Goal: Task Accomplishment & Management: Complete application form

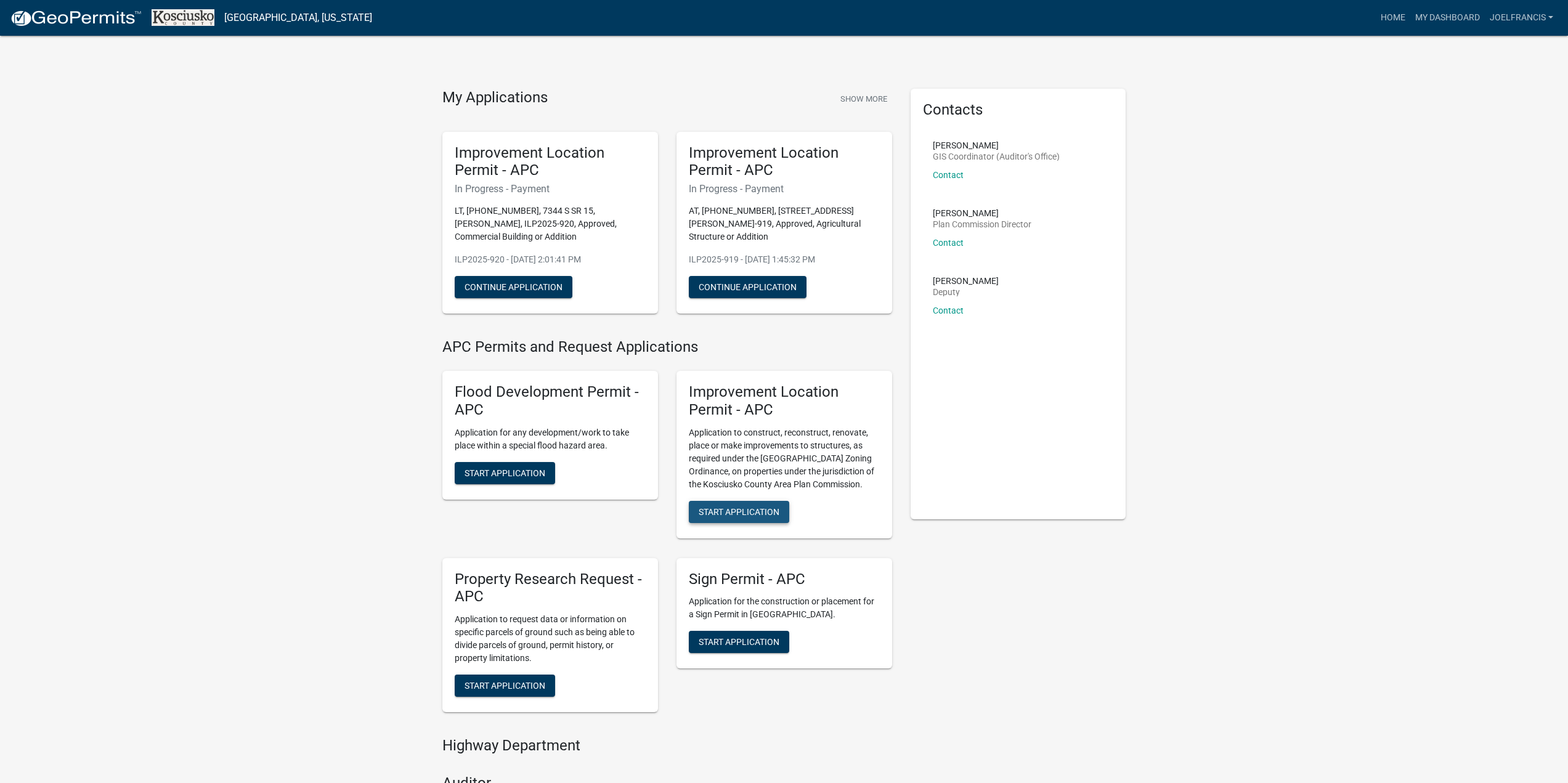
click at [740, 513] on span "Start Application" at bounding box center [739, 511] width 81 height 10
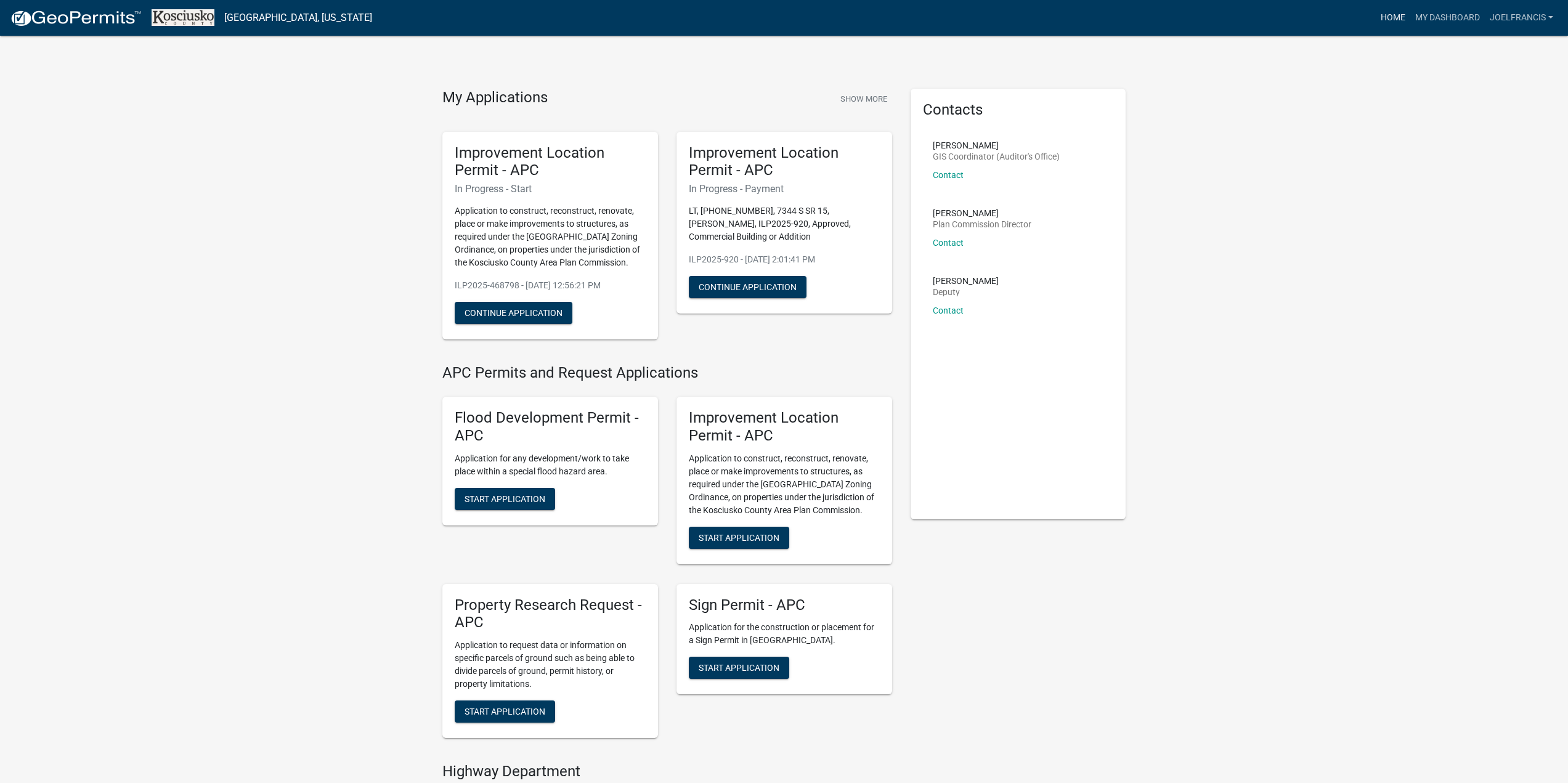
click at [1387, 16] on link "Home" at bounding box center [1393, 17] width 35 height 23
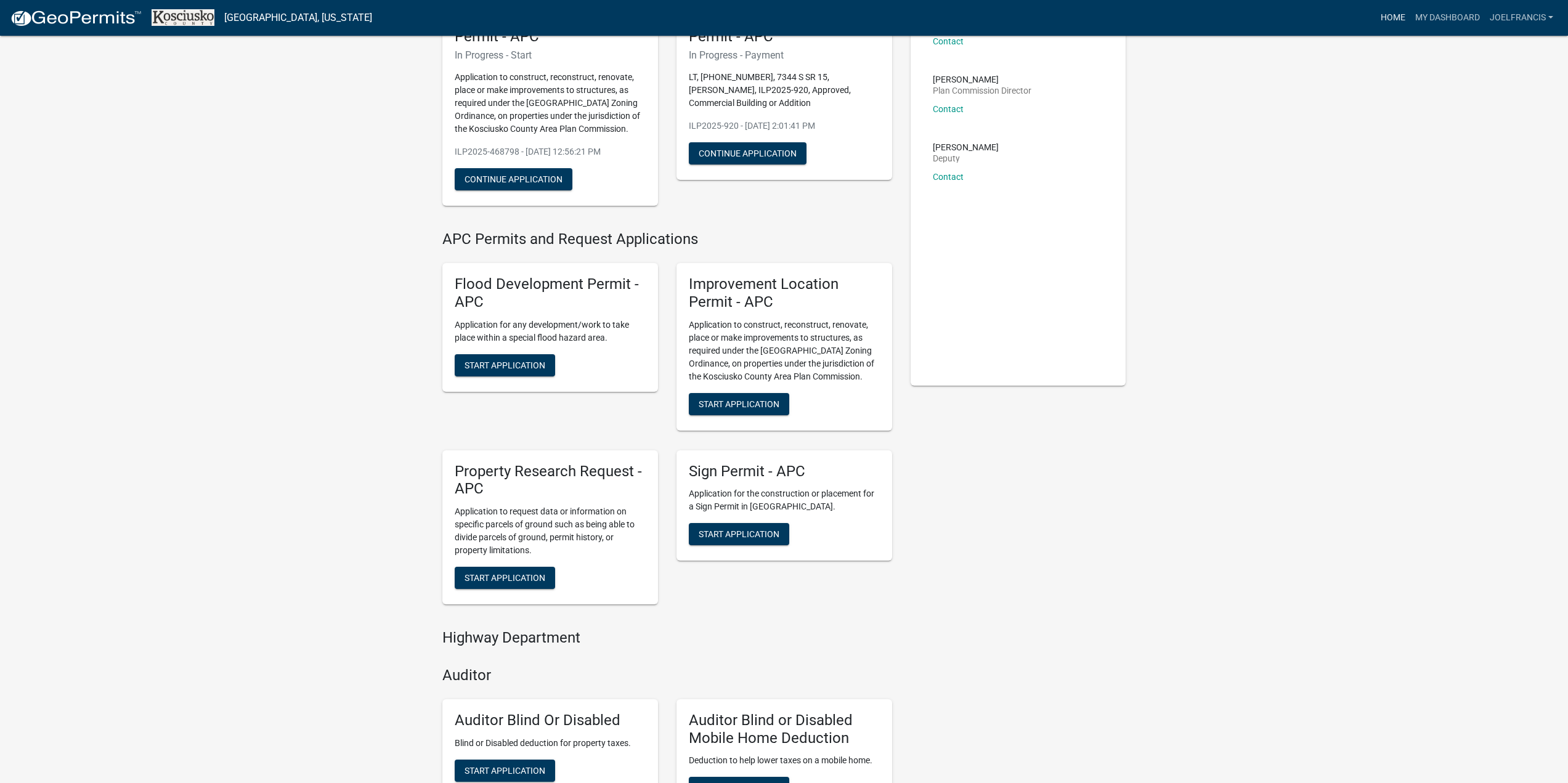
scroll to position [185, 0]
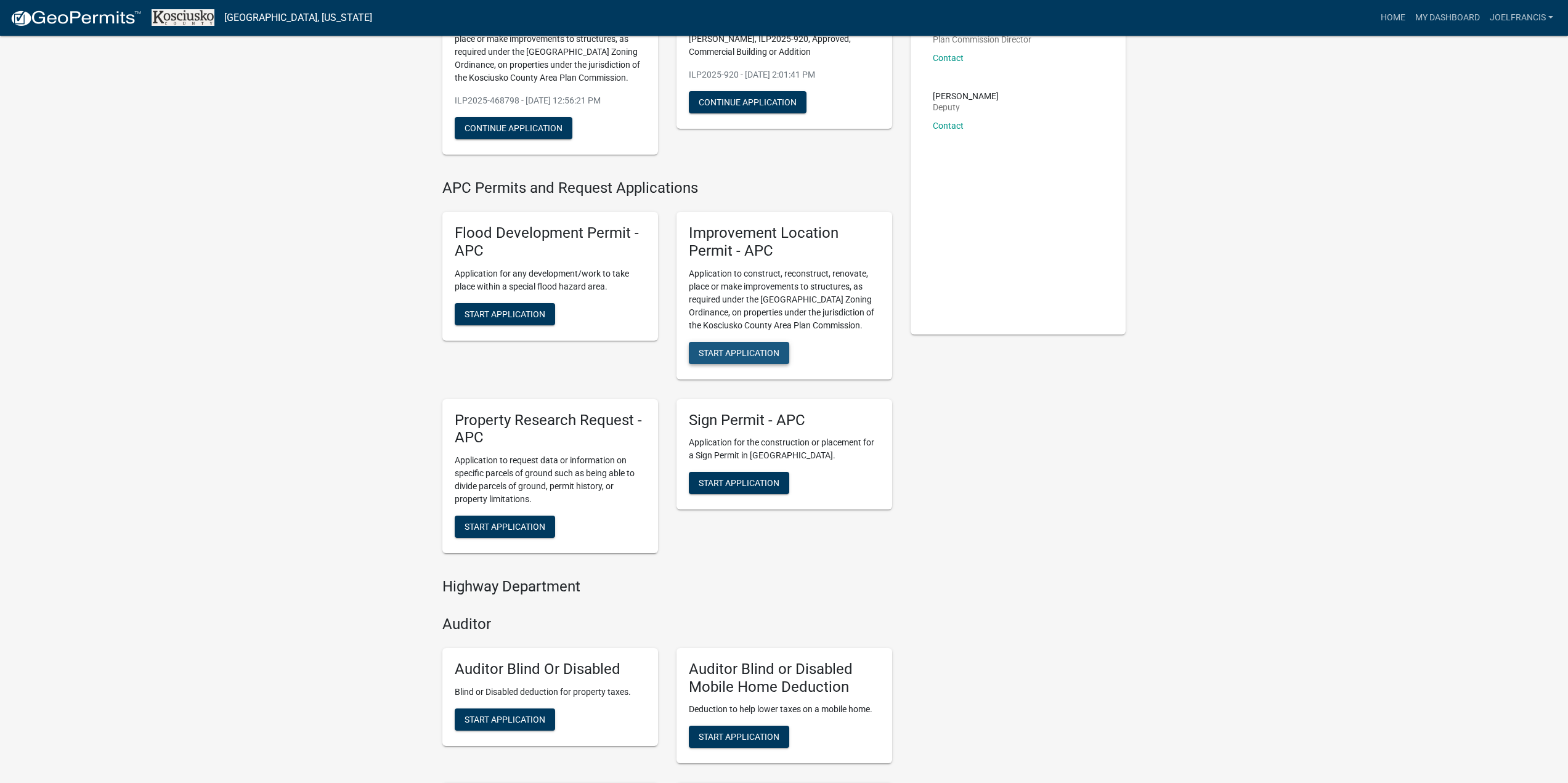
click at [740, 350] on span "Start Application" at bounding box center [739, 352] width 81 height 10
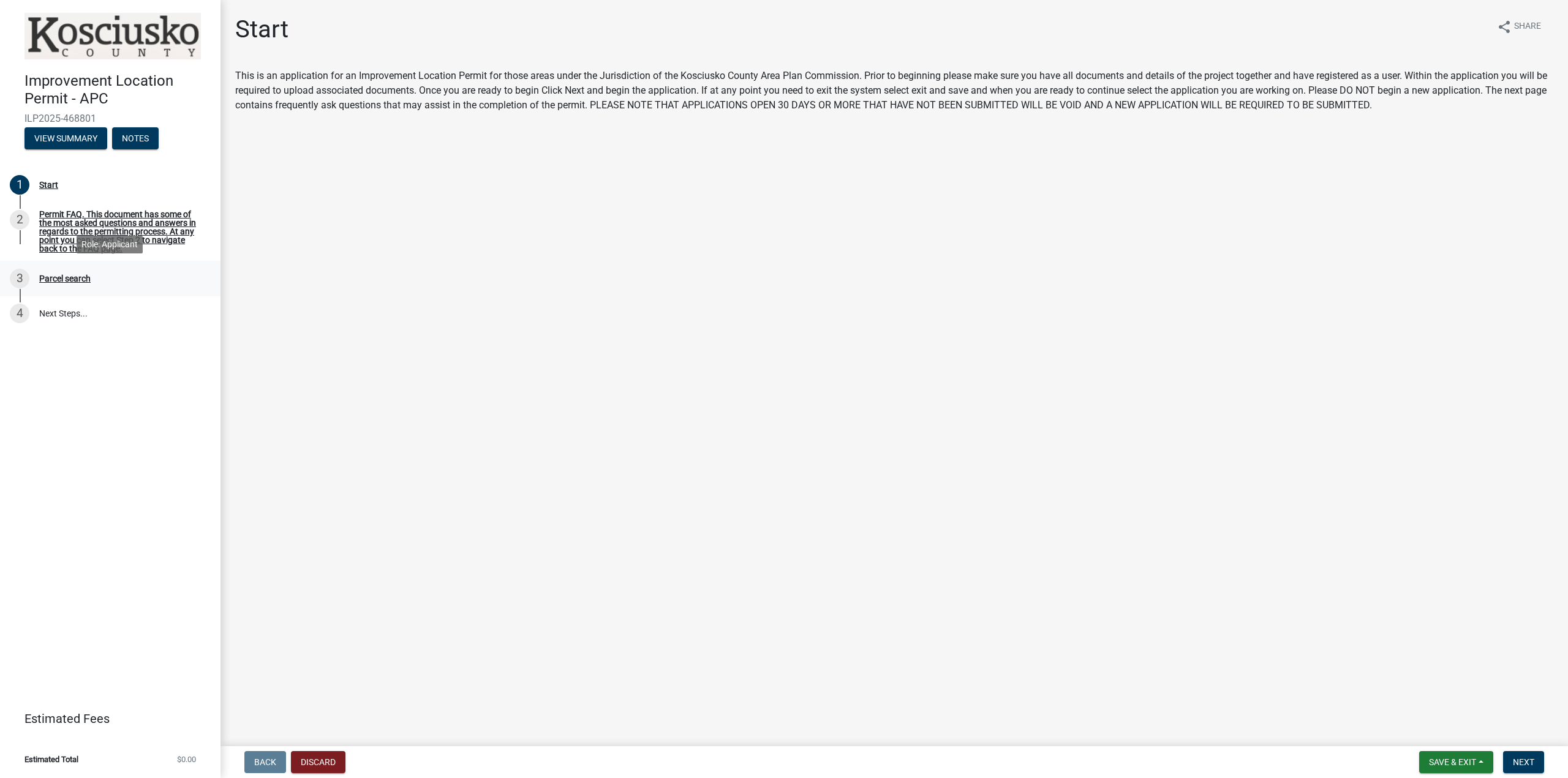
click at [60, 275] on div "Parcel search" at bounding box center [65, 278] width 51 height 9
click at [1522, 760] on span "Next" at bounding box center [1524, 762] width 21 height 10
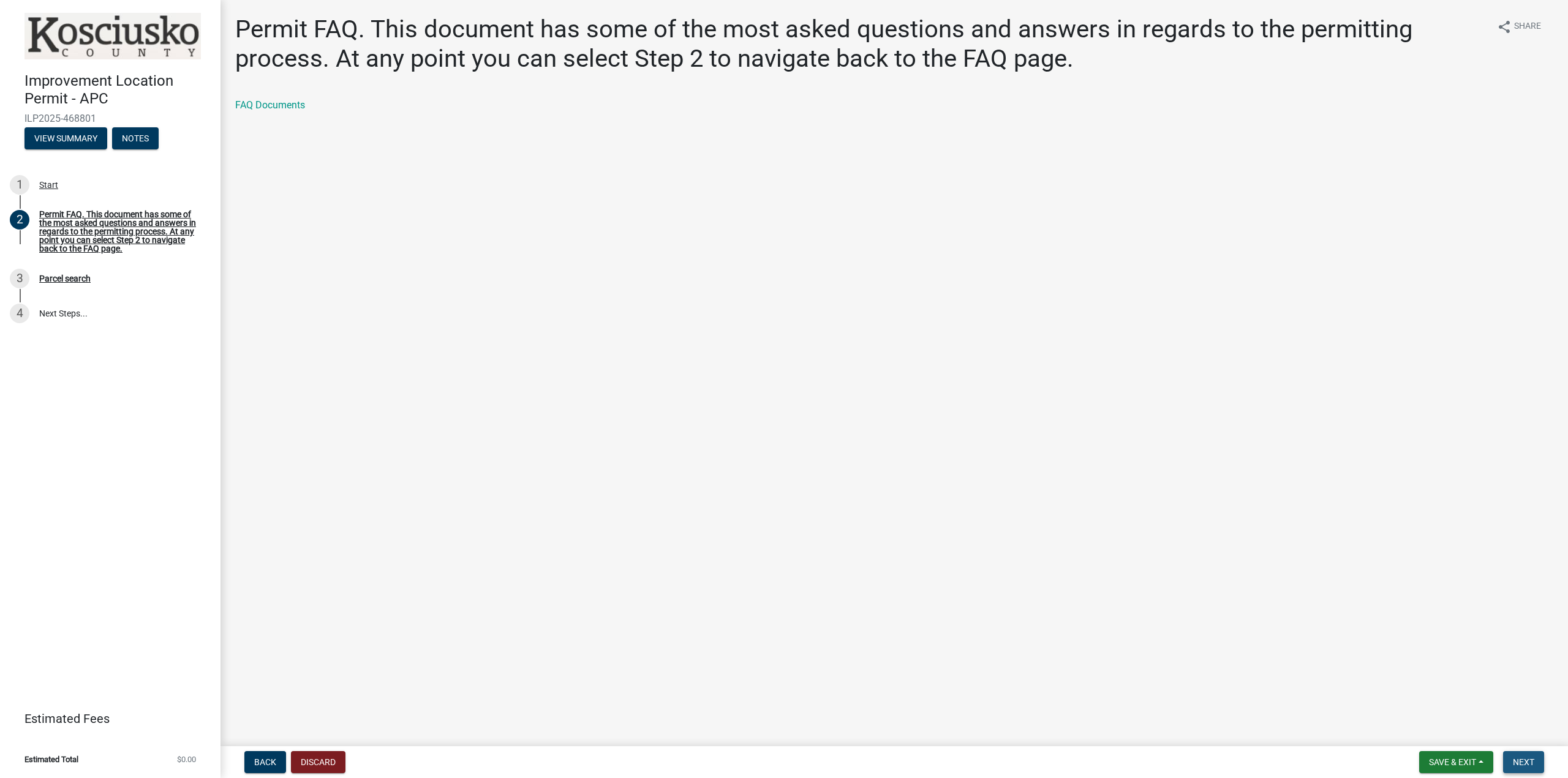
click at [1532, 761] on span "Next" at bounding box center [1524, 762] width 21 height 10
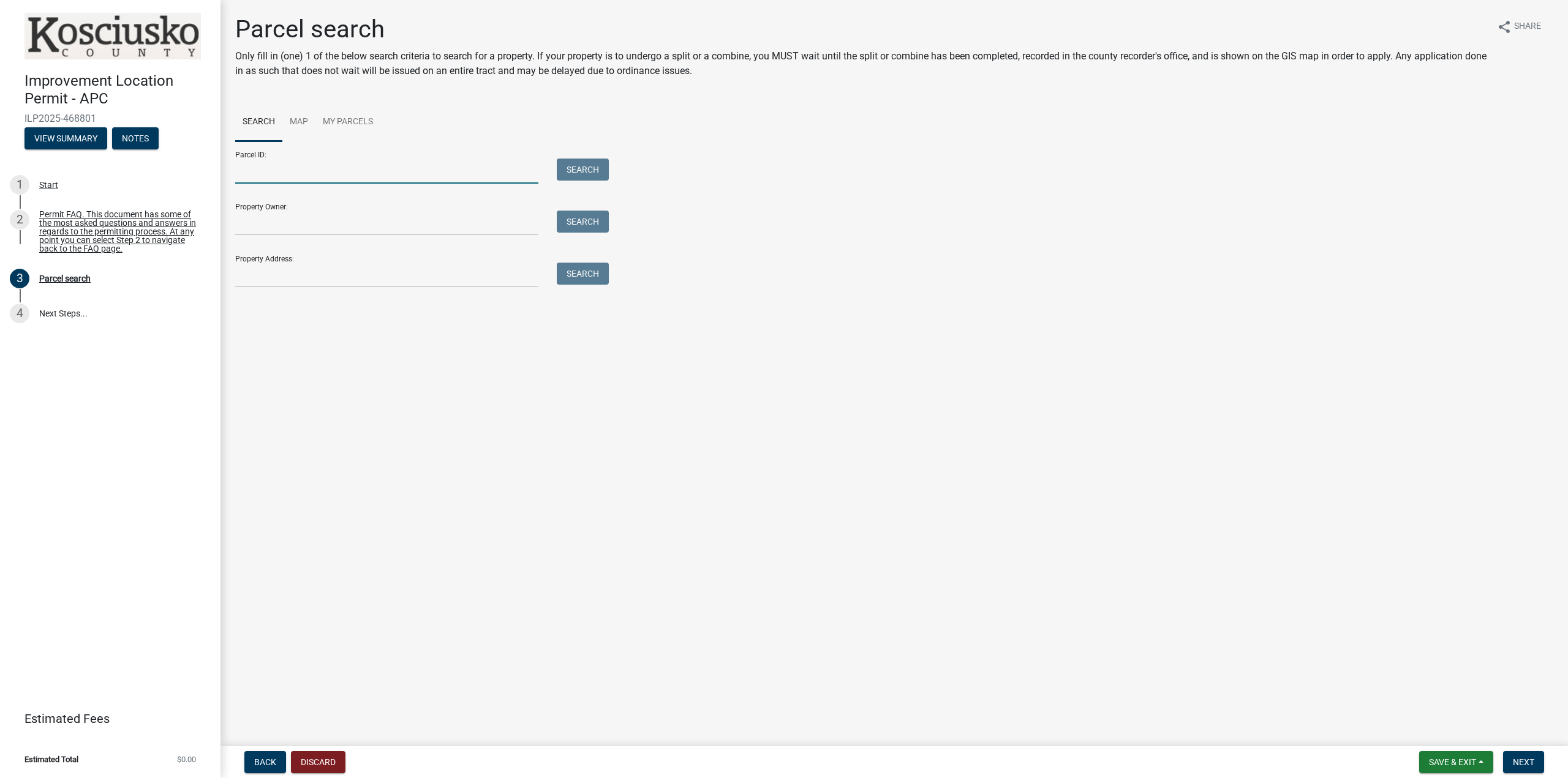
click at [273, 167] on input "Parcel ID:" at bounding box center [386, 171] width 303 height 25
type input "[PHONE_NUMBER]"
click at [576, 164] on button "Search" at bounding box center [582, 169] width 52 height 22
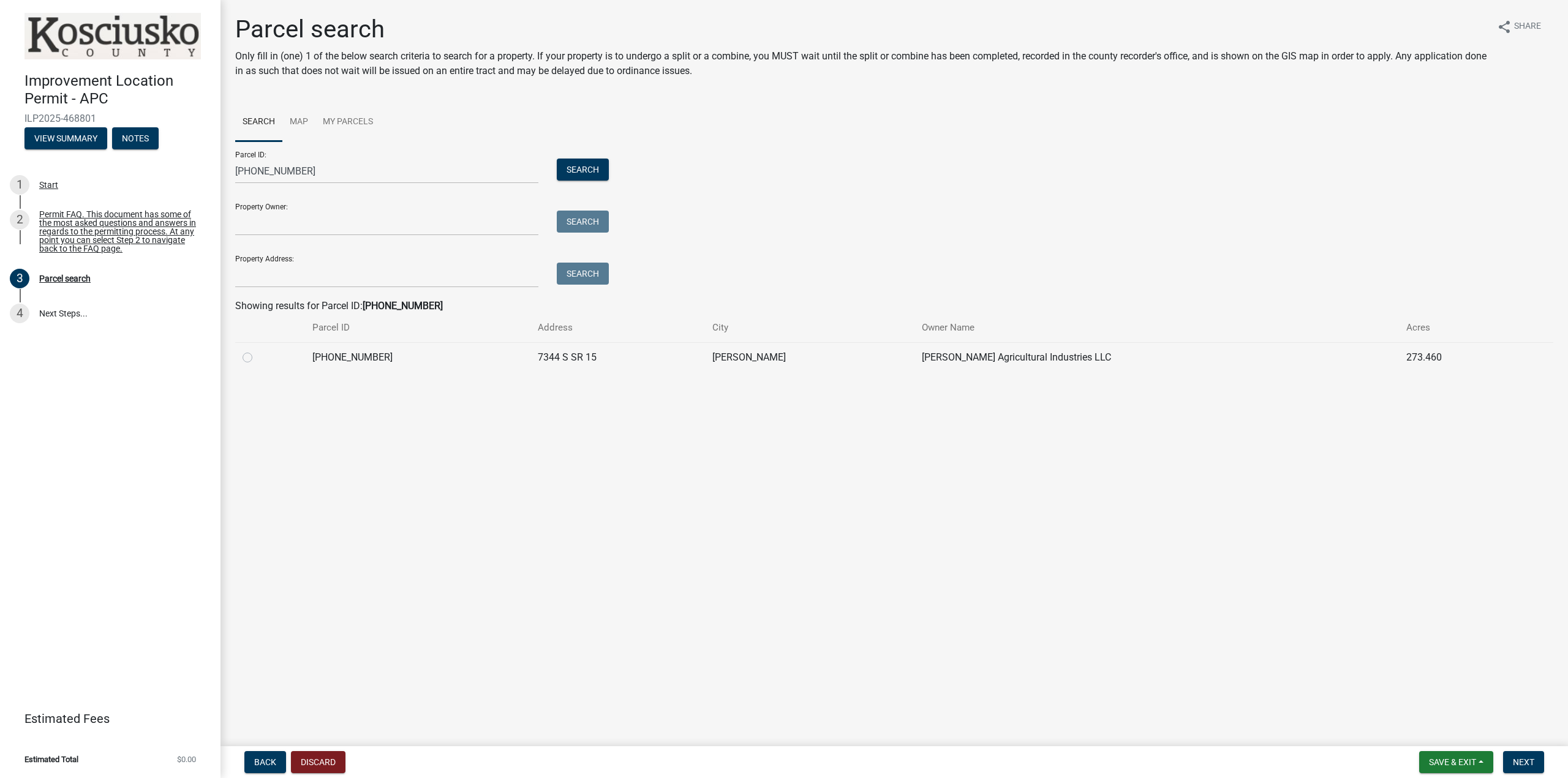
click at [257, 350] on label at bounding box center [257, 350] width 0 height 0
click at [257, 358] on input "radio" at bounding box center [261, 354] width 8 height 8
radio input "true"
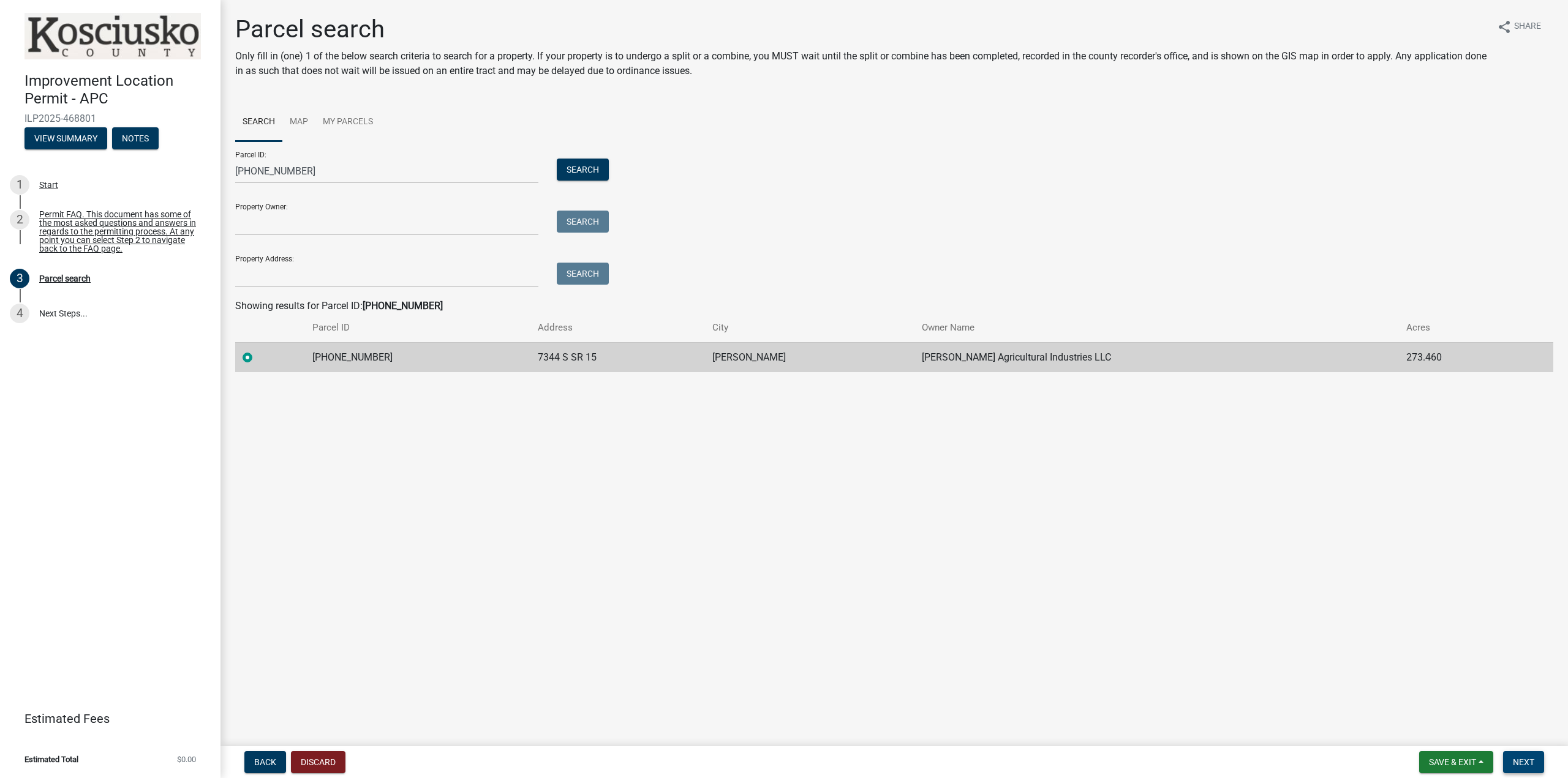
click at [1529, 762] on span "Next" at bounding box center [1524, 762] width 21 height 10
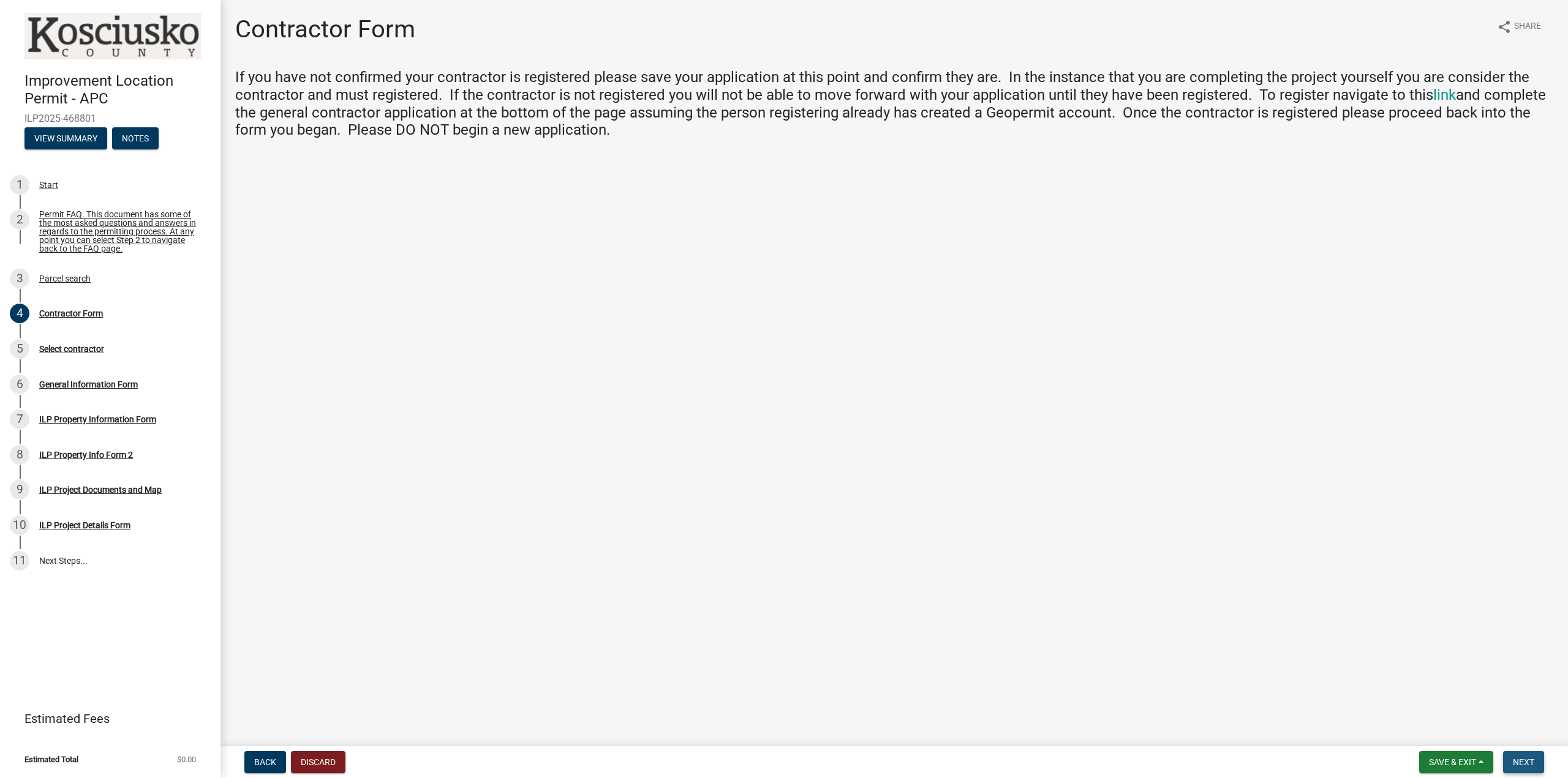
click at [1528, 767] on span "Next" at bounding box center [1524, 762] width 21 height 10
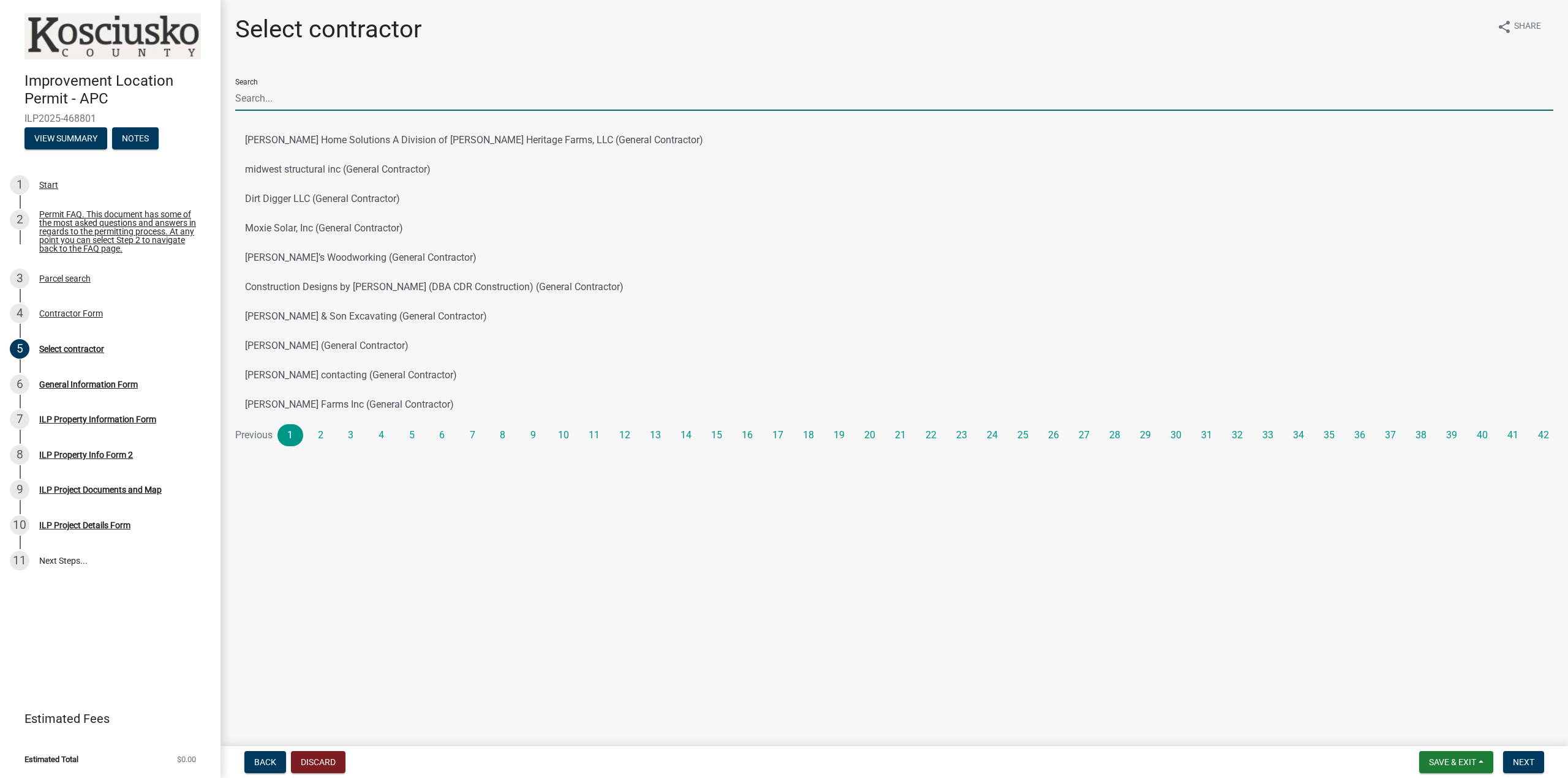
click at [269, 98] on input "Search" at bounding box center [894, 98] width 1318 height 25
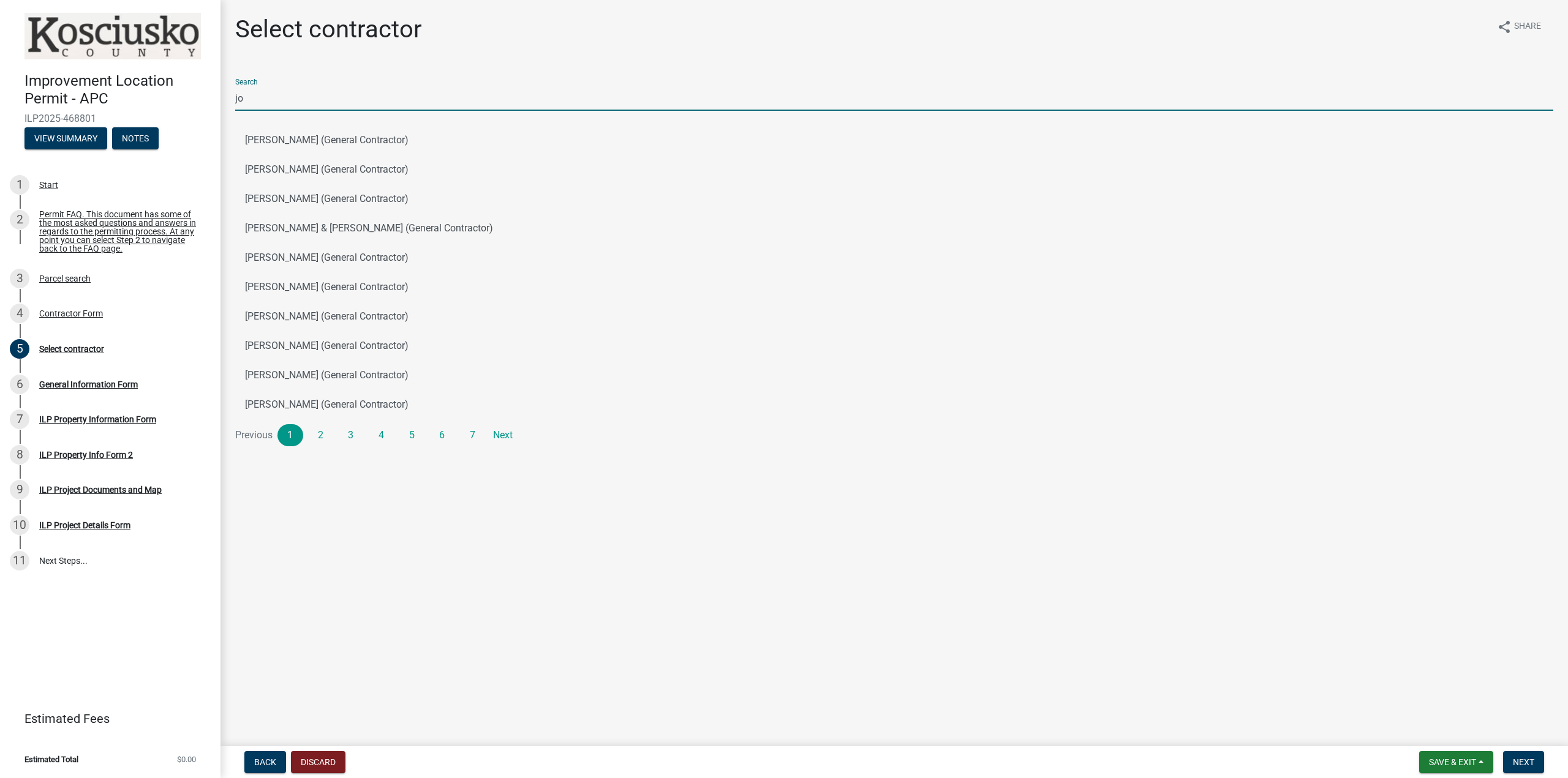
type input "j"
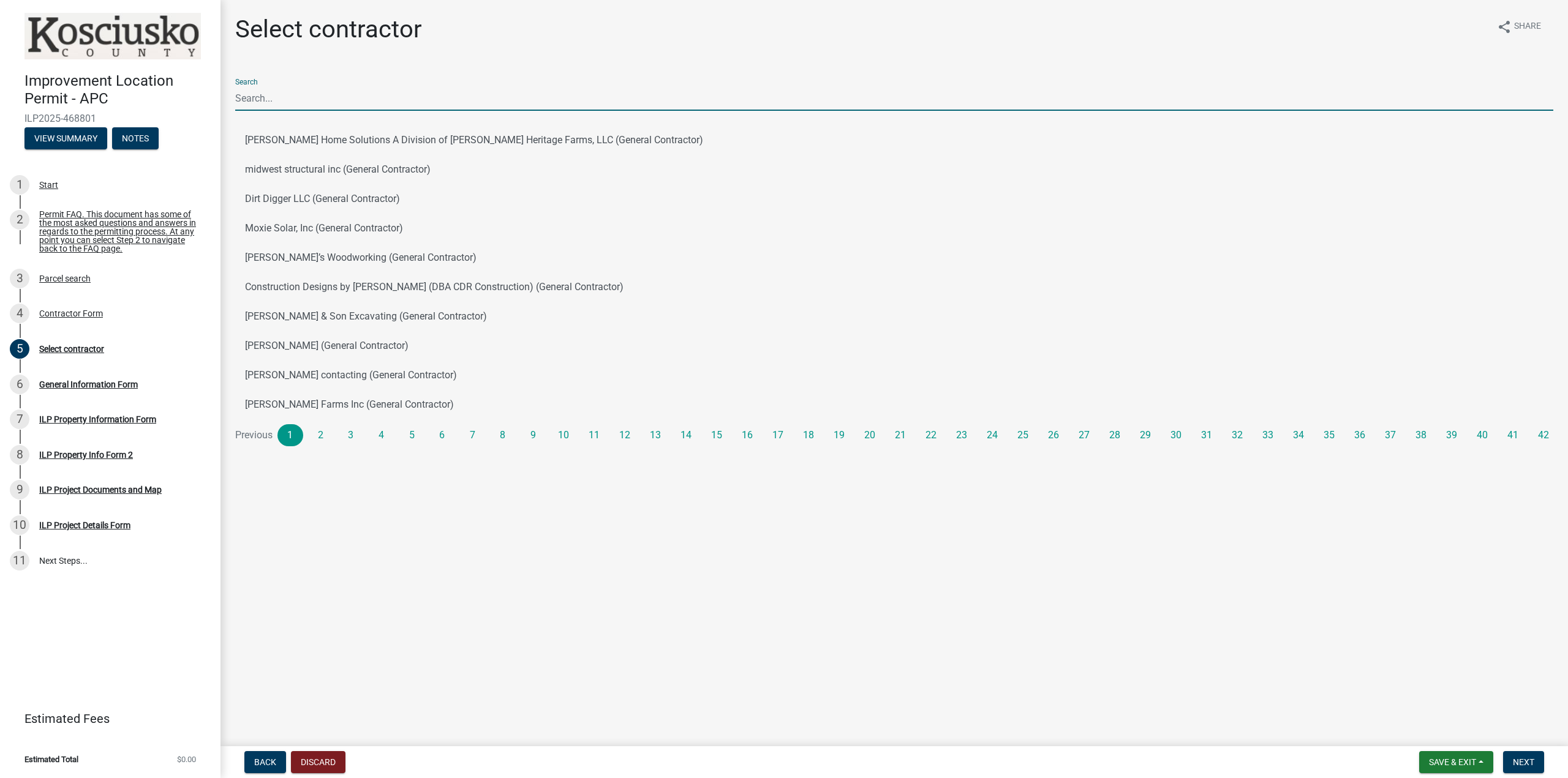
type input "l"
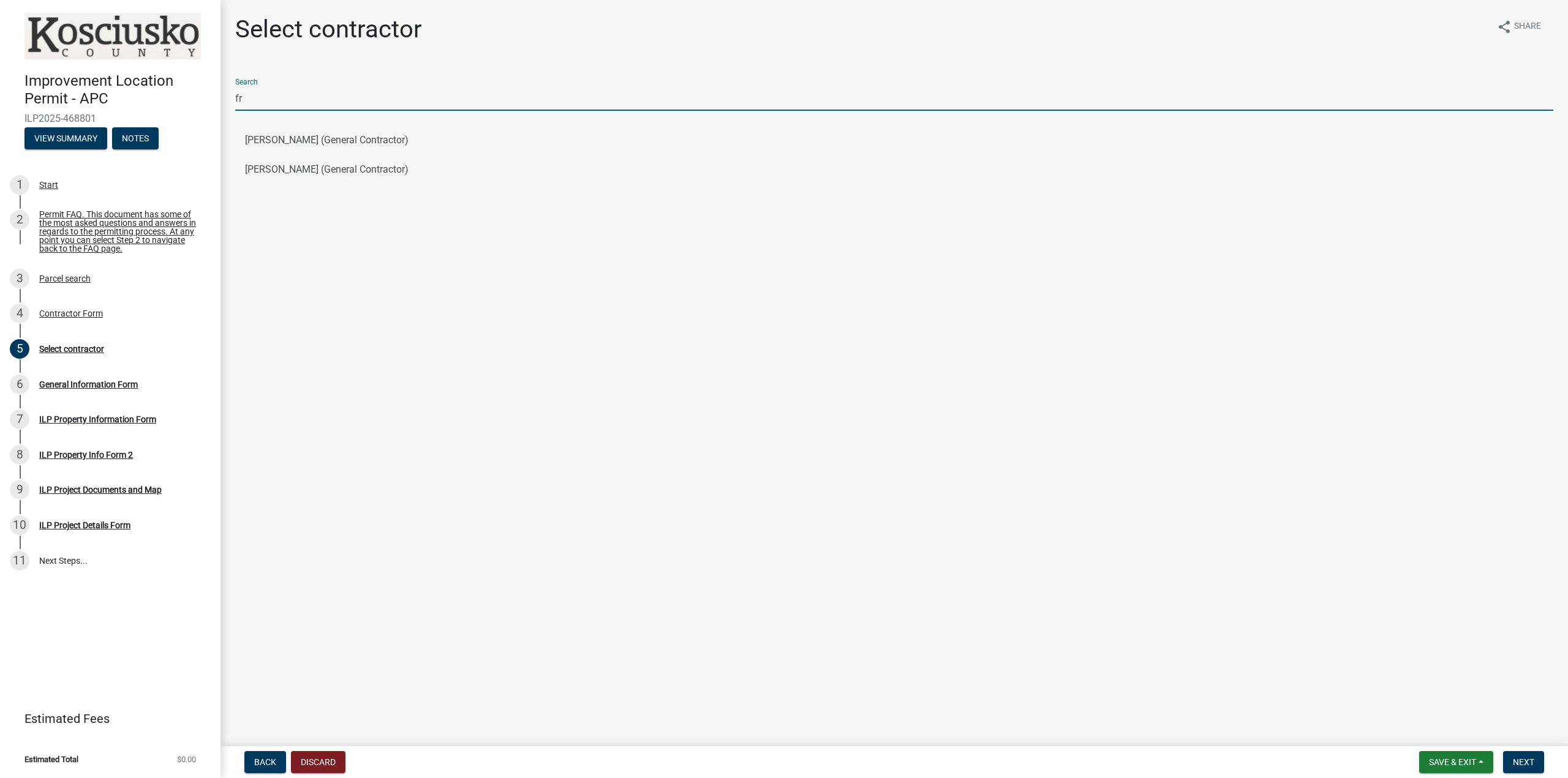
type input "f"
type input "loui"
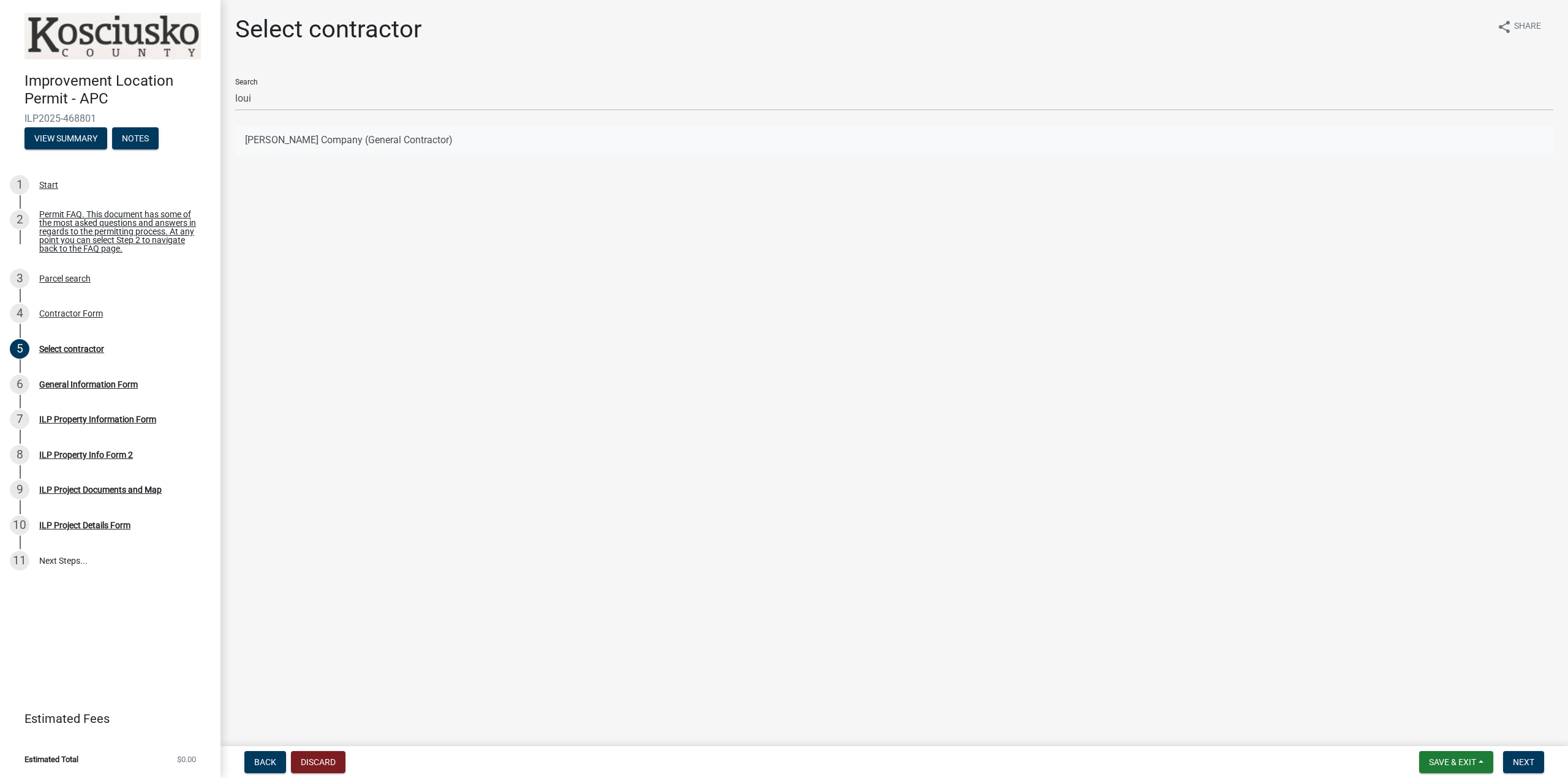
click at [298, 138] on button "[PERSON_NAME] Company (General Contractor)" at bounding box center [894, 140] width 1318 height 30
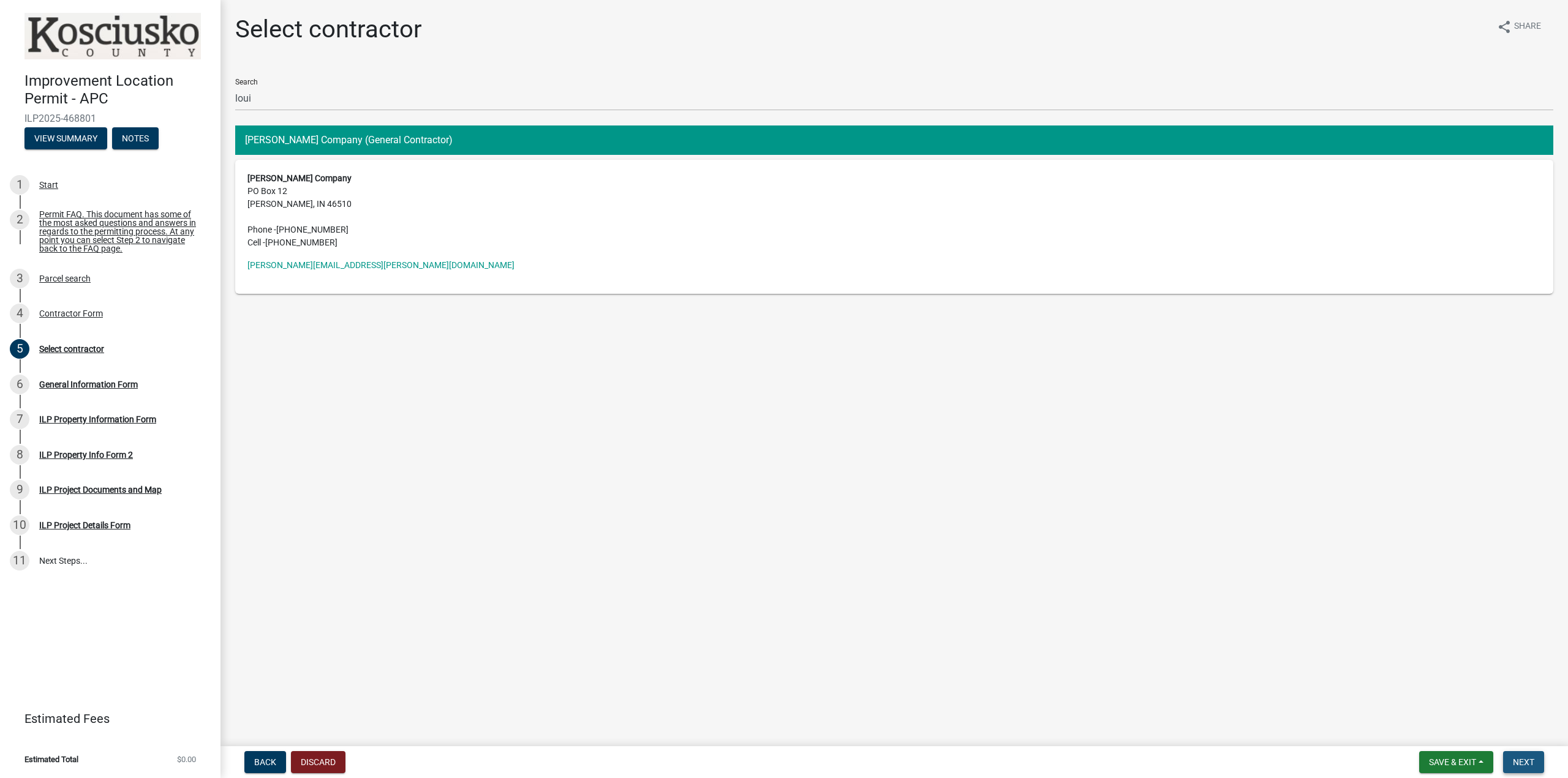
click at [1524, 758] on span "Next" at bounding box center [1524, 762] width 21 height 10
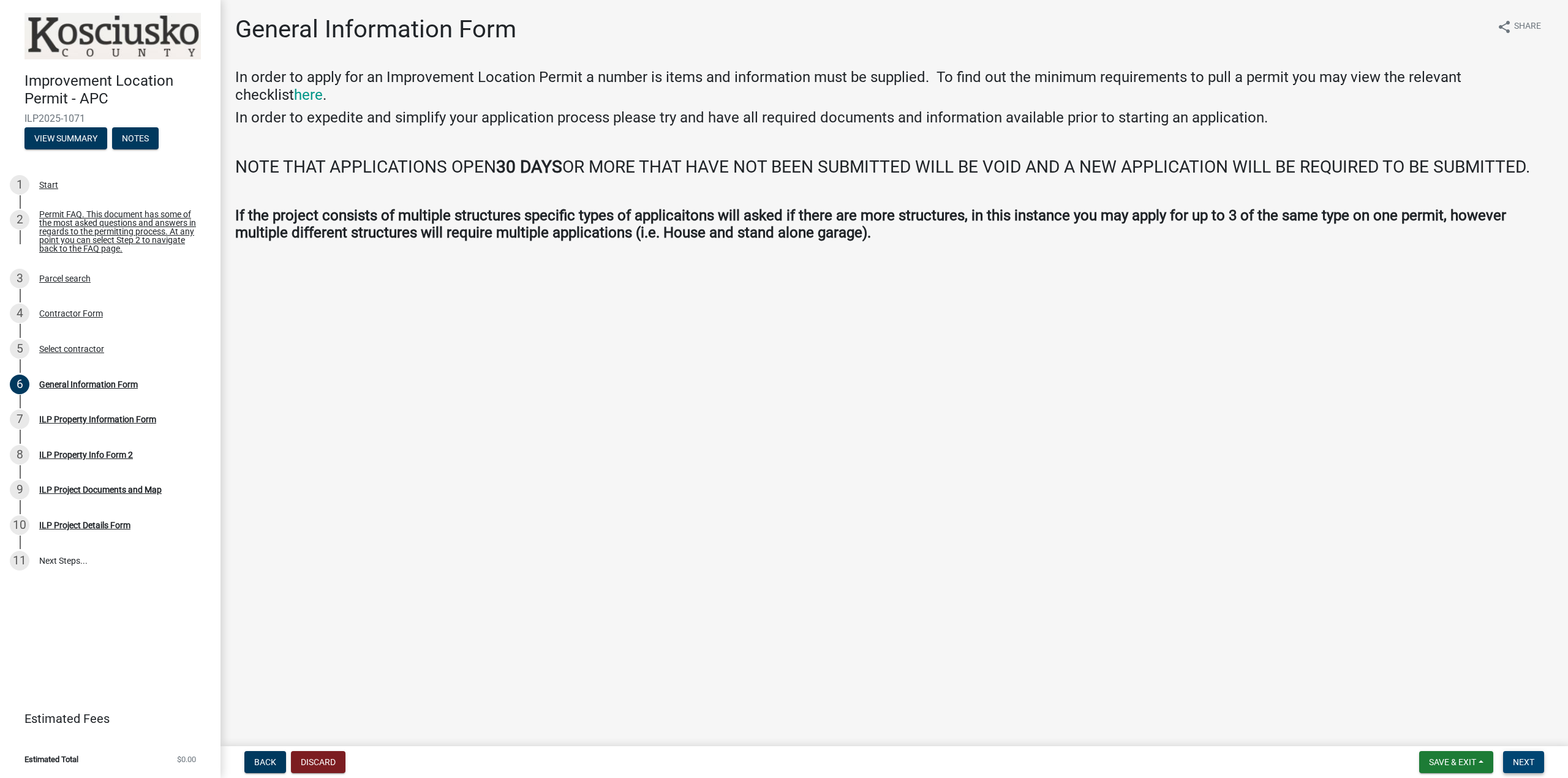
click at [1532, 765] on span "Next" at bounding box center [1524, 762] width 21 height 10
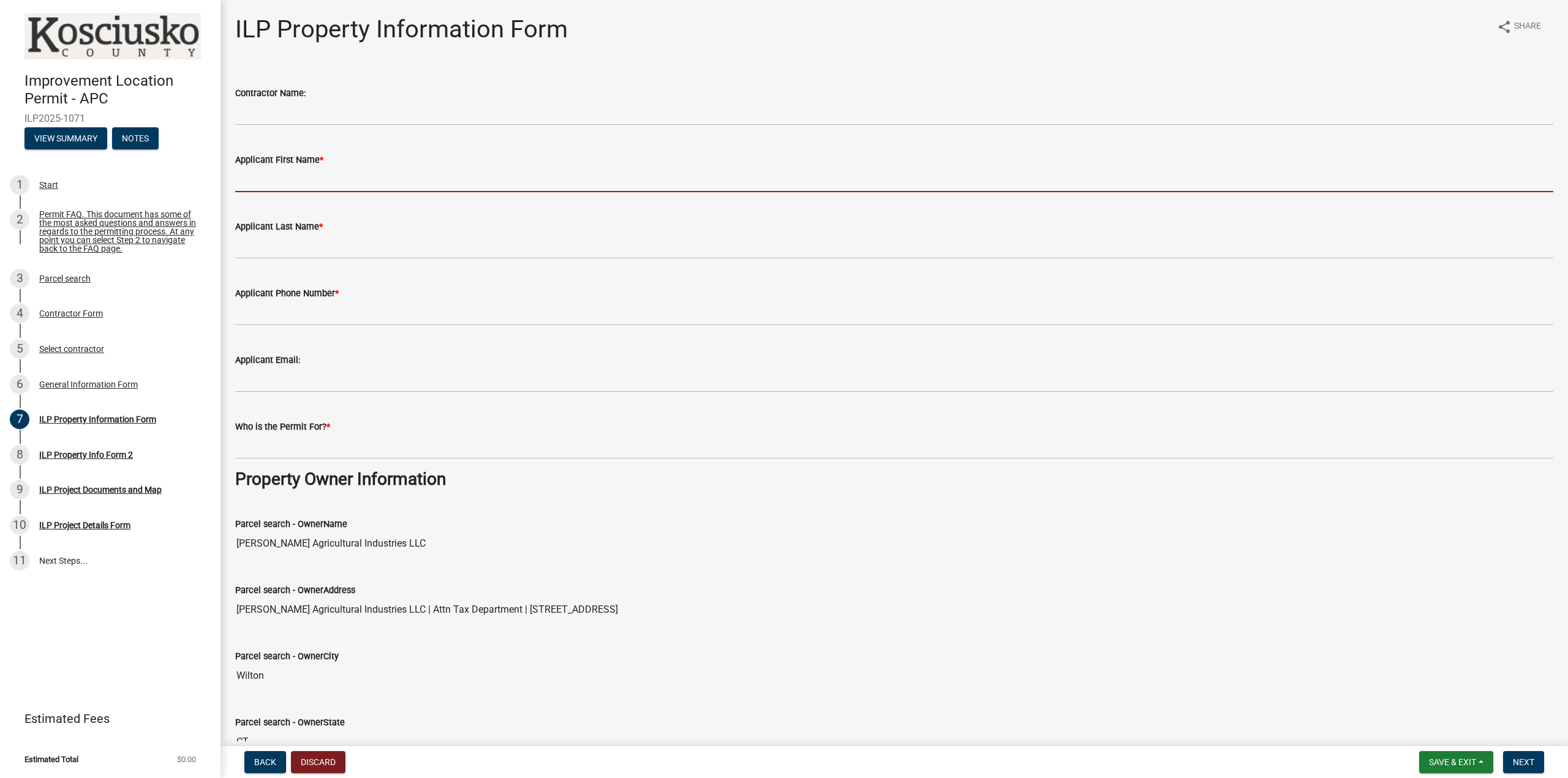
click at [351, 170] on input "Applicant First Name *" at bounding box center [894, 179] width 1318 height 25
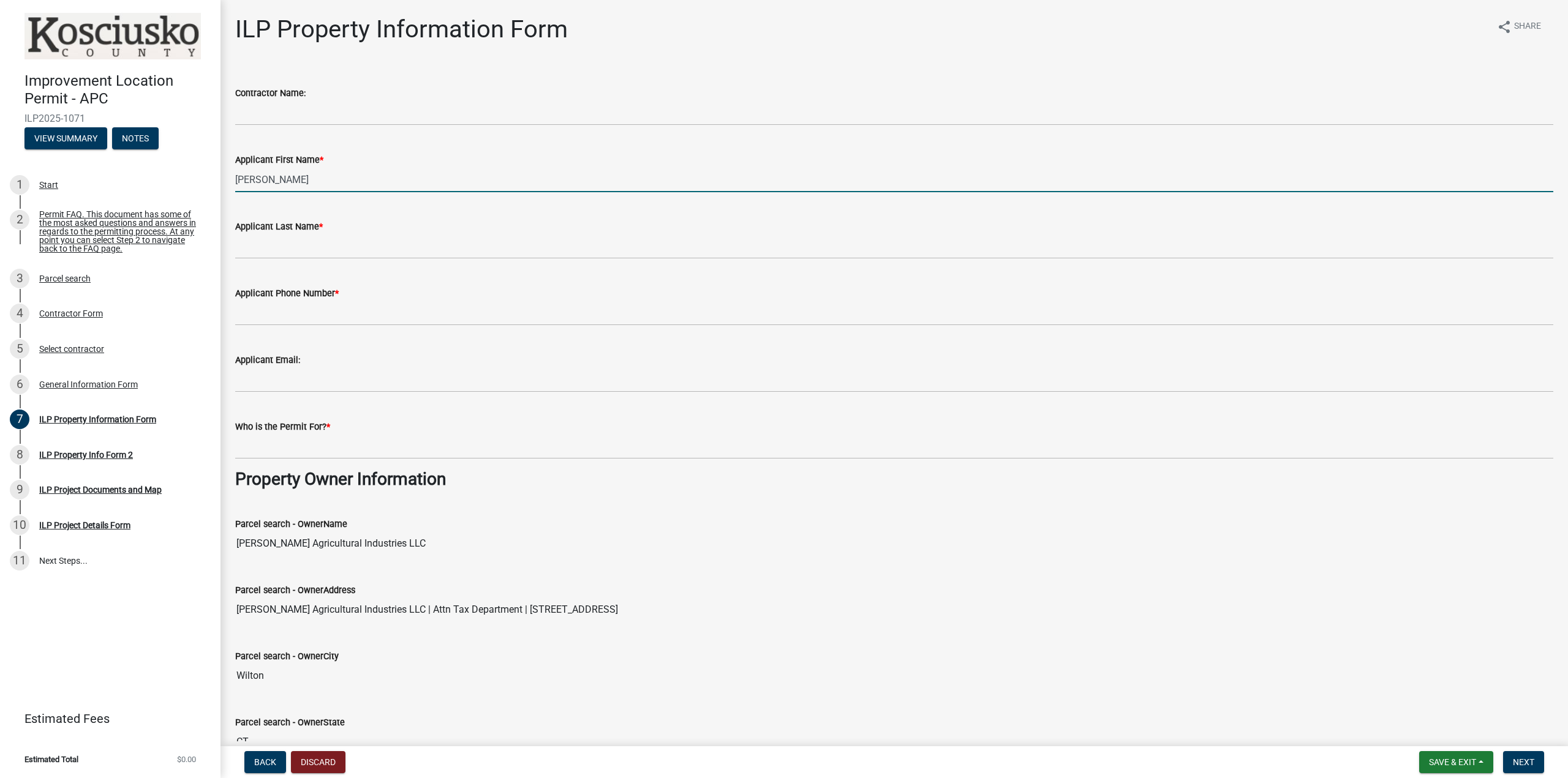
type input "[PERSON_NAME]"
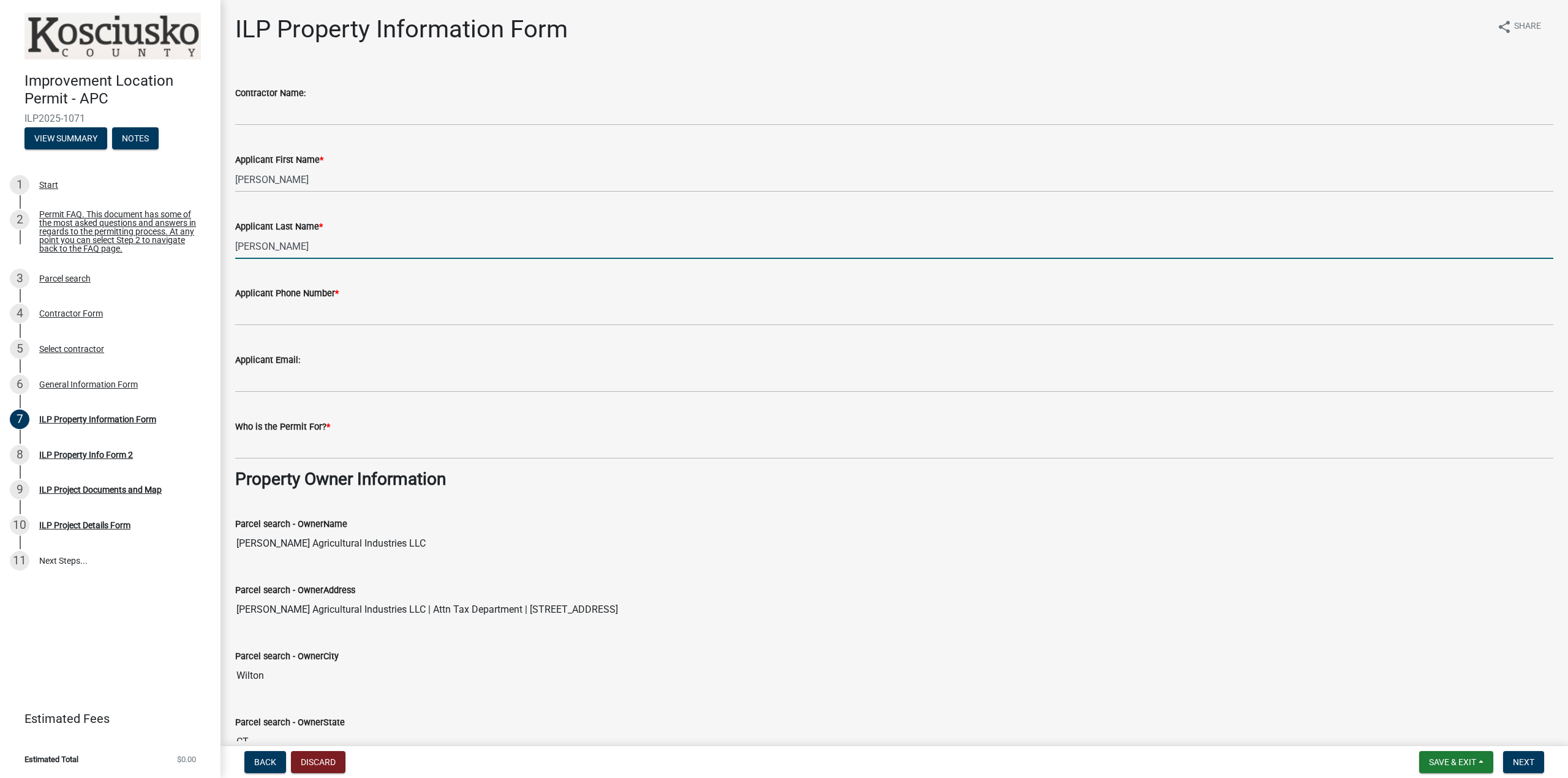
type input "[PERSON_NAME]"
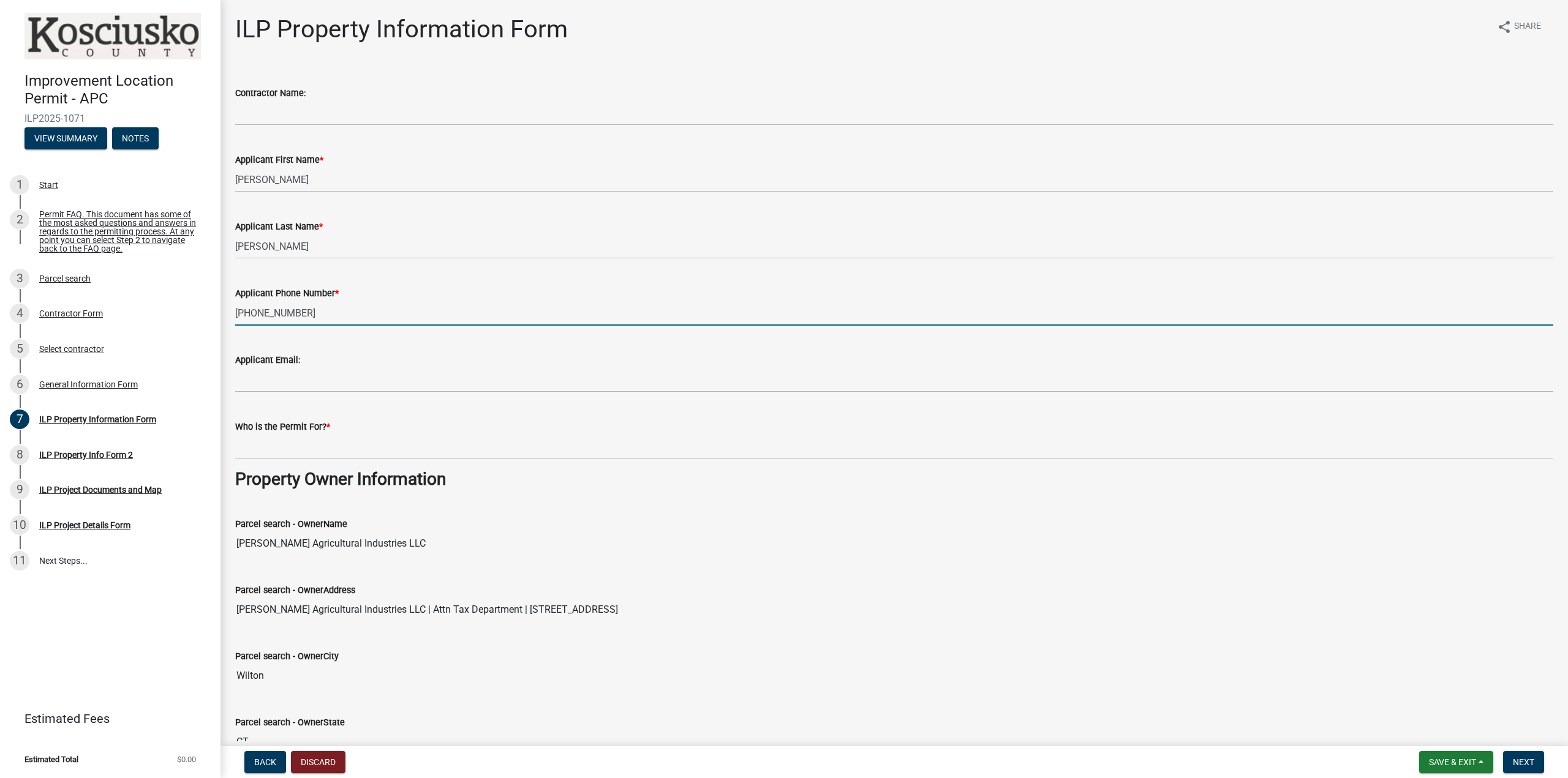
type input "[PHONE_NUMBER]"
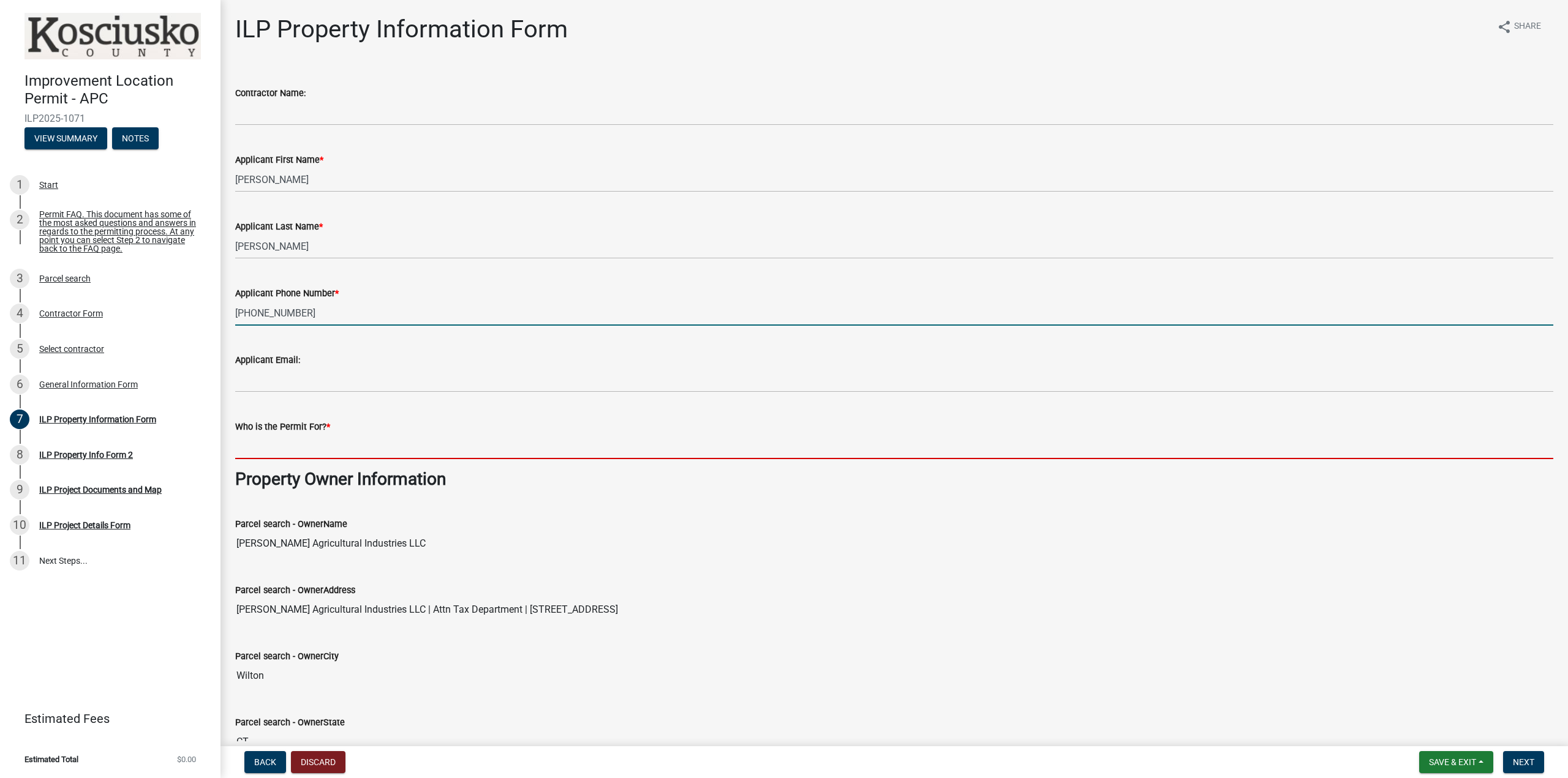
click at [298, 445] on input "Who is the Permit For? *" at bounding box center [894, 447] width 1318 height 25
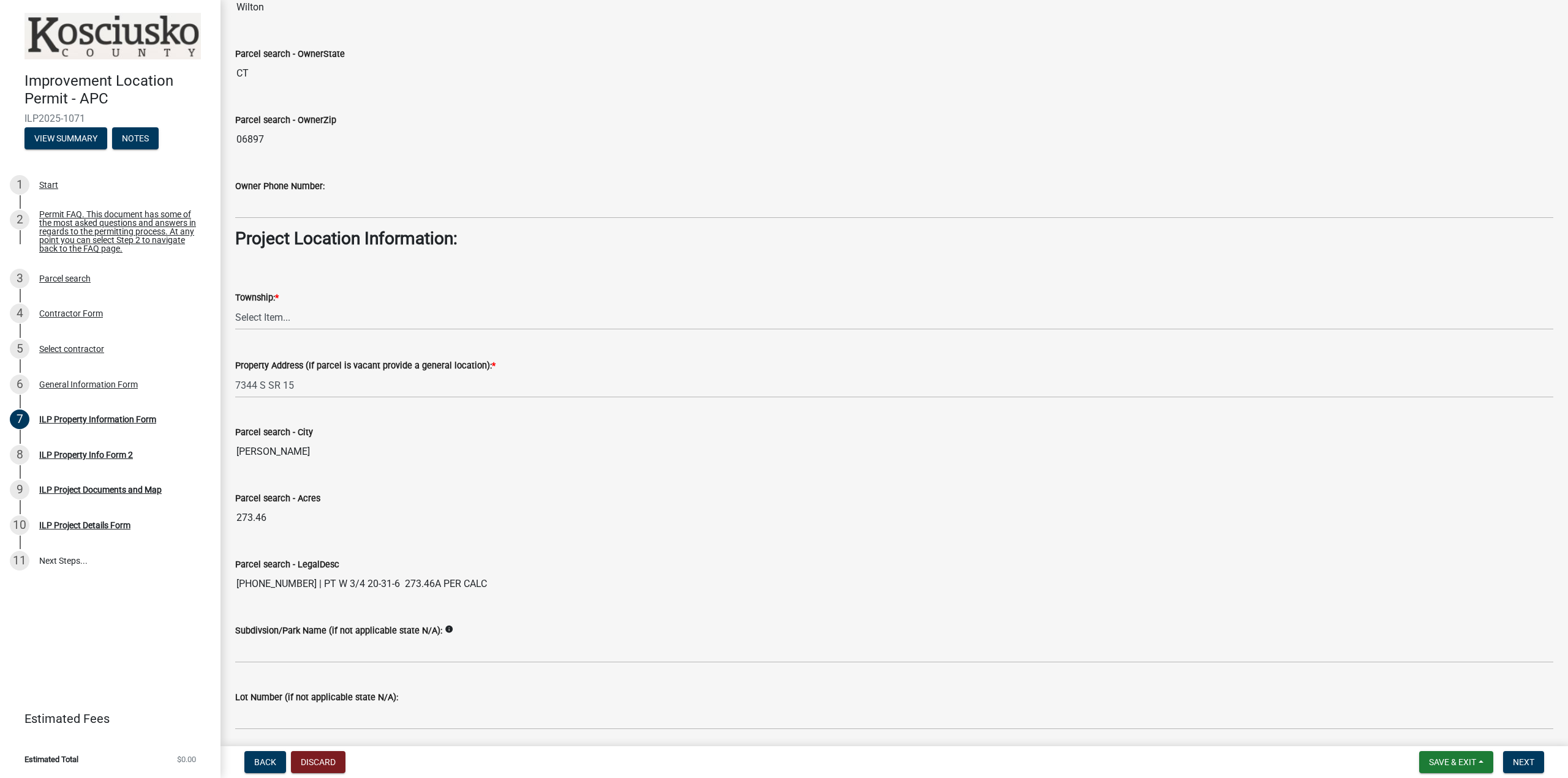
scroll to position [674, 0]
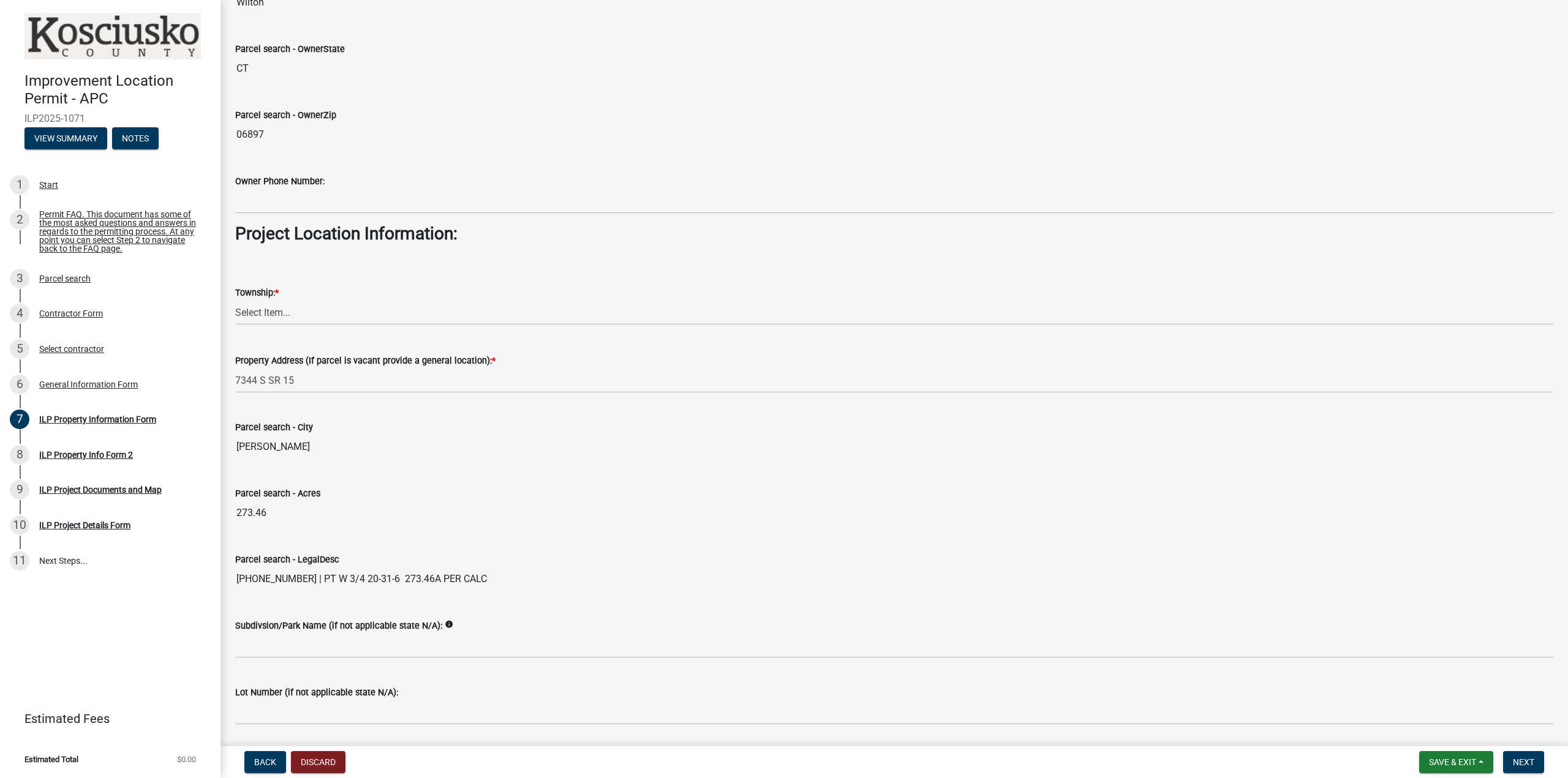
type input "[PERSON_NAME] Company"
click at [296, 315] on select "Select Item... [PERSON_NAME] - Elkhart Co Clay Etna [GEOGRAPHIC_DATA][PERSON_NA…" at bounding box center [894, 313] width 1318 height 25
click at [235, 300] on select "Select Item... [PERSON_NAME] - Elkhart Co Clay Etna [GEOGRAPHIC_DATA][PERSON_NA…" at bounding box center [894, 313] width 1318 height 25
select select "1ba6d0a1-8334-4cec-a782-4148eced6037"
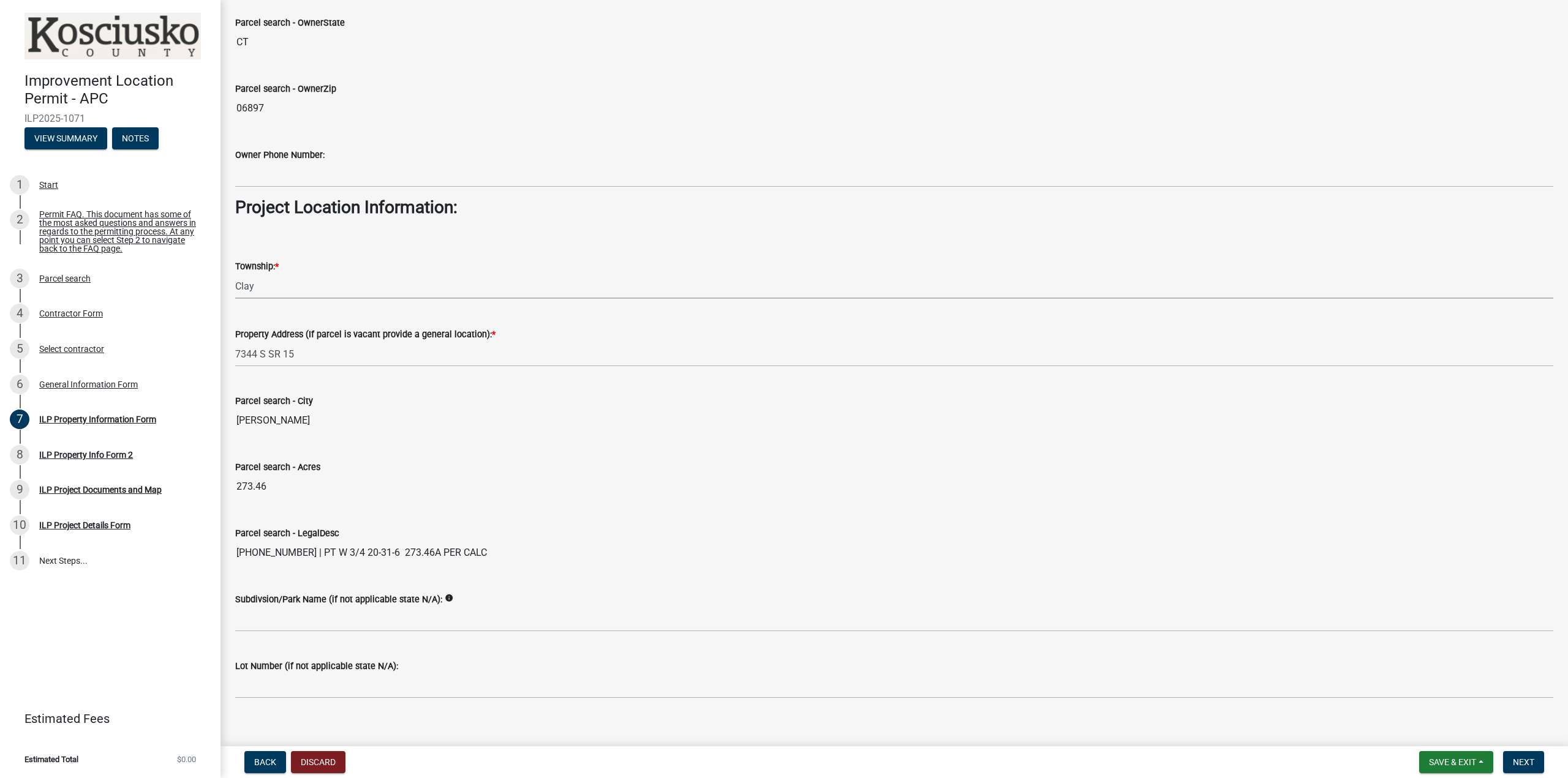
scroll to position [715, 0]
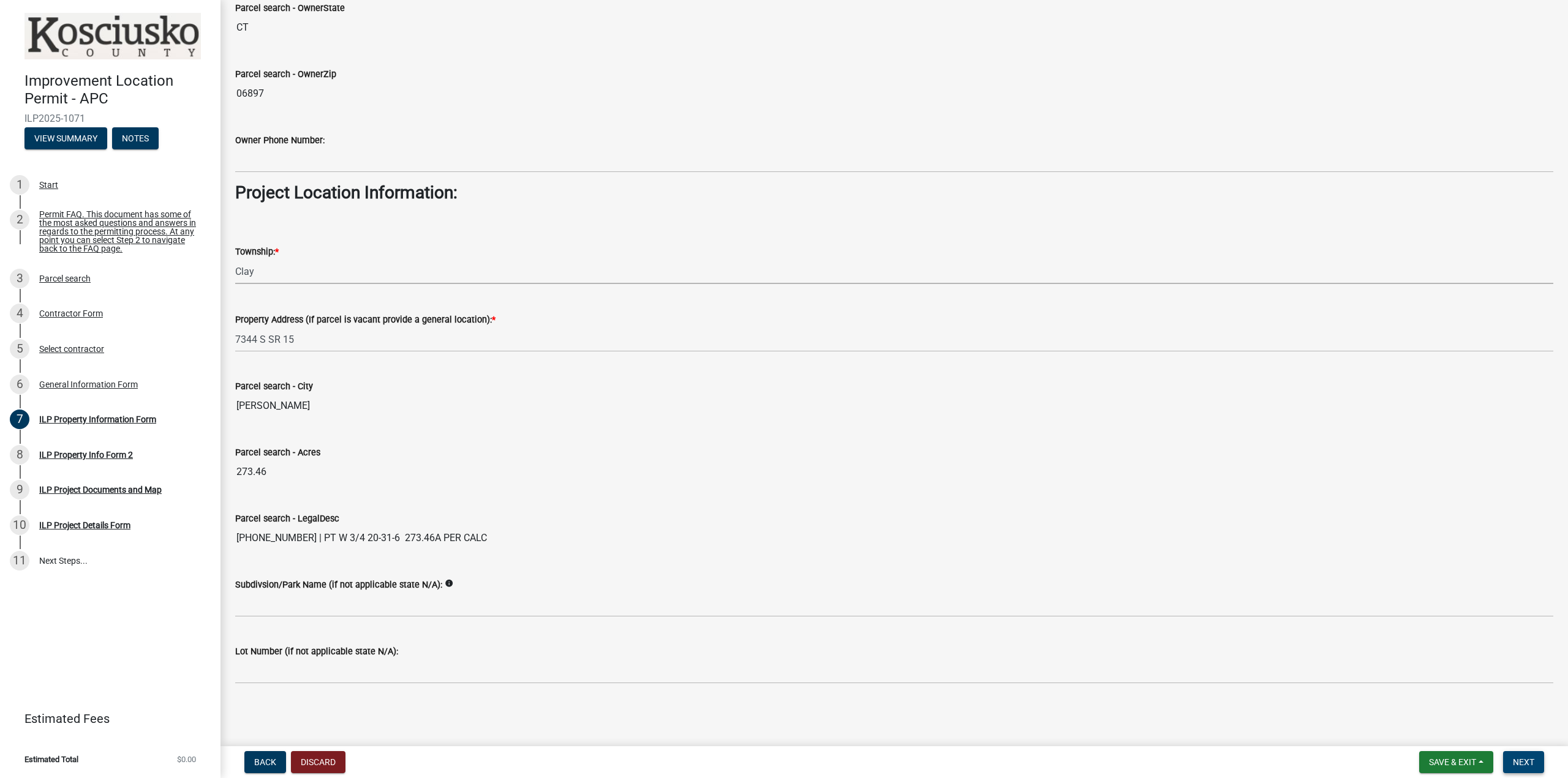
click at [1535, 761] on button "Next" at bounding box center [1524, 762] width 41 height 22
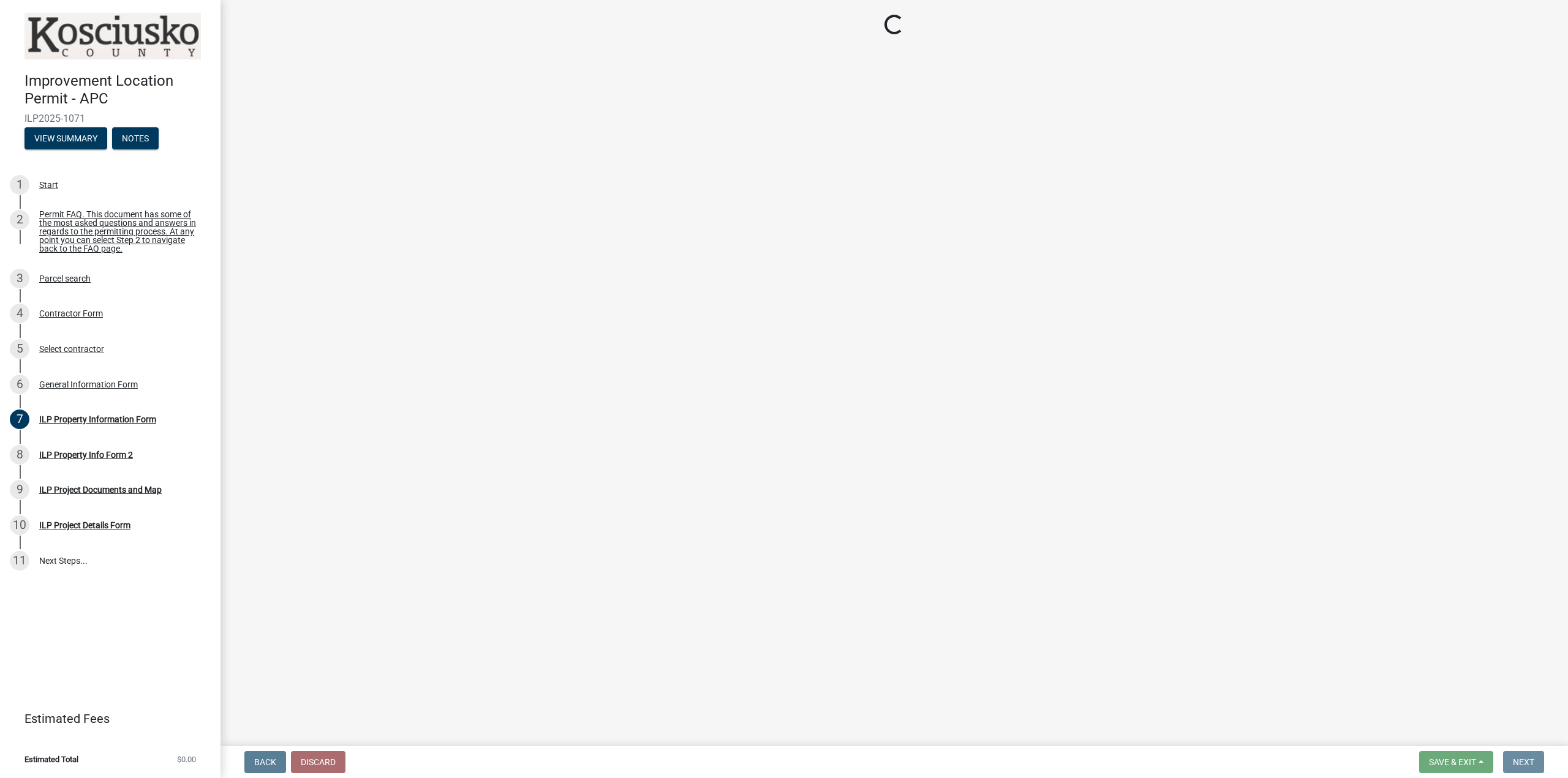
scroll to position [0, 0]
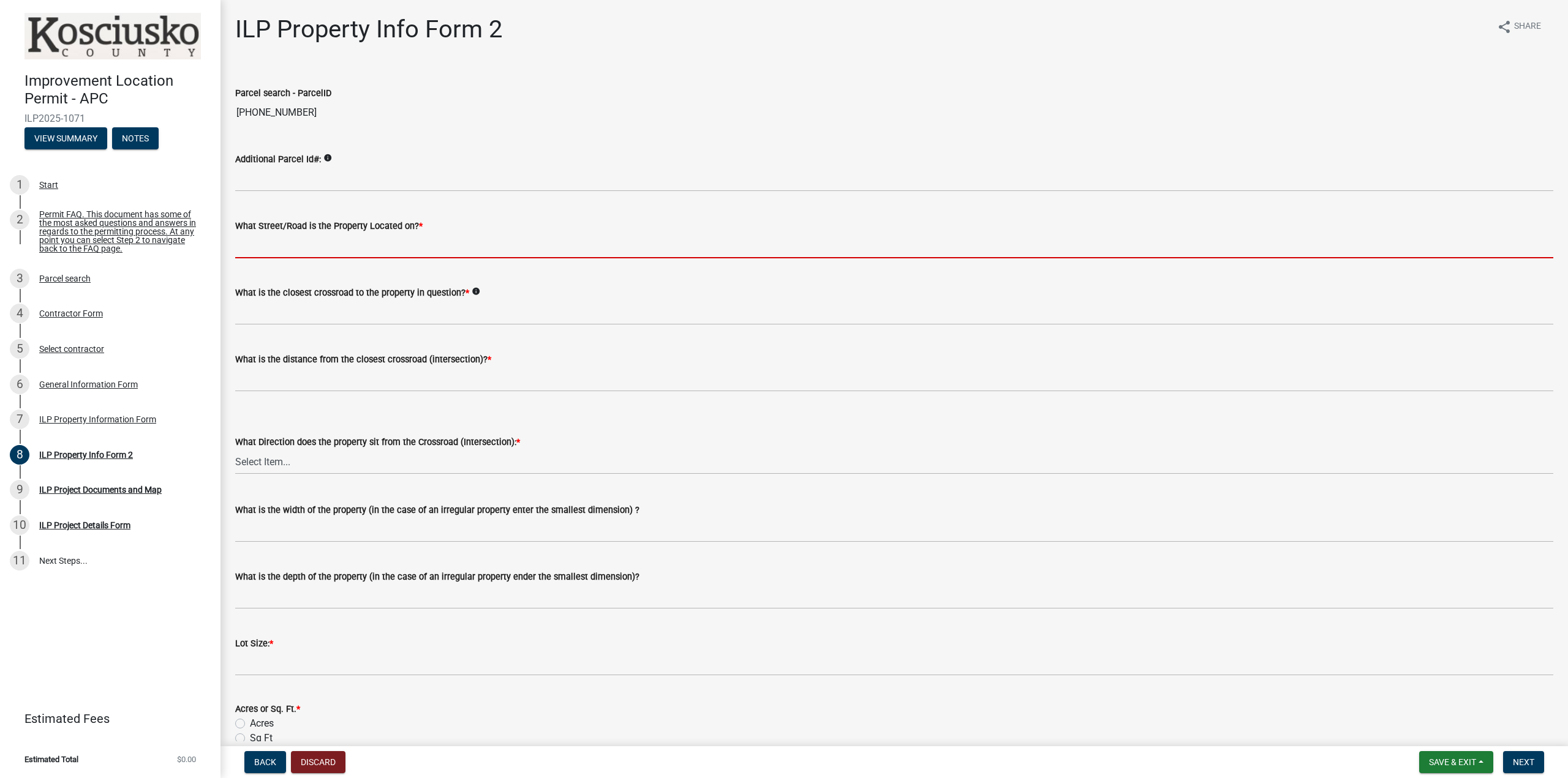
click at [292, 243] on input "What Street/Road is the Property Located on? *" at bounding box center [894, 245] width 1318 height 25
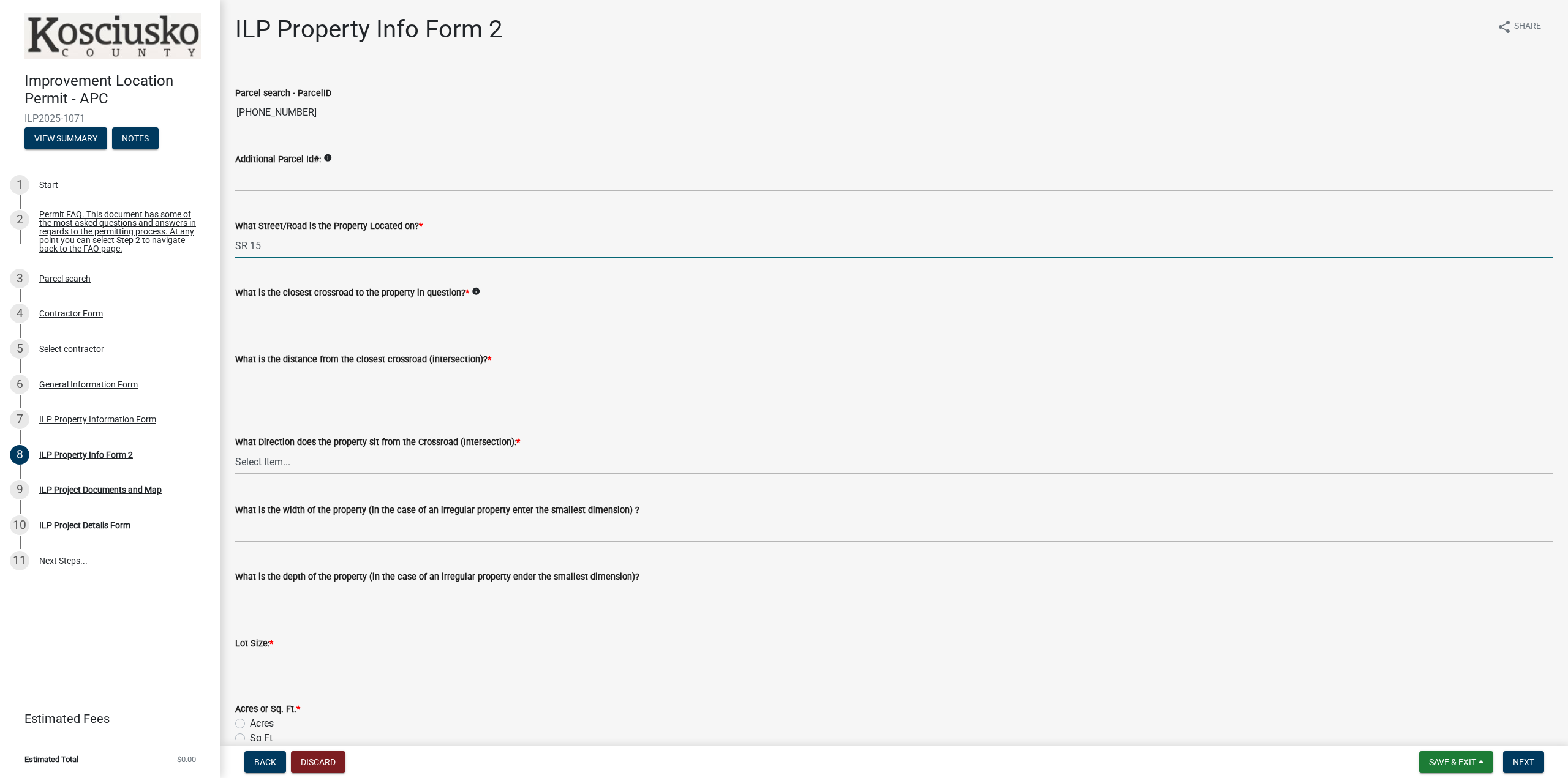
type input "SR 15"
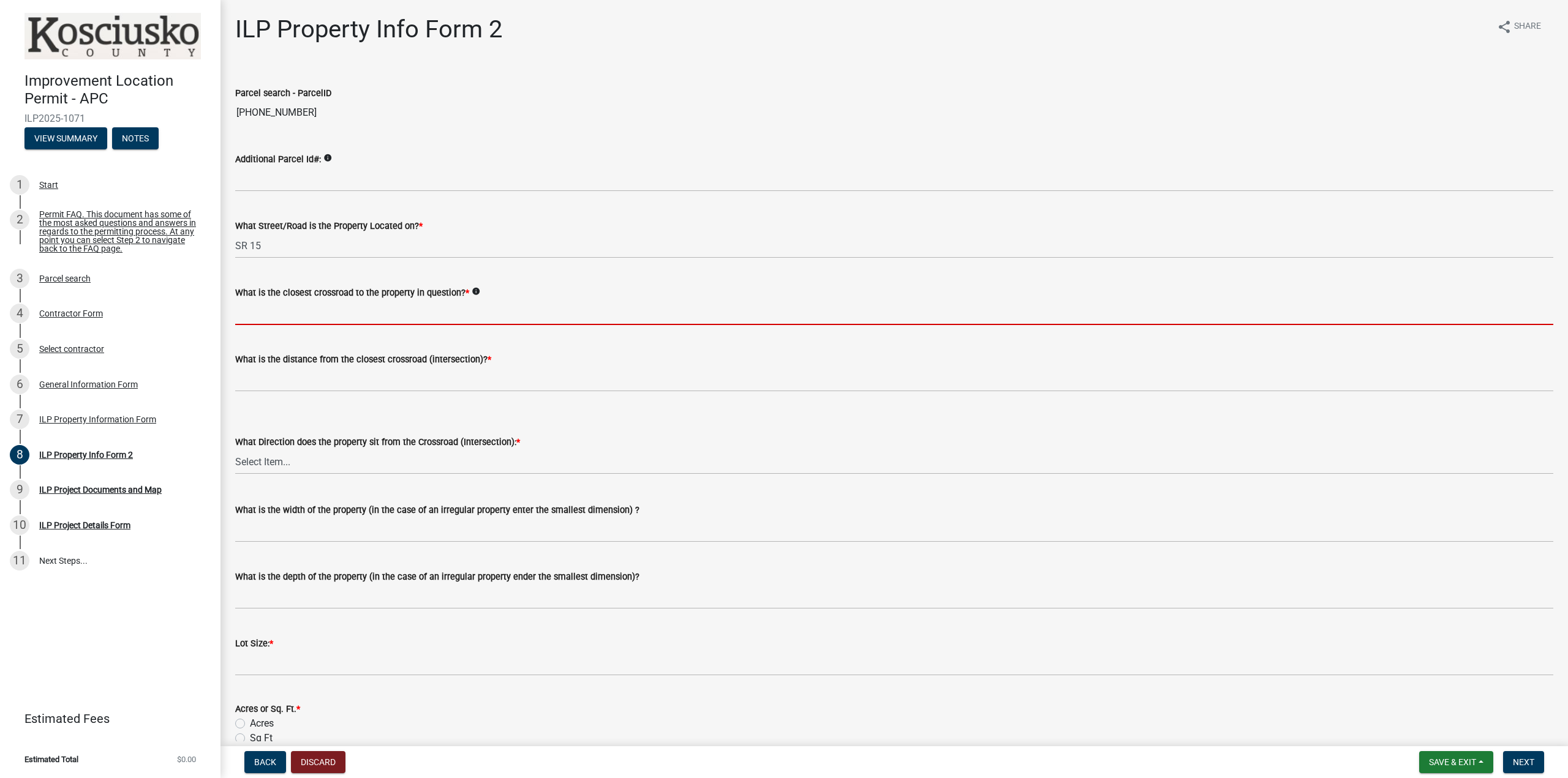
click at [295, 312] on input "What is the closest crossroad to the property in question? *" at bounding box center [894, 313] width 1318 height 25
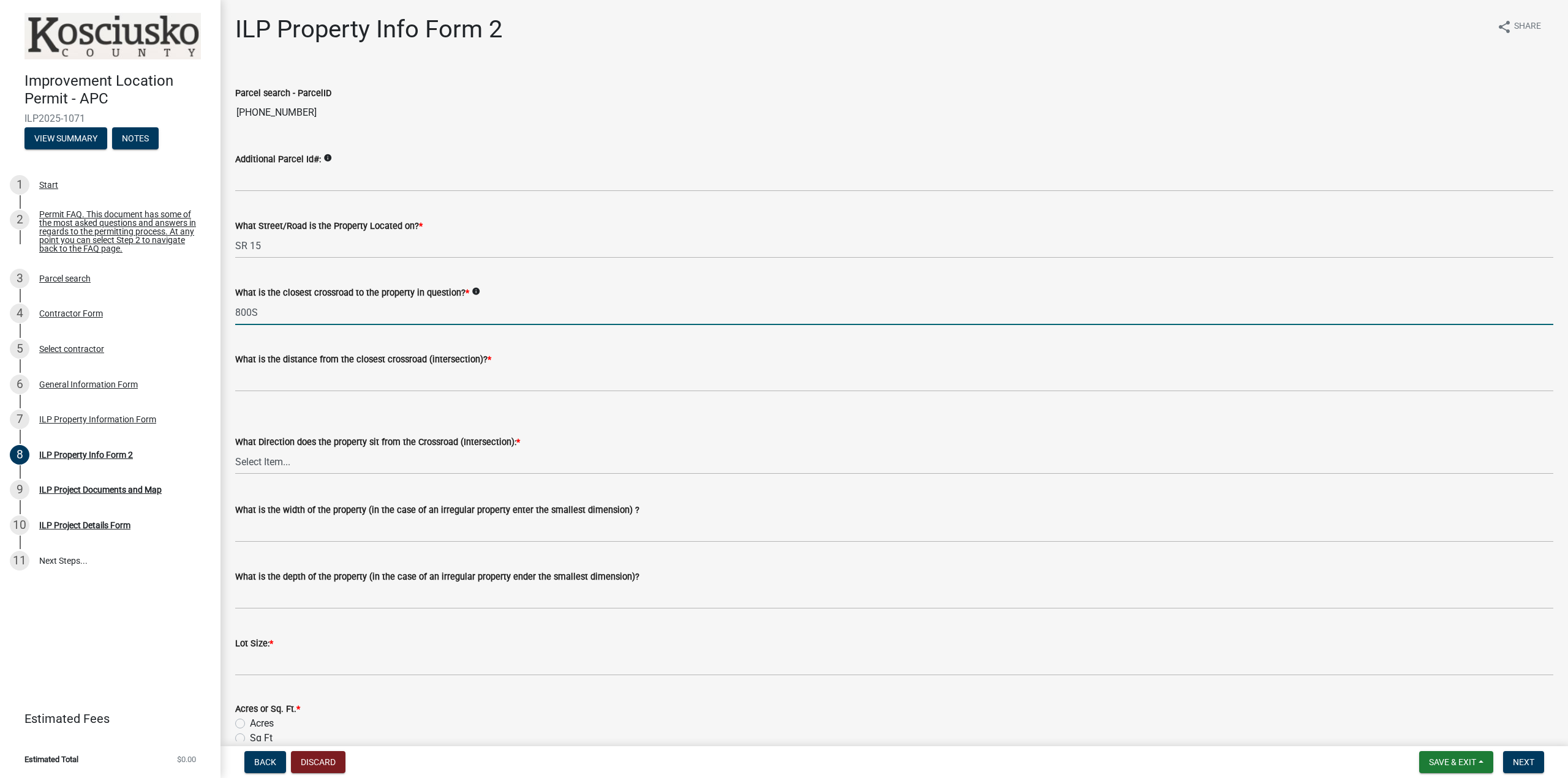
type input "800S"
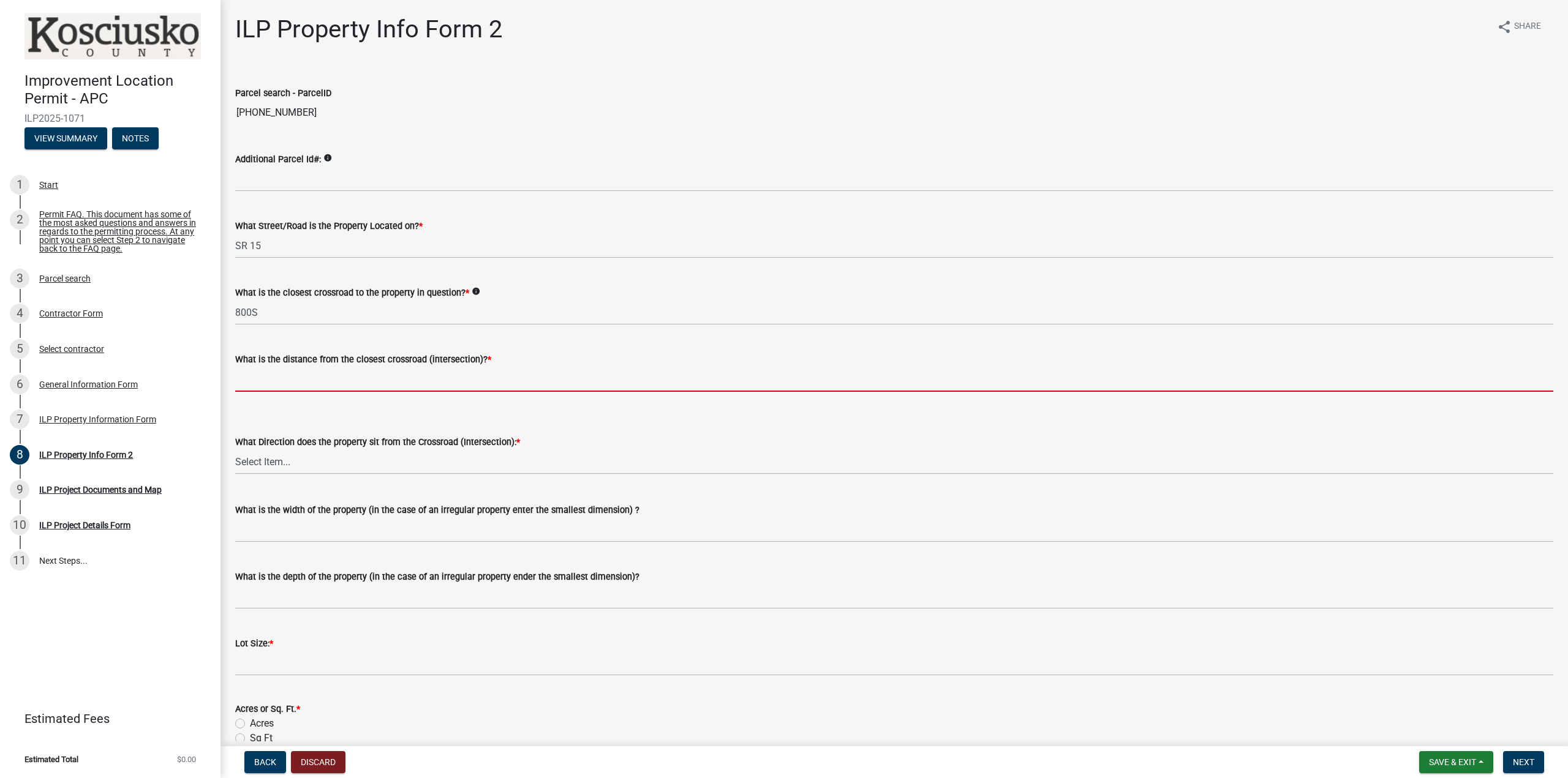
click at [307, 378] on input "text" at bounding box center [894, 379] width 1318 height 25
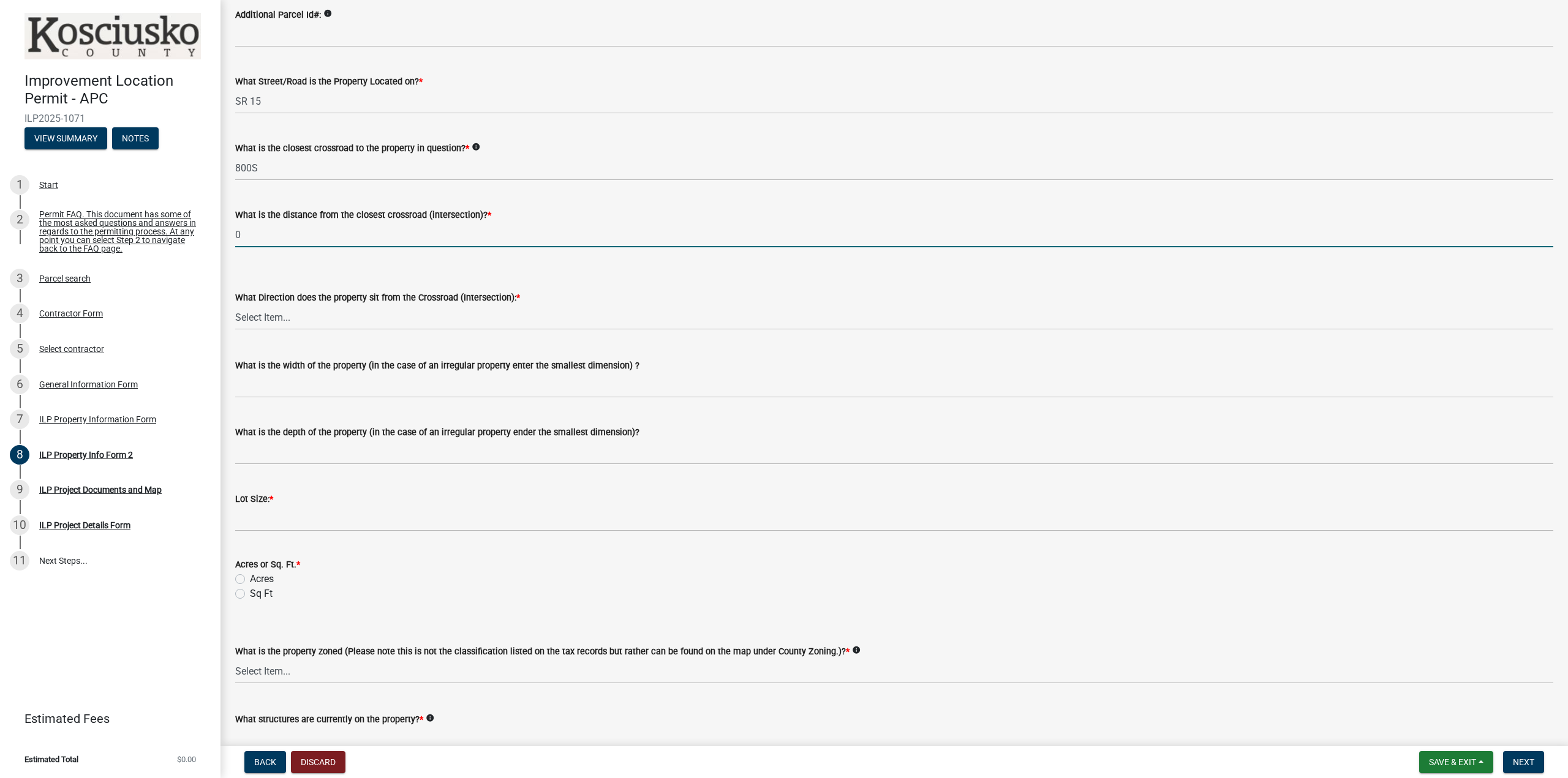
scroll to position [183, 0]
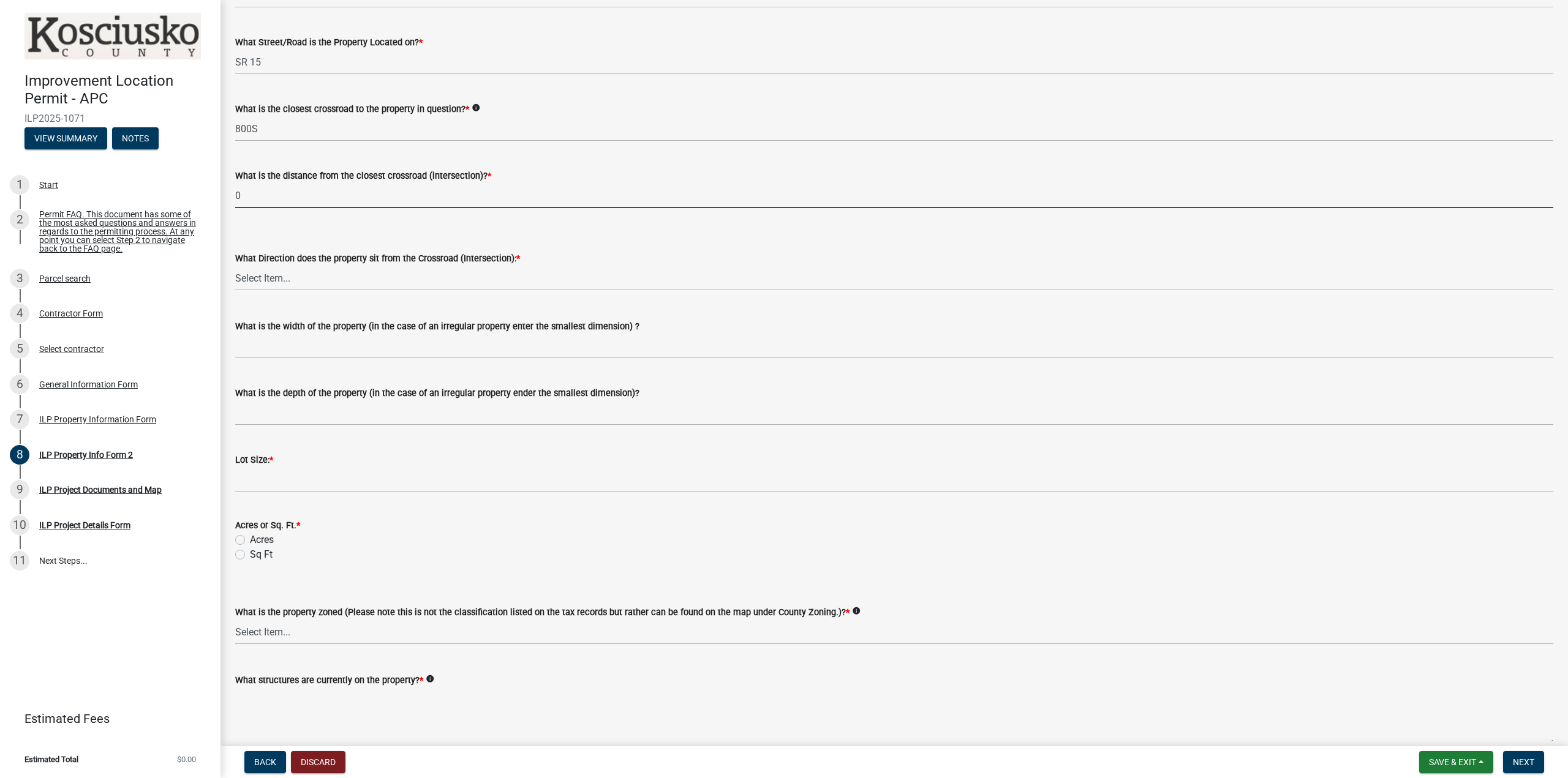
type input "0"
click at [310, 278] on select "Select Item... N NE NW S SE SW E W" at bounding box center [894, 278] width 1318 height 25
click at [235, 266] on select "Select Item... N NE NW S SE SW E W" at bounding box center [894, 278] width 1318 height 25
select select "0609af41-fe40-4fa2-880d-6f54f567ae8e"
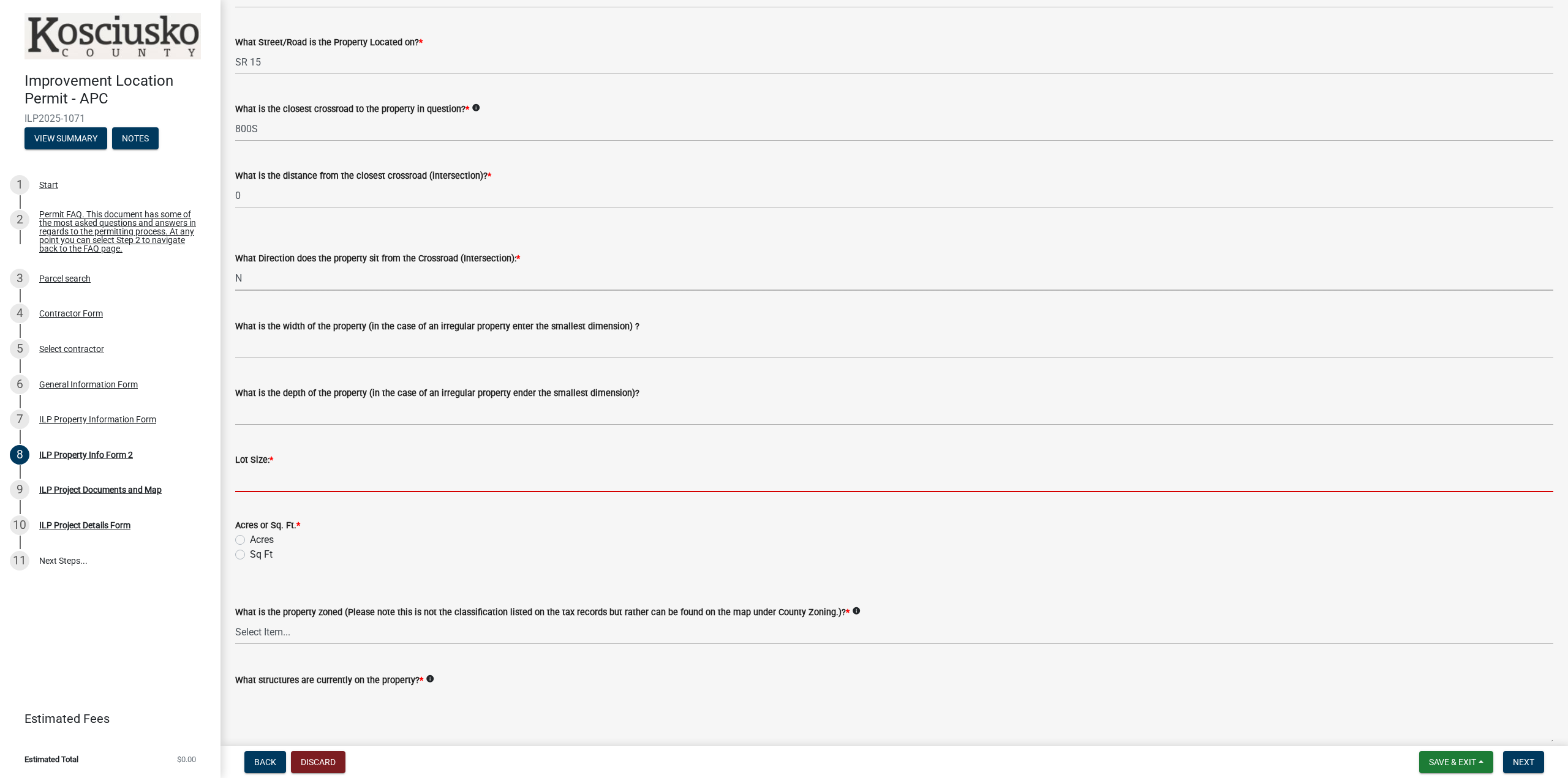
click at [278, 480] on input "text" at bounding box center [894, 480] width 1318 height 25
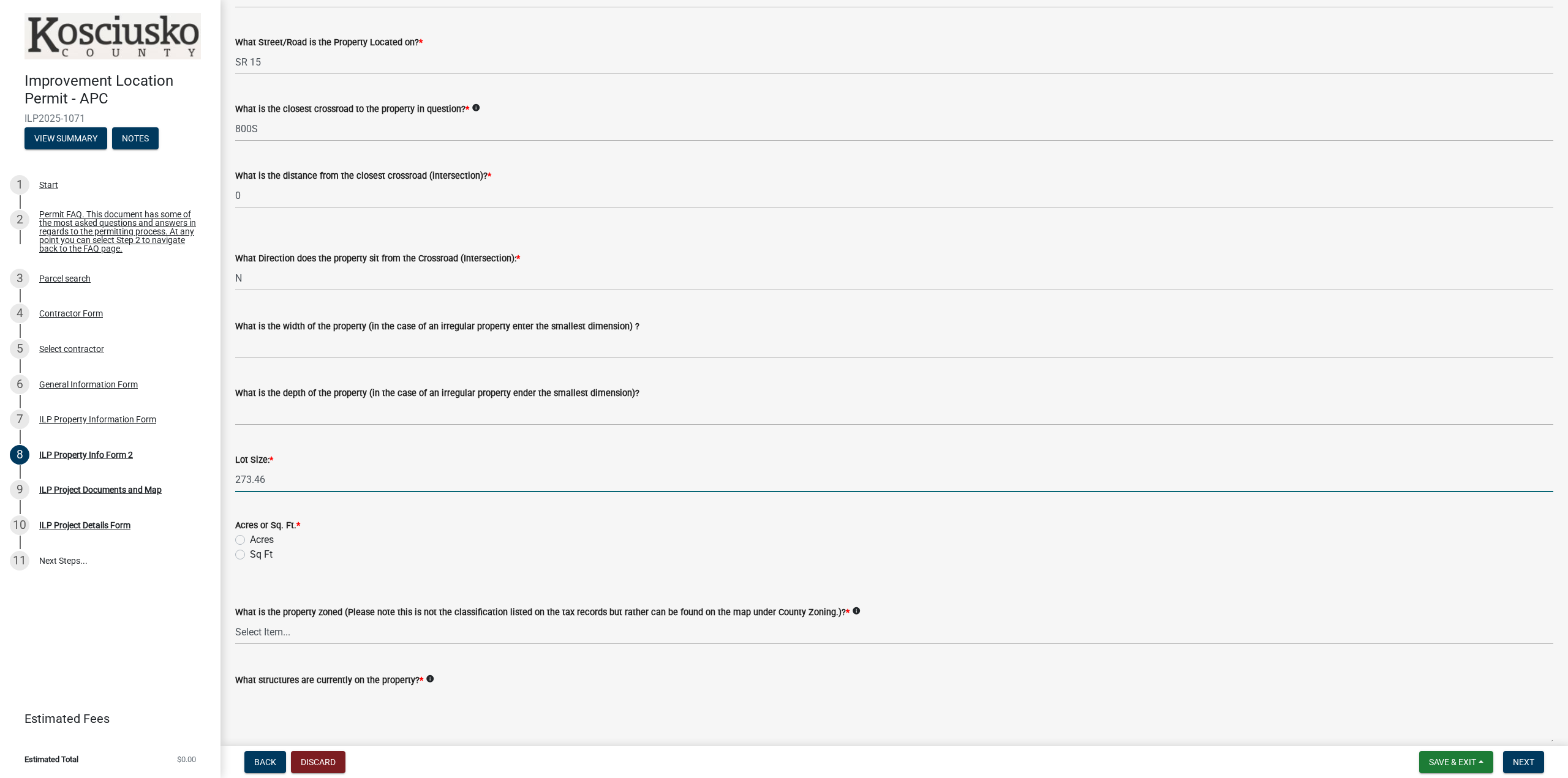
type input "273.46"
click at [250, 539] on label "Acres" at bounding box center [262, 540] width 24 height 15
click at [250, 539] on input "Acres" at bounding box center [254, 536] width 8 height 8
radio input "true"
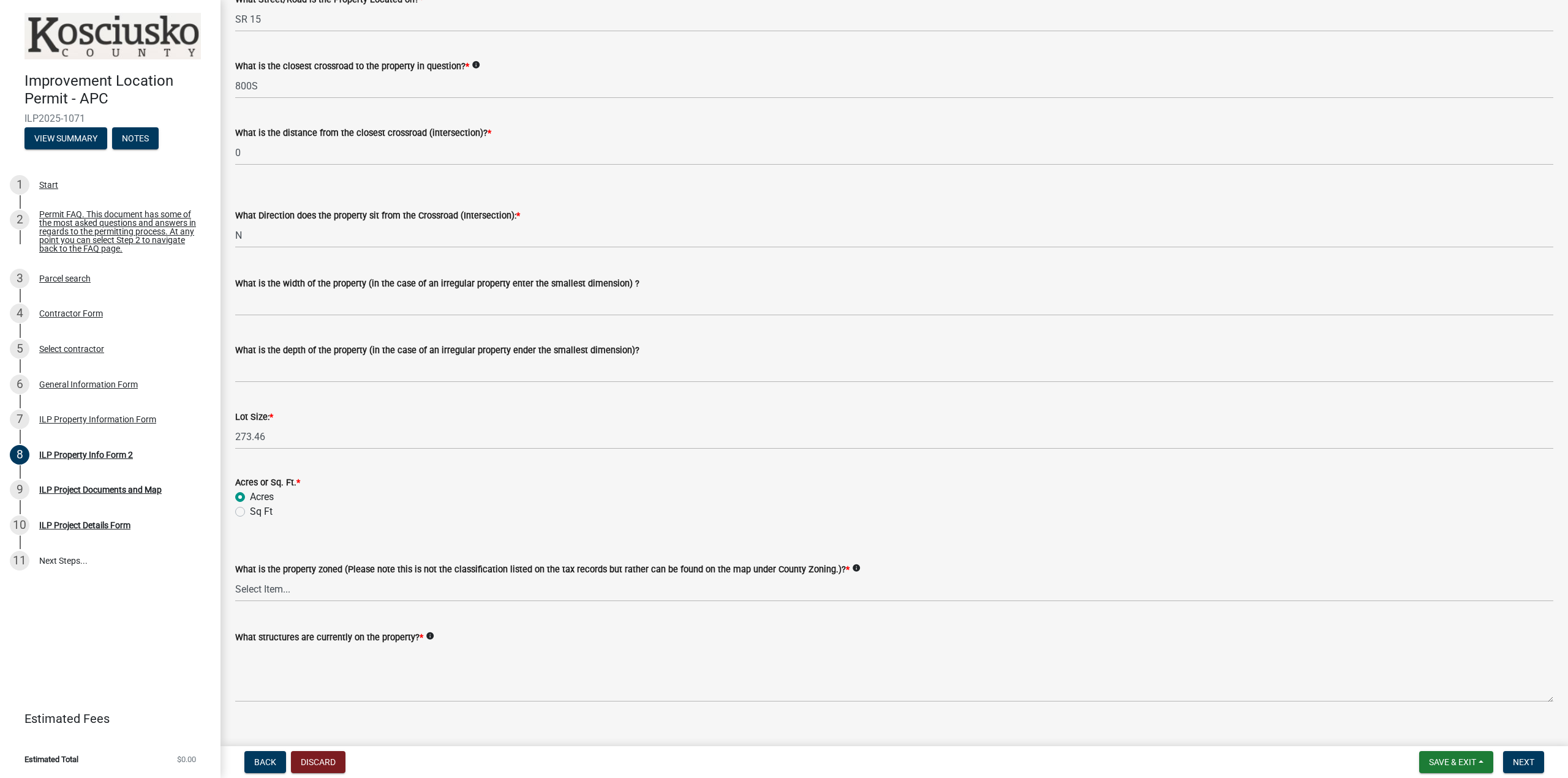
scroll to position [245, 0]
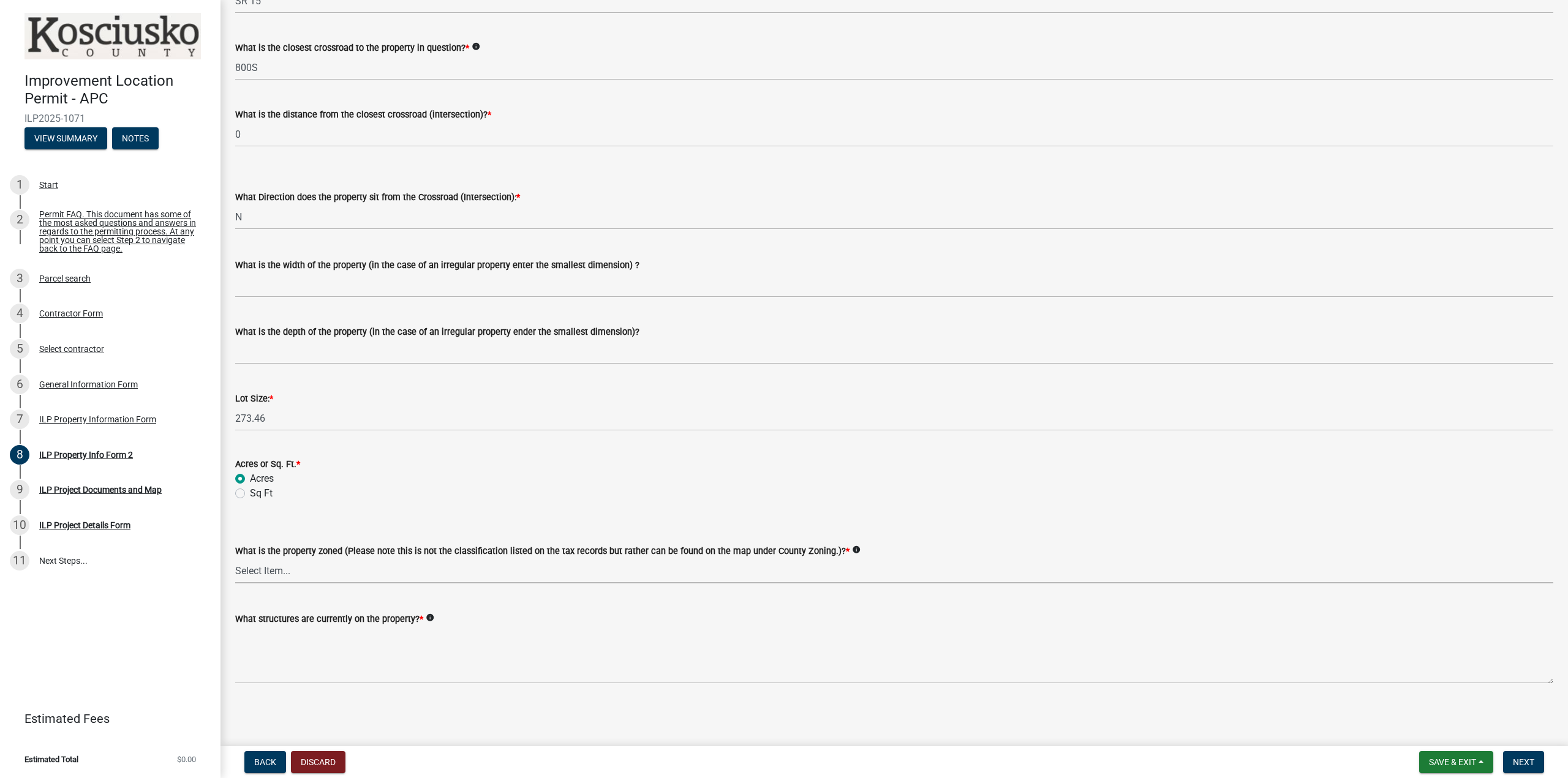
click at [298, 573] on select "Select Item... Agricultural Agricultural 2 Commercial Environmental Industrial …" at bounding box center [894, 571] width 1318 height 25
click at [235, 558] on select "Select Item... Agricultural Agricultural 2 Commercial Environmental Industrial …" at bounding box center [894, 571] width 1318 height 25
select select "ea119d11-e52e-4559-b746-af06211fe819"
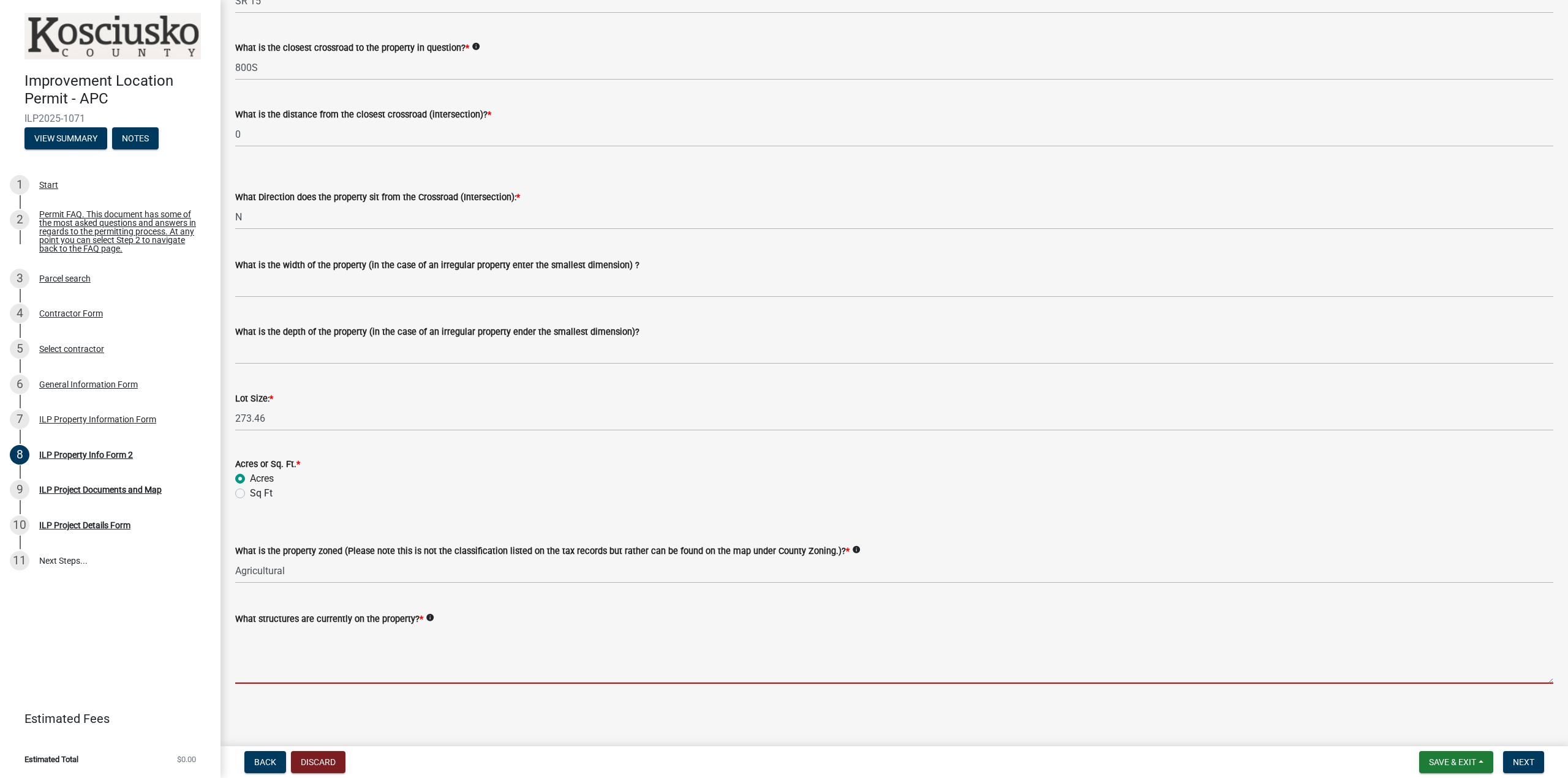
click at [358, 655] on textarea "What structures are currently on the property? *" at bounding box center [894, 655] width 1318 height 57
type textarea "P"
type textarea "Agricultural Manufacturing"
click at [1535, 763] on button "Next" at bounding box center [1524, 762] width 41 height 22
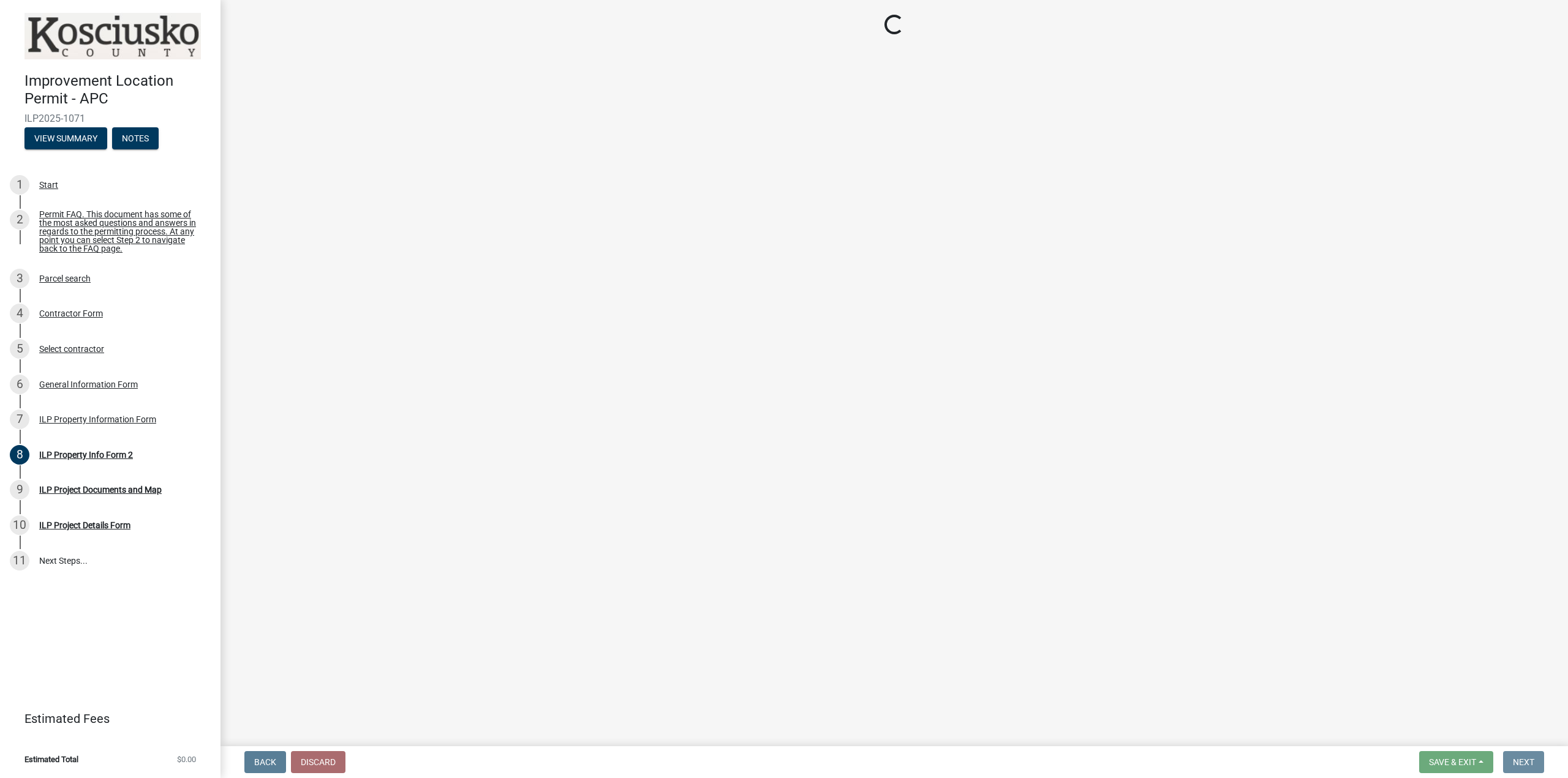
scroll to position [0, 0]
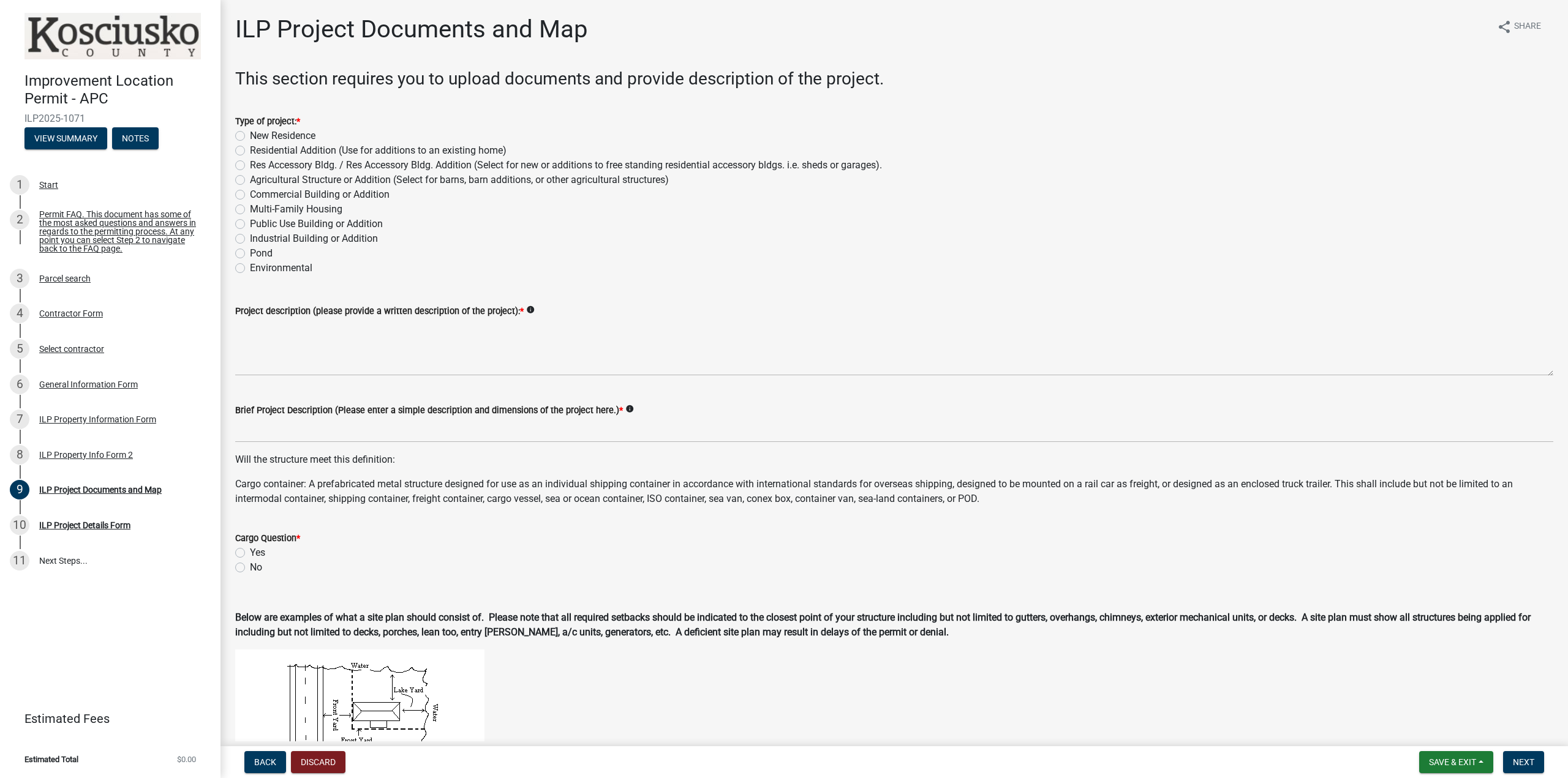
click at [250, 193] on label "Commercial Building or Addition" at bounding box center [320, 195] width 140 height 15
click at [250, 193] on input "Commercial Building or Addition" at bounding box center [254, 191] width 8 height 8
radio input "true"
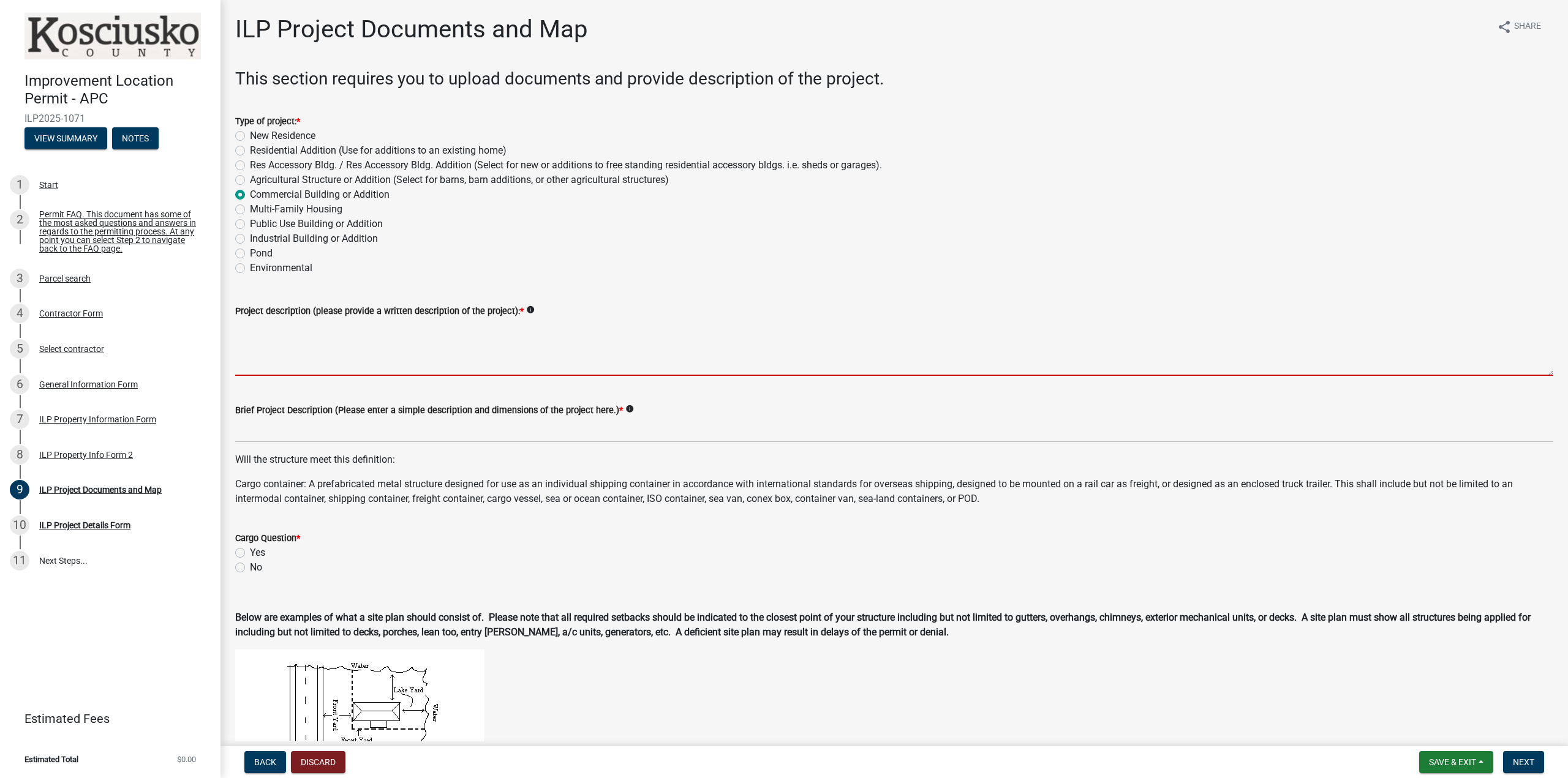
click at [265, 337] on textarea "Project description (please provide a written description of the project): *" at bounding box center [894, 346] width 1318 height 57
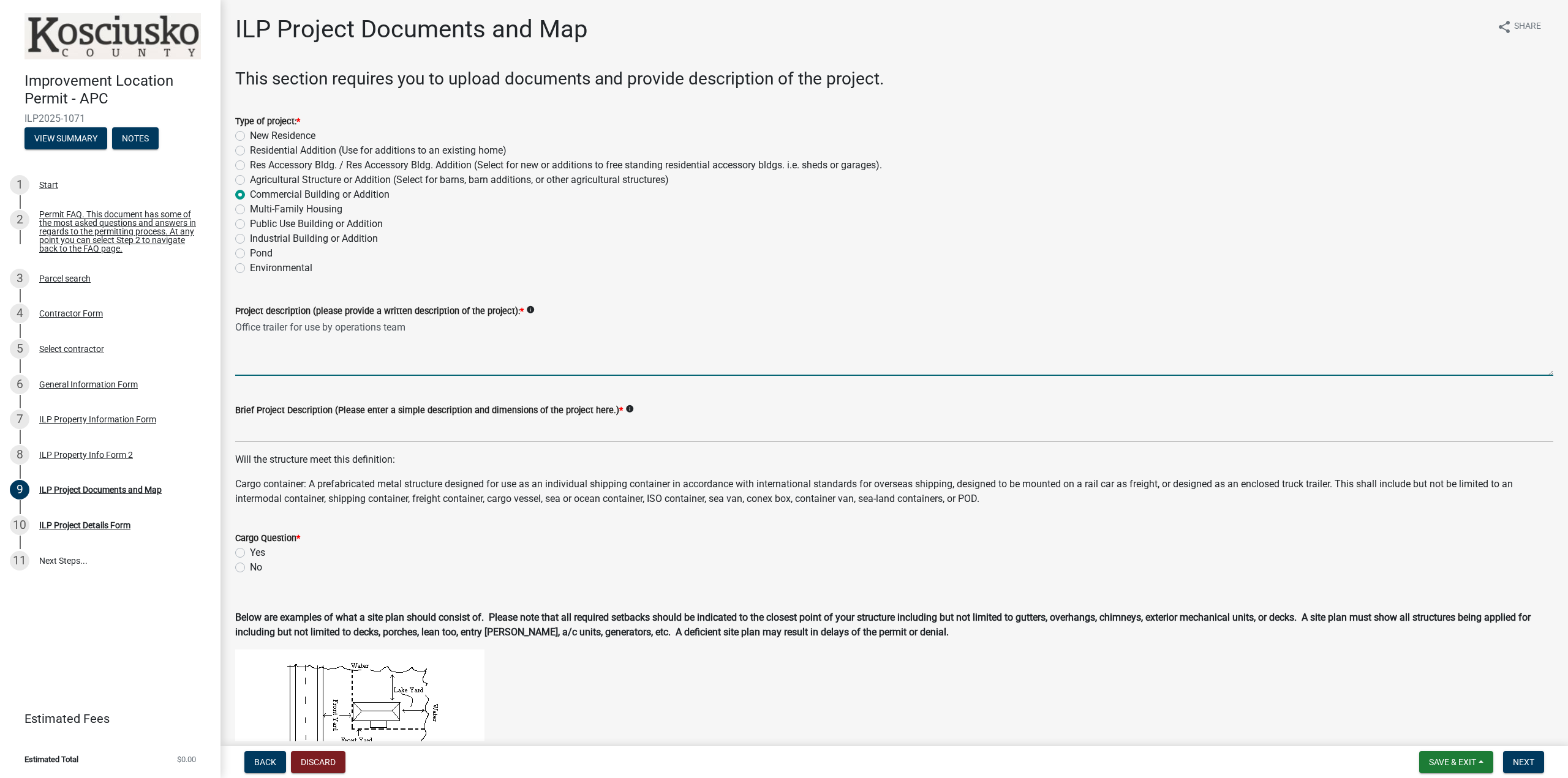
type textarea "Office trailer for use by operations team"
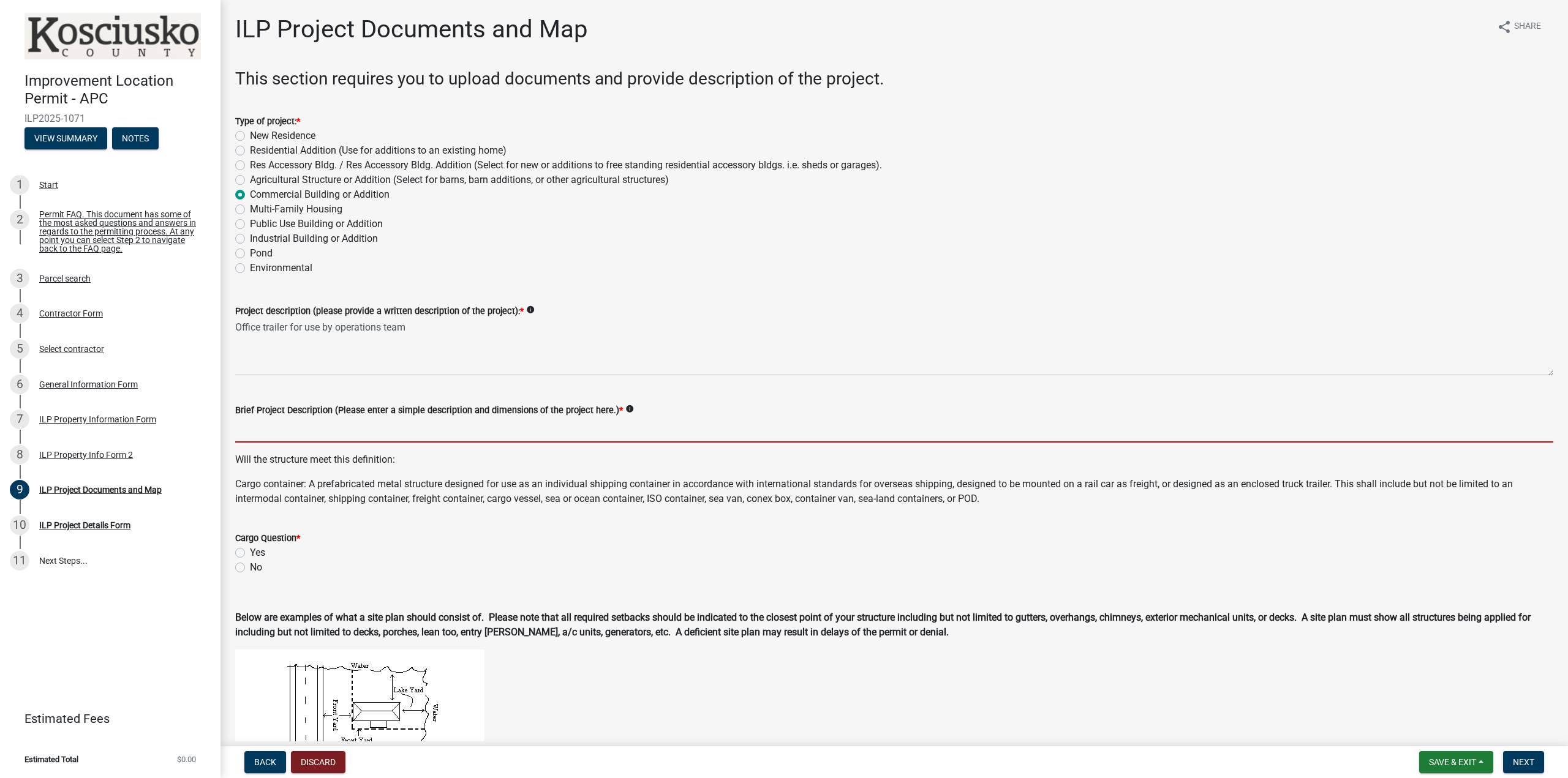
click at [247, 421] on input "Brief Project Description (Please enter a simple description and dimensions of …" at bounding box center [894, 430] width 1318 height 25
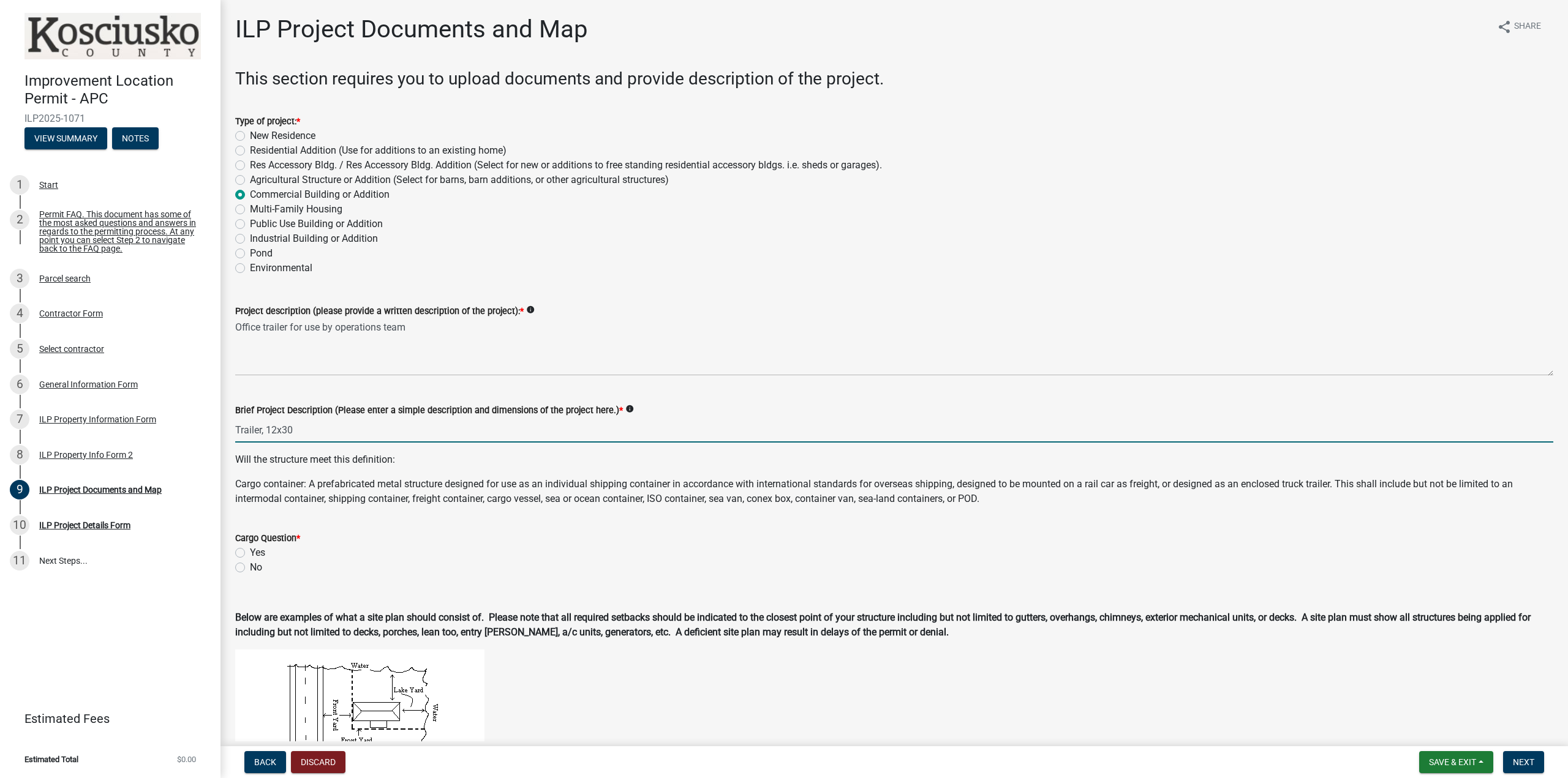
click at [284, 427] on input "Trailer, 12x30" at bounding box center [894, 430] width 1318 height 25
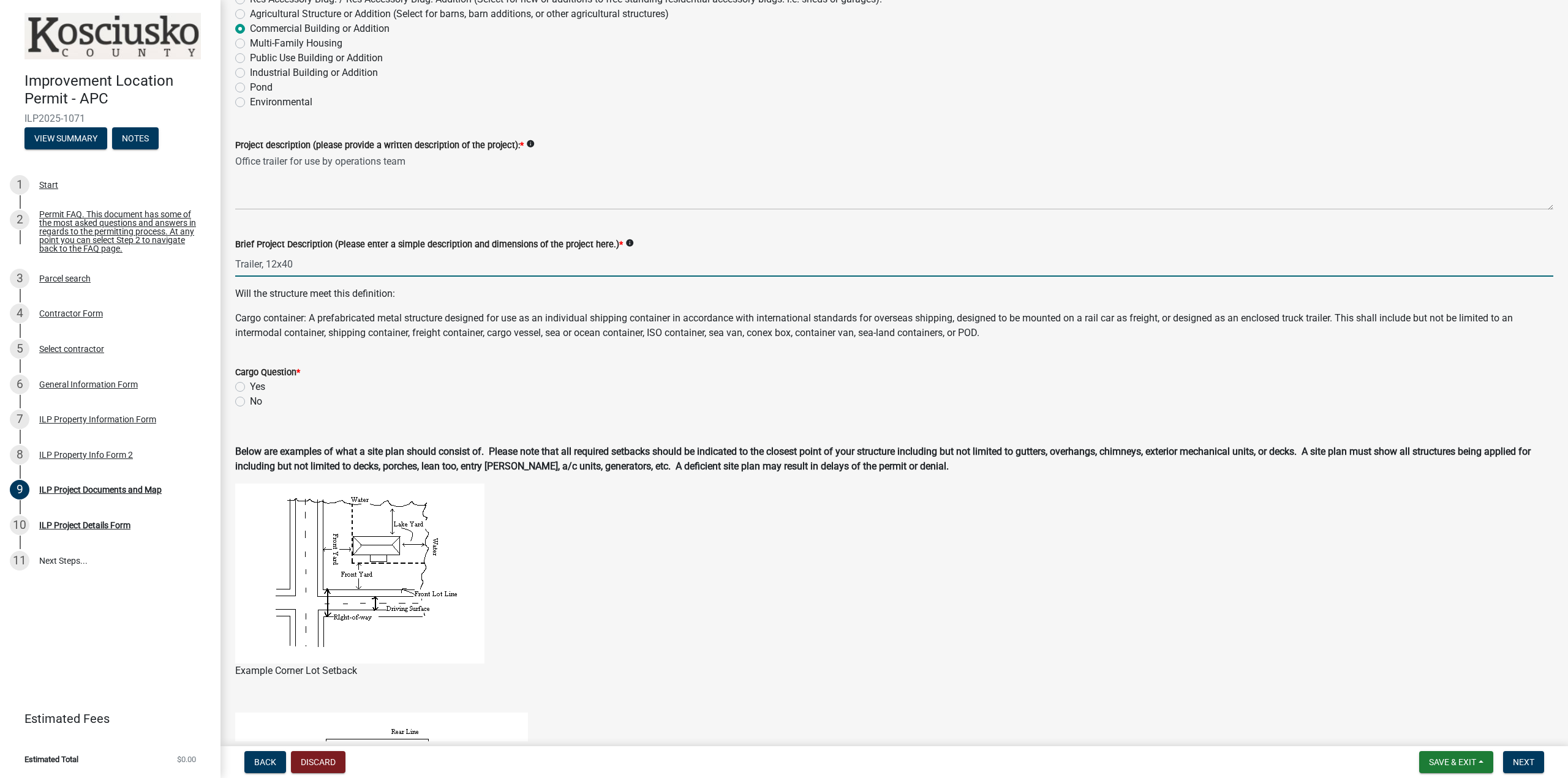
scroll to position [183, 0]
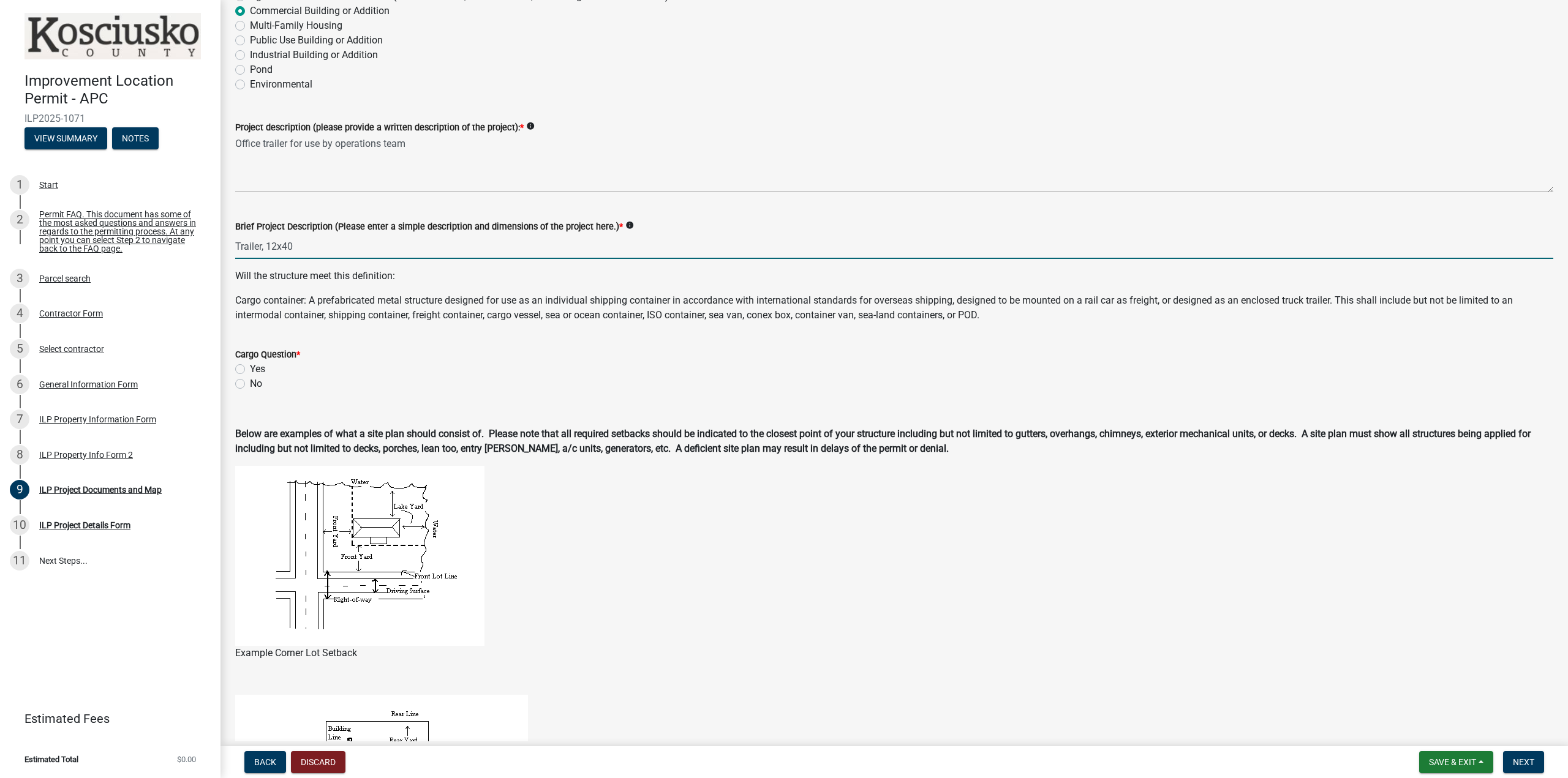
type input "Trailer, 12x40"
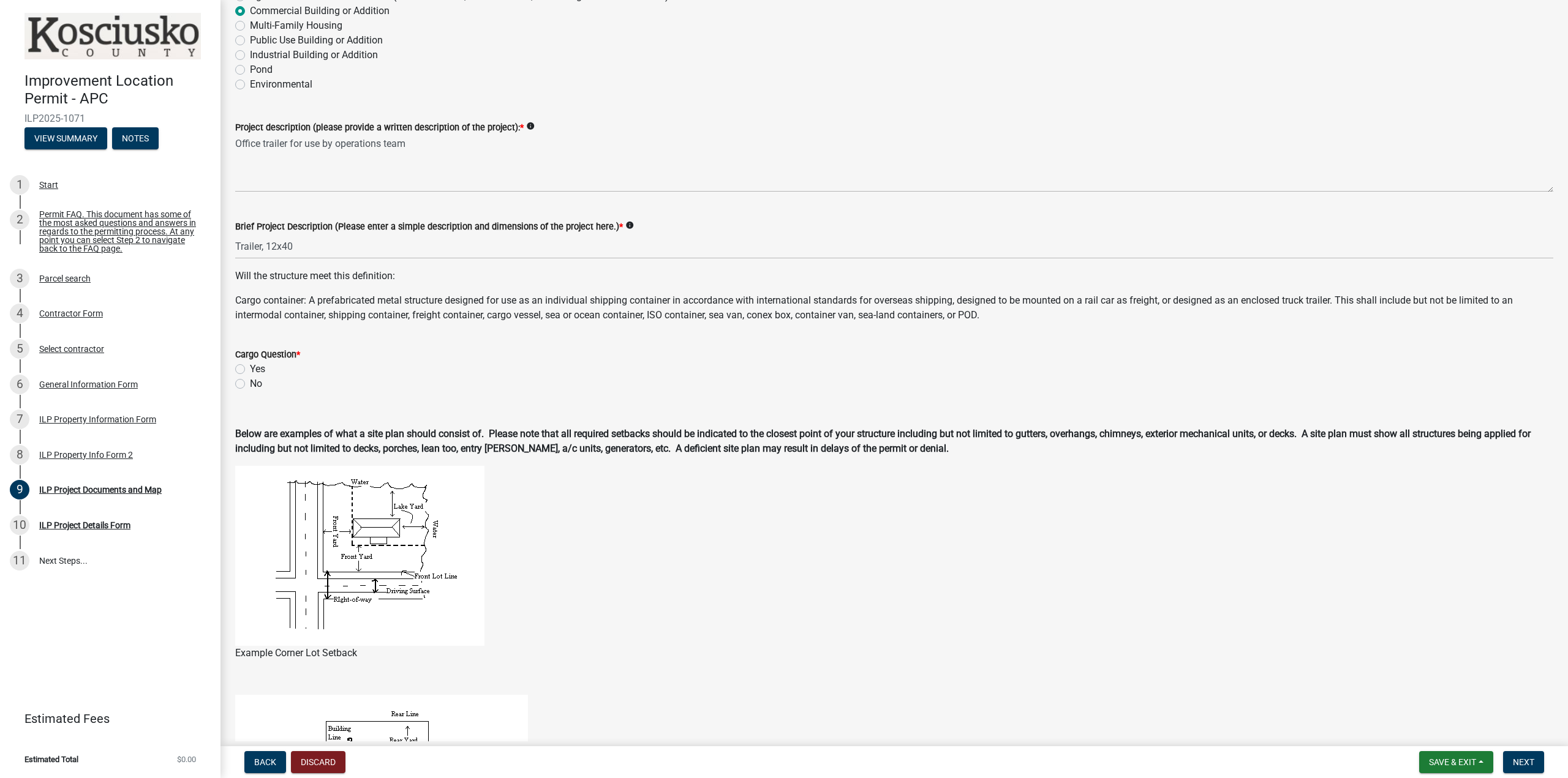
click at [250, 383] on label "No" at bounding box center [256, 384] width 13 height 15
click at [250, 383] on input "No" at bounding box center [254, 381] width 8 height 8
radio input "true"
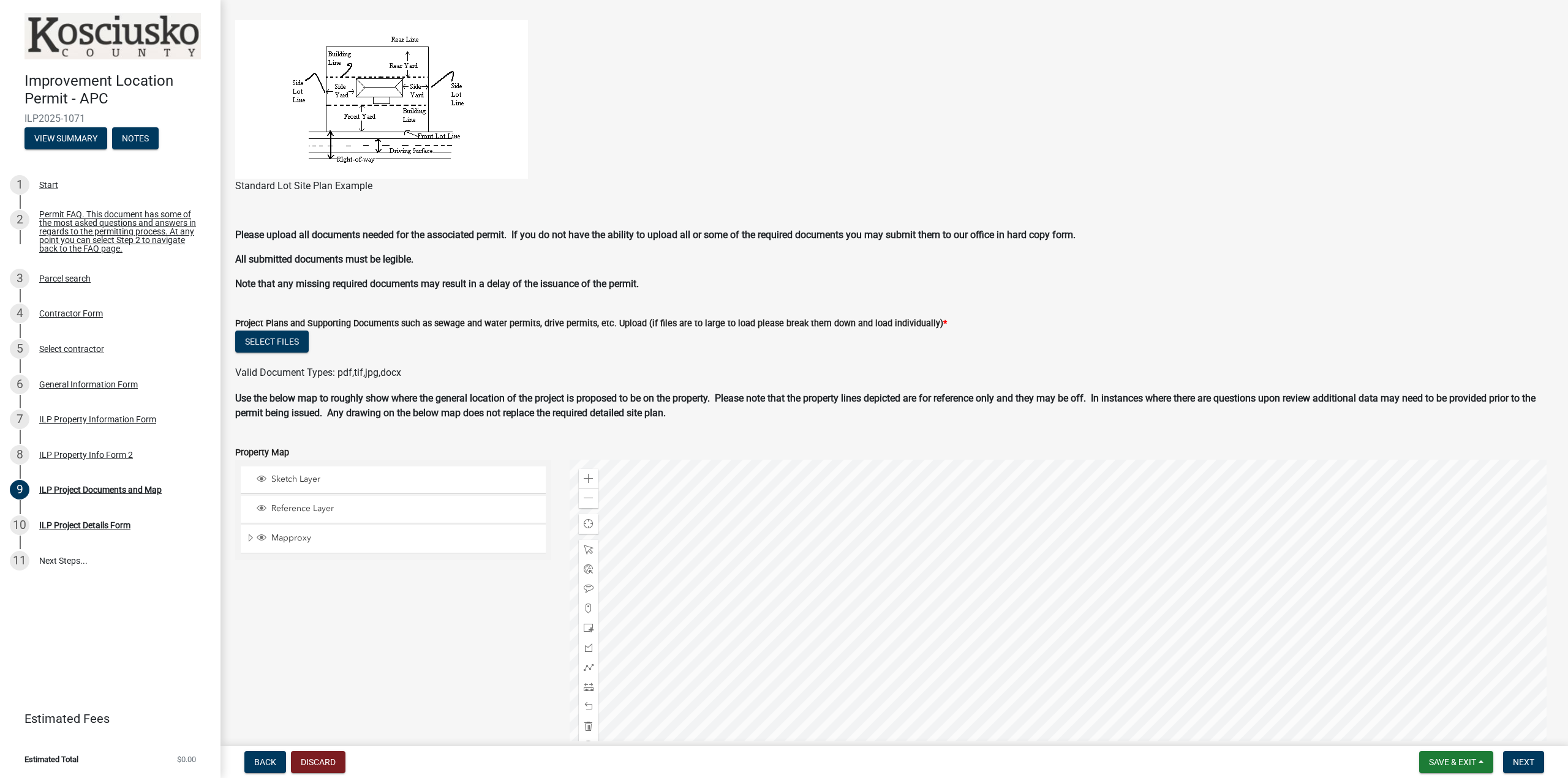
scroll to position [942, 0]
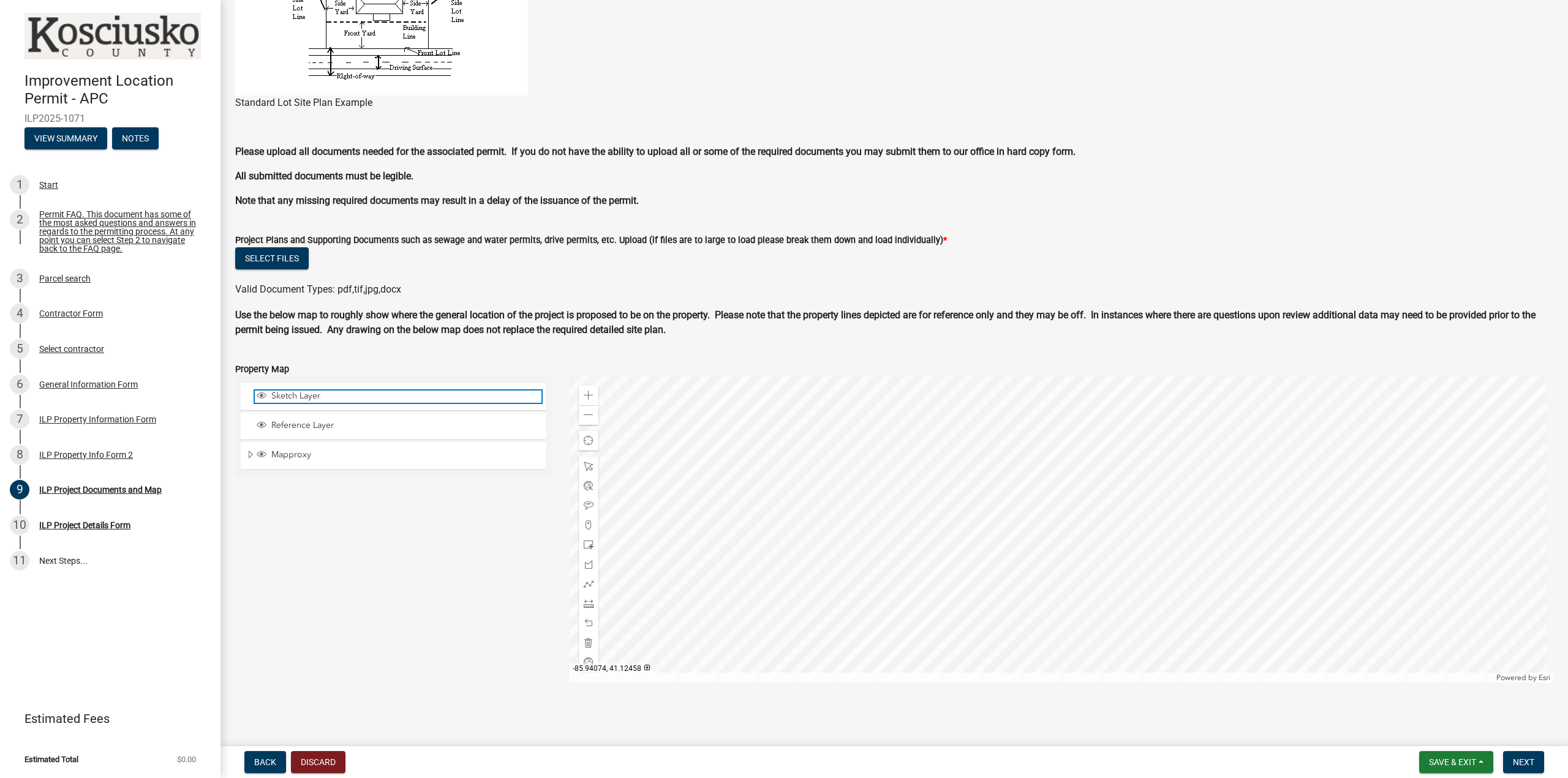
click at [289, 395] on span "Sketch Layer" at bounding box center [405, 396] width 273 height 11
click at [282, 394] on span "Sketch Layer" at bounding box center [405, 396] width 273 height 11
click at [1527, 760] on span "Next" at bounding box center [1524, 762] width 21 height 10
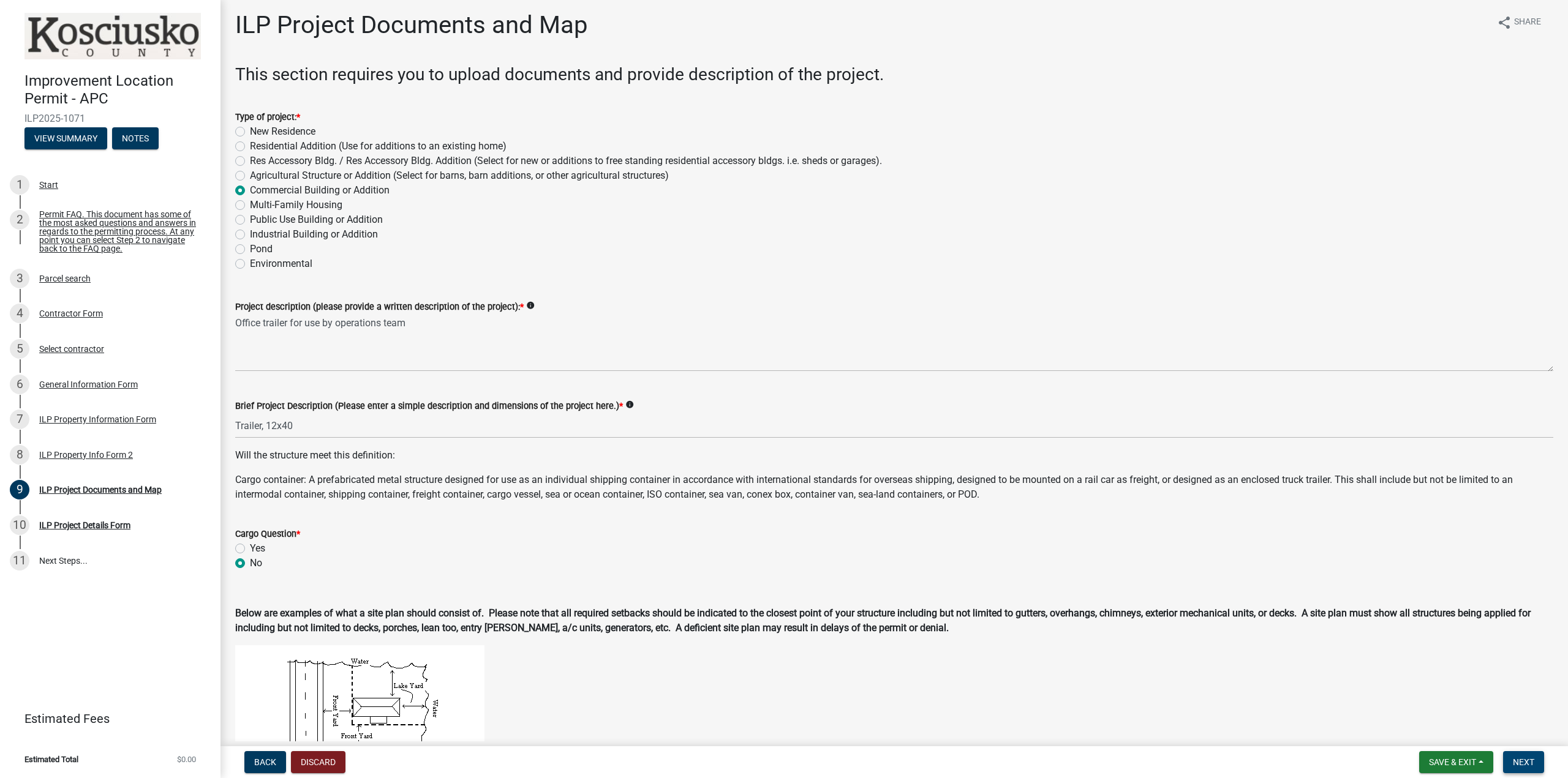
scroll to position [0, 0]
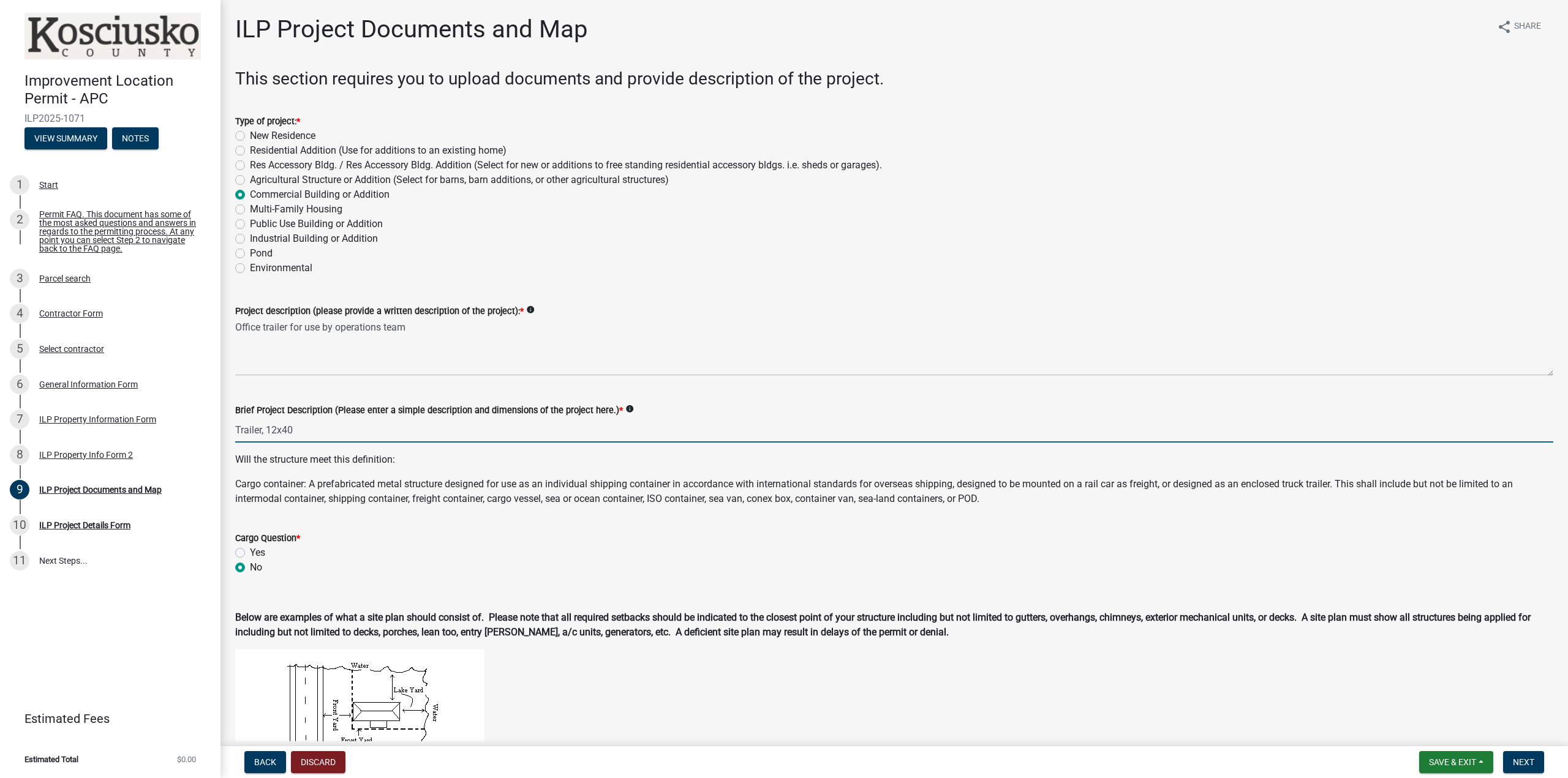
click at [272, 430] on input "Trailer, 12x40" at bounding box center [894, 430] width 1318 height 25
click at [315, 428] on input "Trailer, 10x40" at bounding box center [894, 430] width 1318 height 25
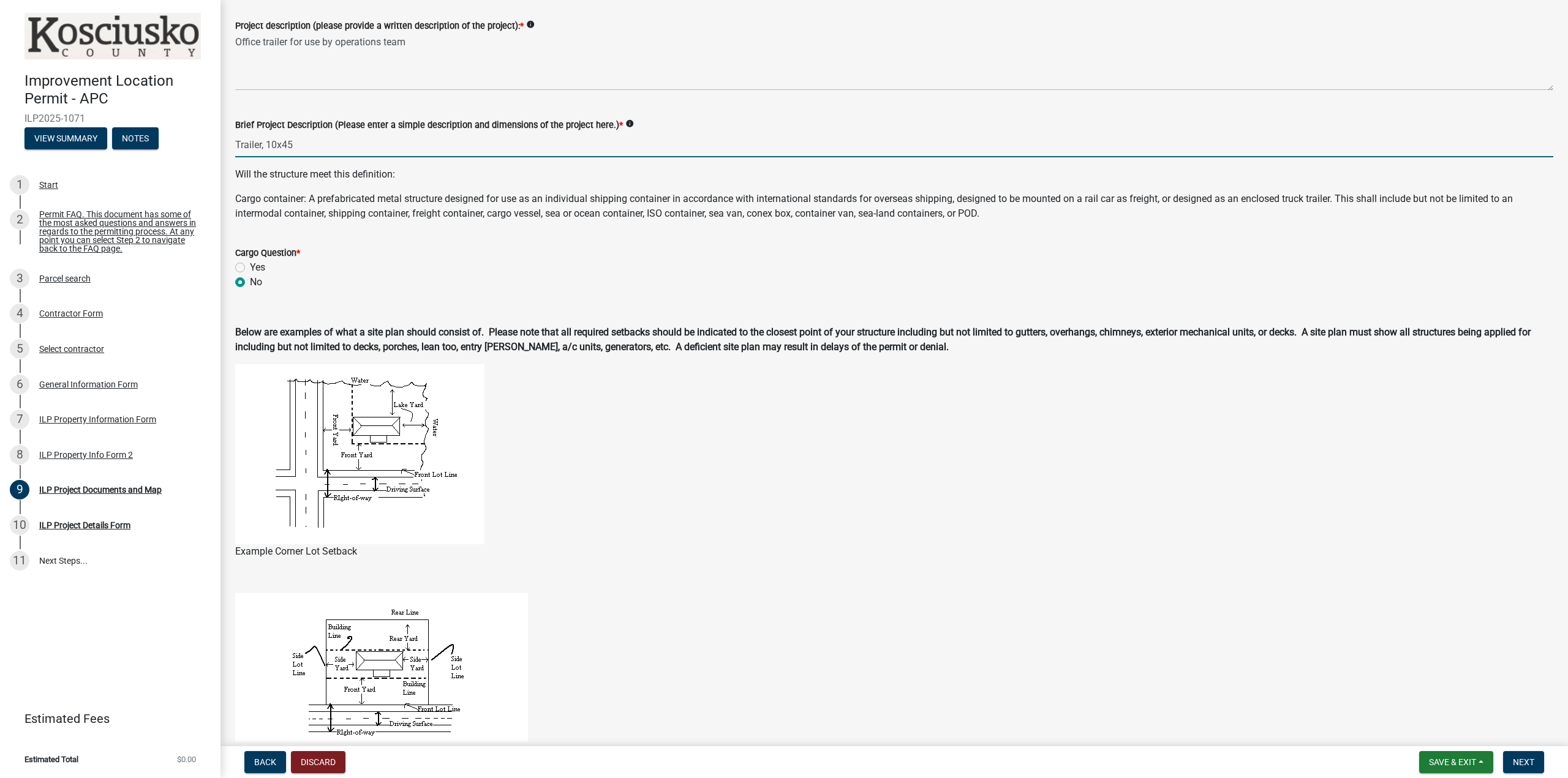
scroll to position [428, 0]
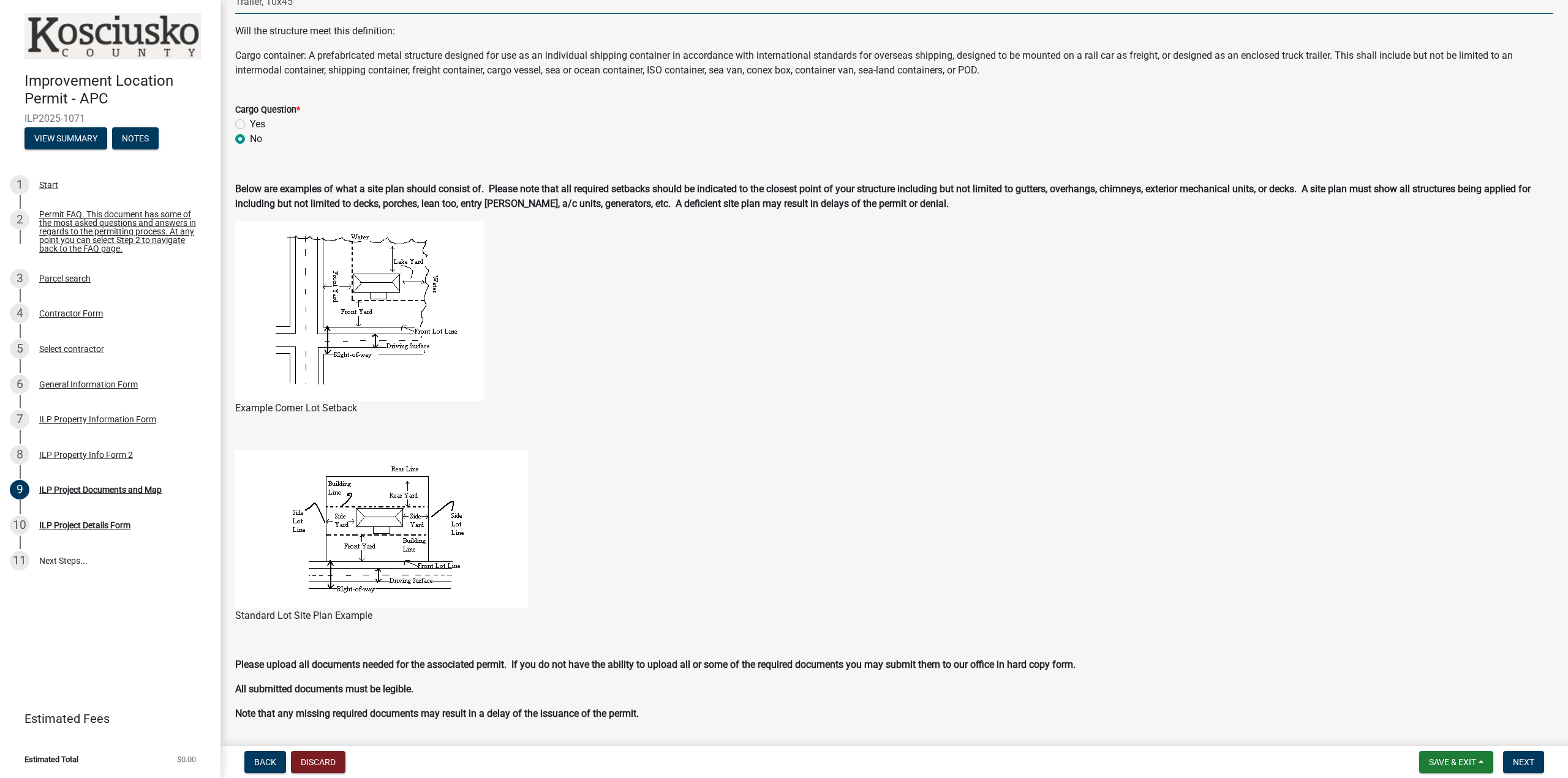
type input "Trailer, 10x45"
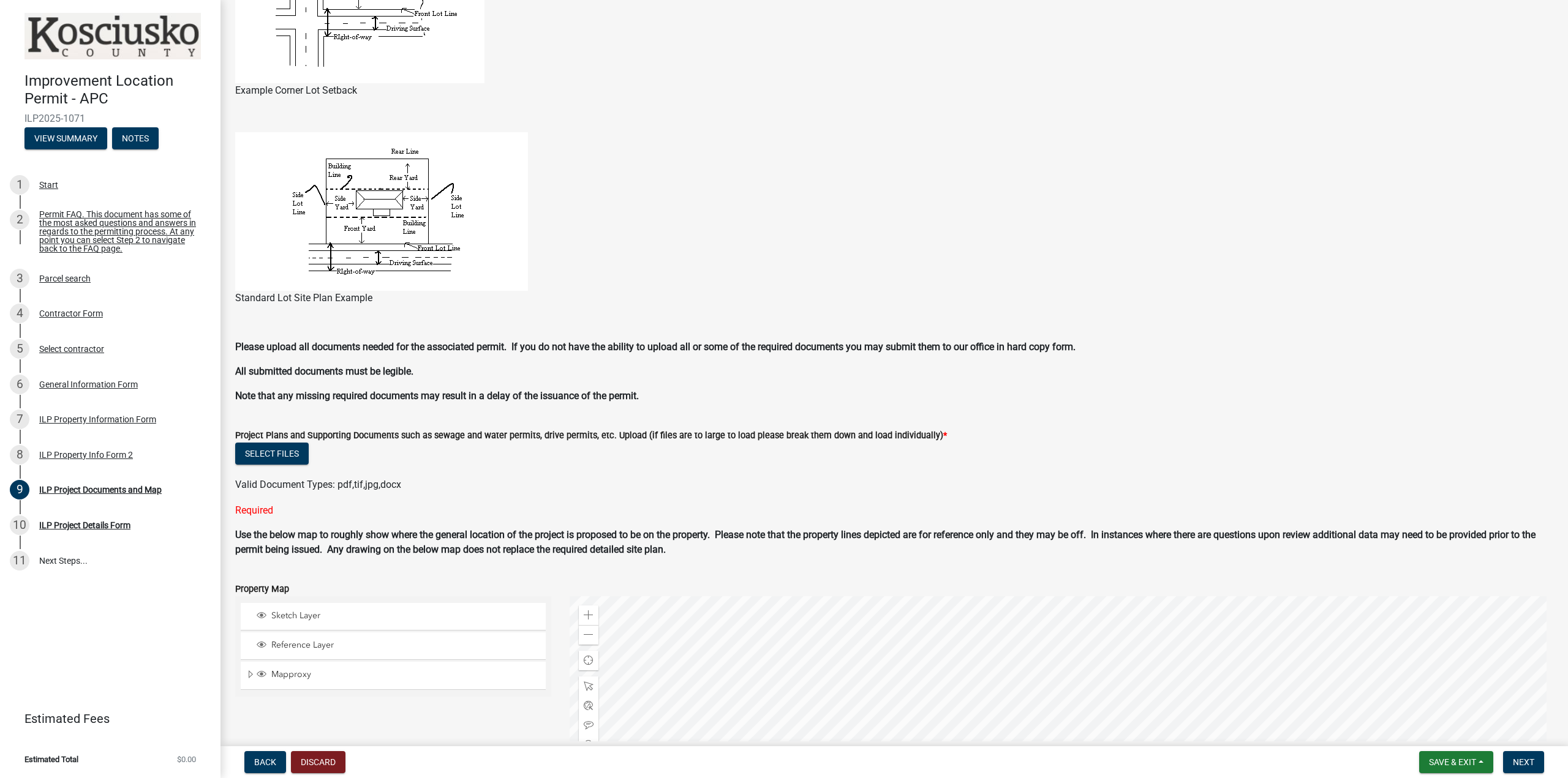
scroll to position [857, 0]
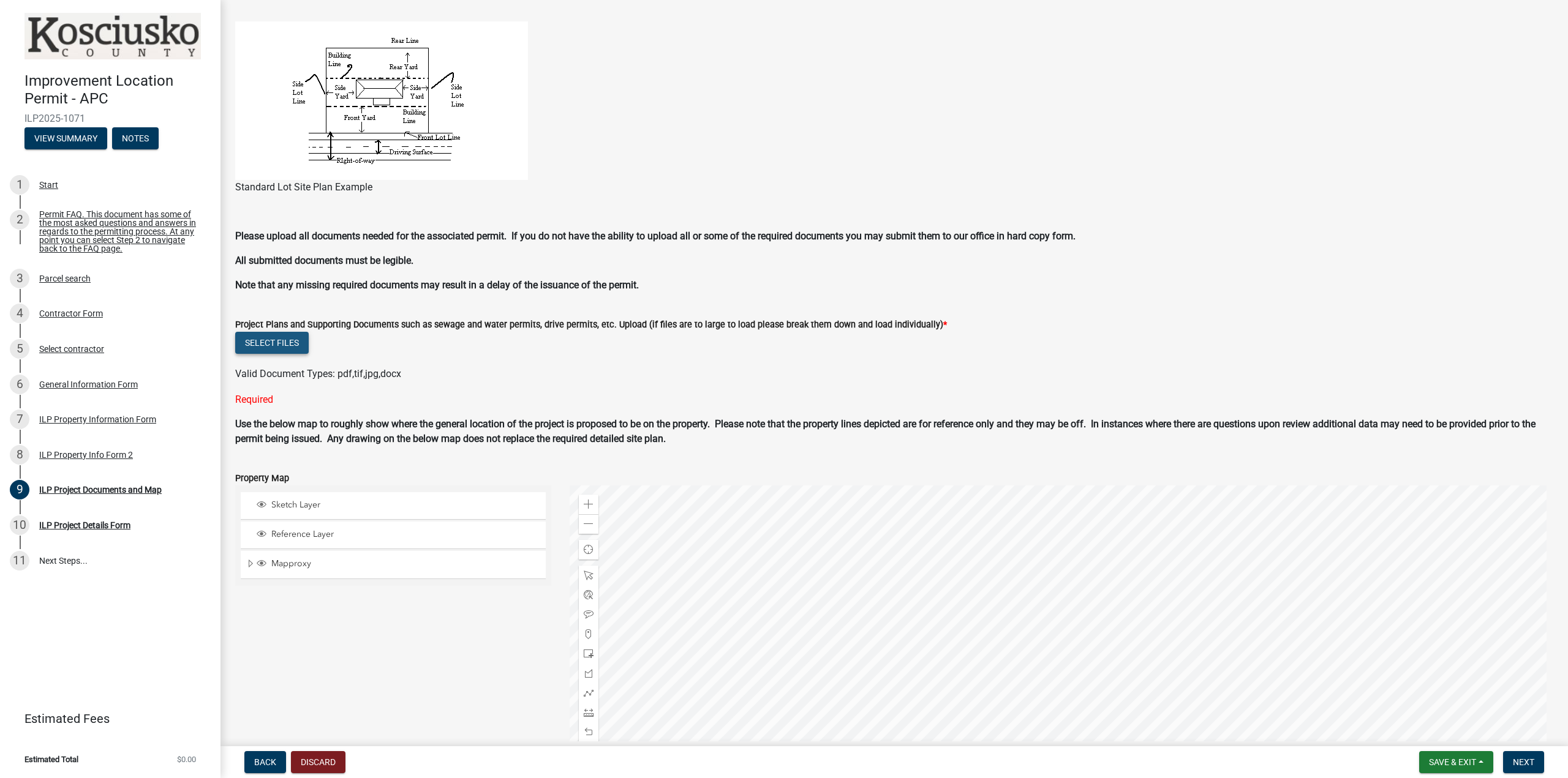
click at [272, 343] on button "Select files" at bounding box center [271, 342] width 73 height 22
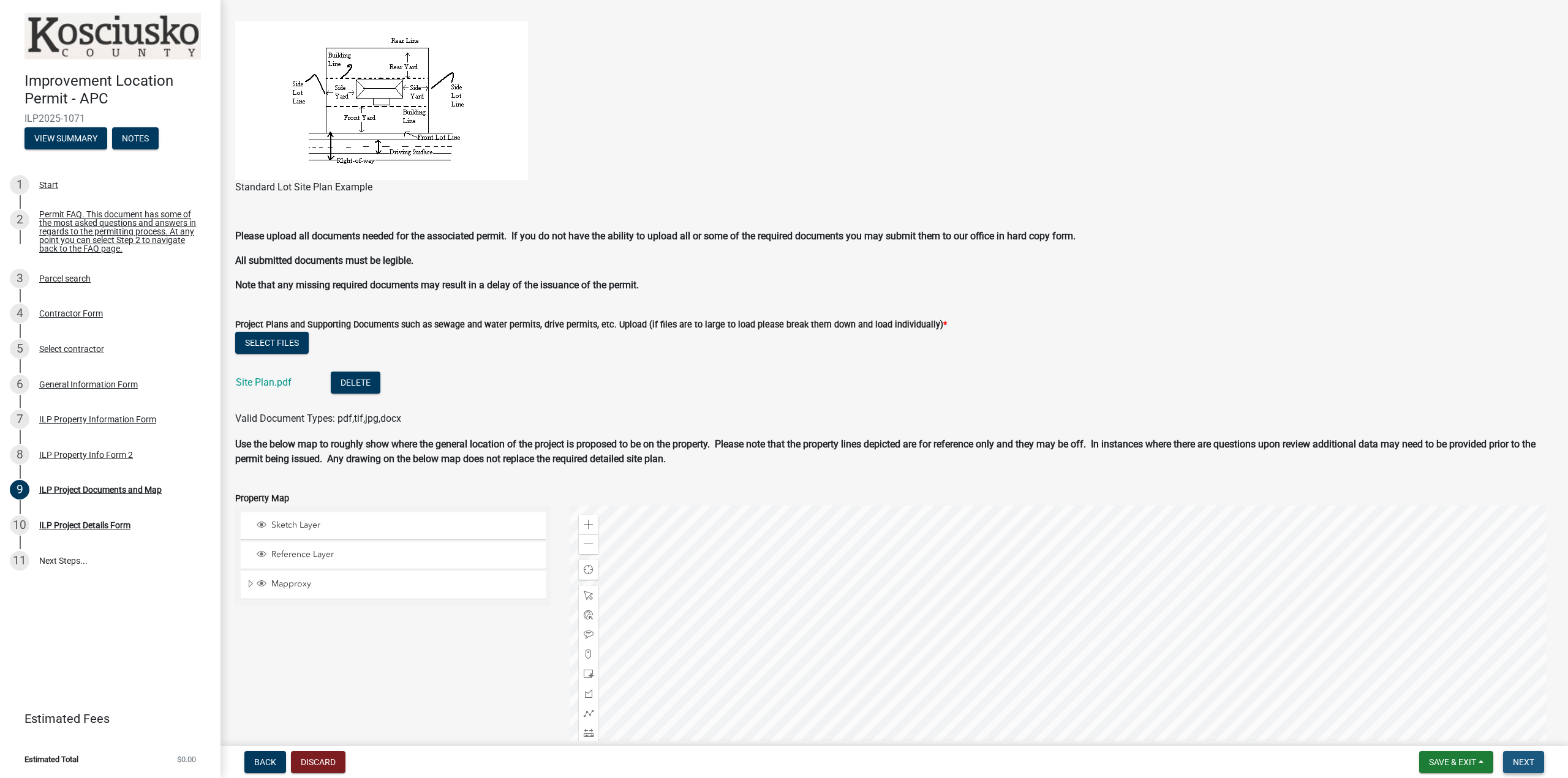
click at [1529, 763] on span "Next" at bounding box center [1524, 762] width 21 height 10
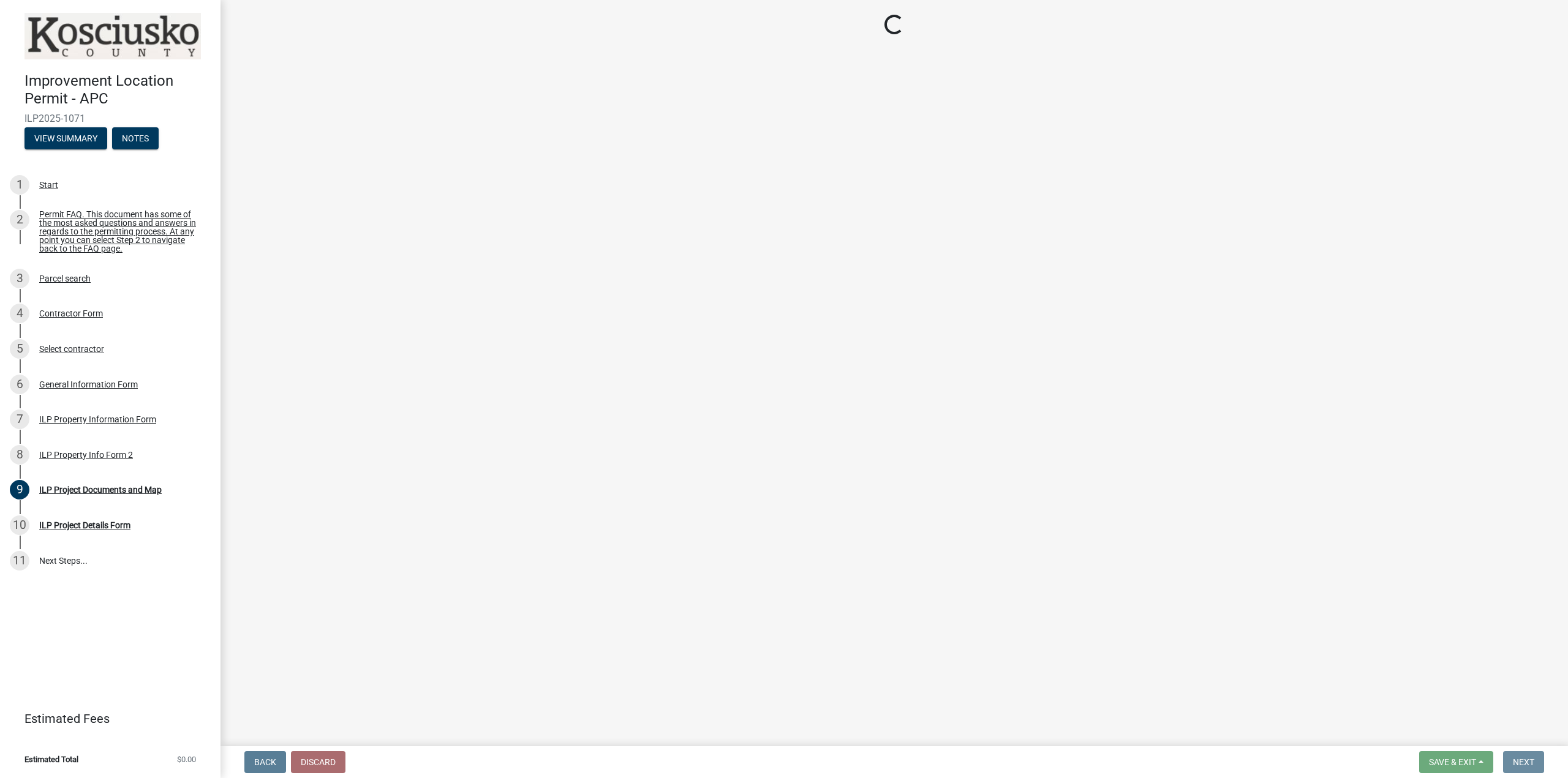
scroll to position [0, 0]
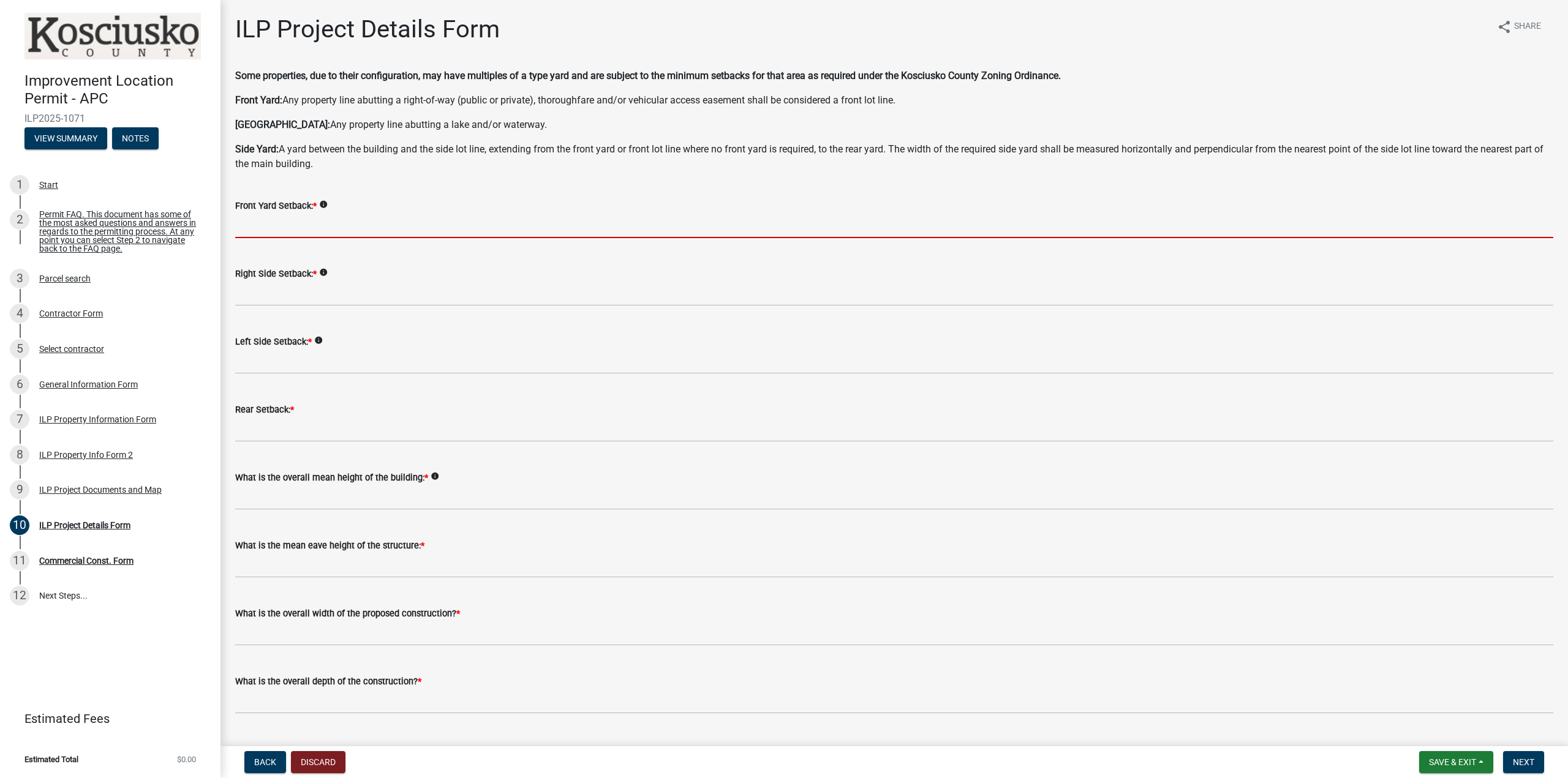
click at [301, 226] on input "text" at bounding box center [894, 226] width 1318 height 25
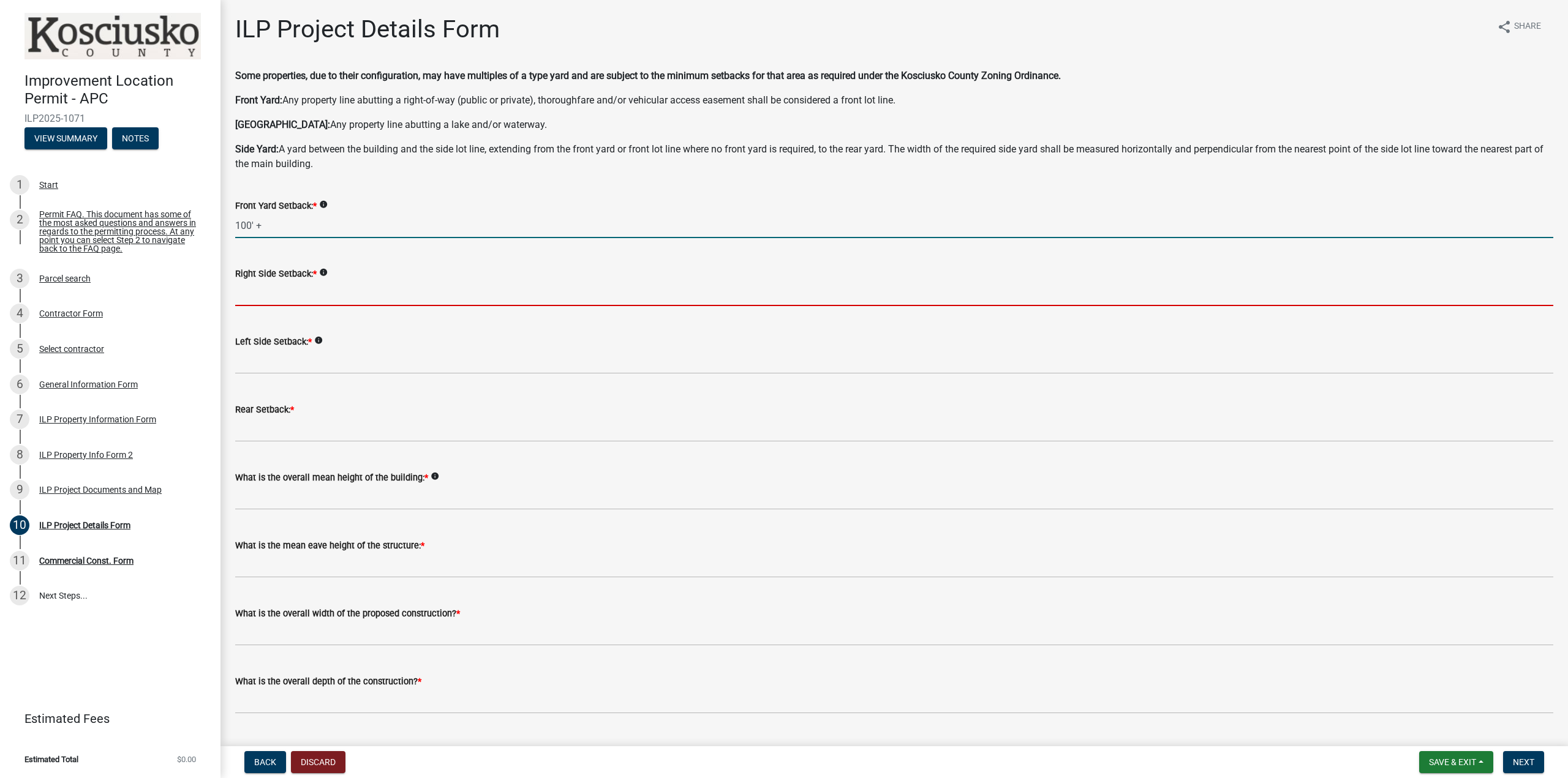
type input "100.0"
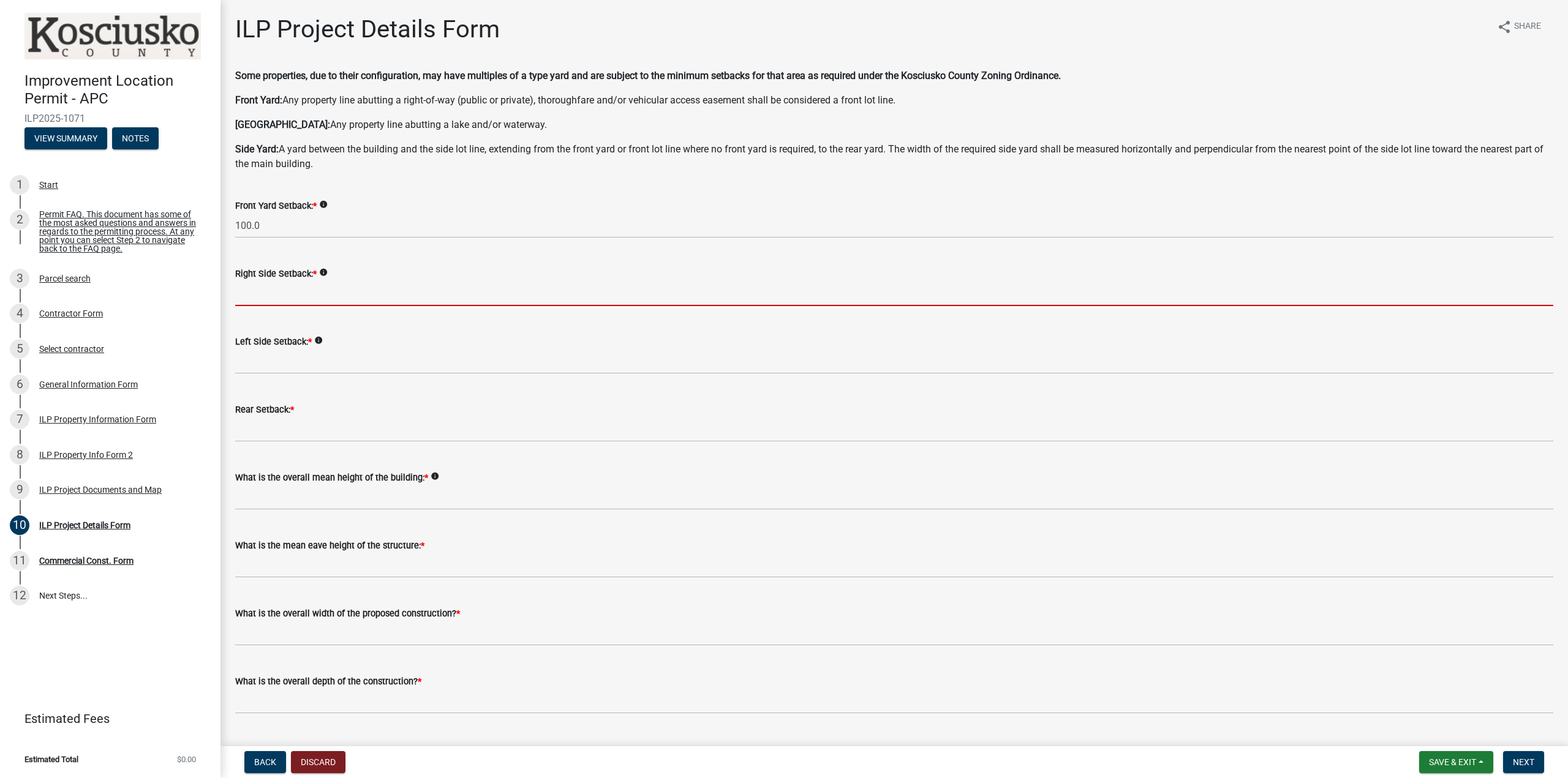
click at [269, 295] on input "text" at bounding box center [894, 294] width 1318 height 25
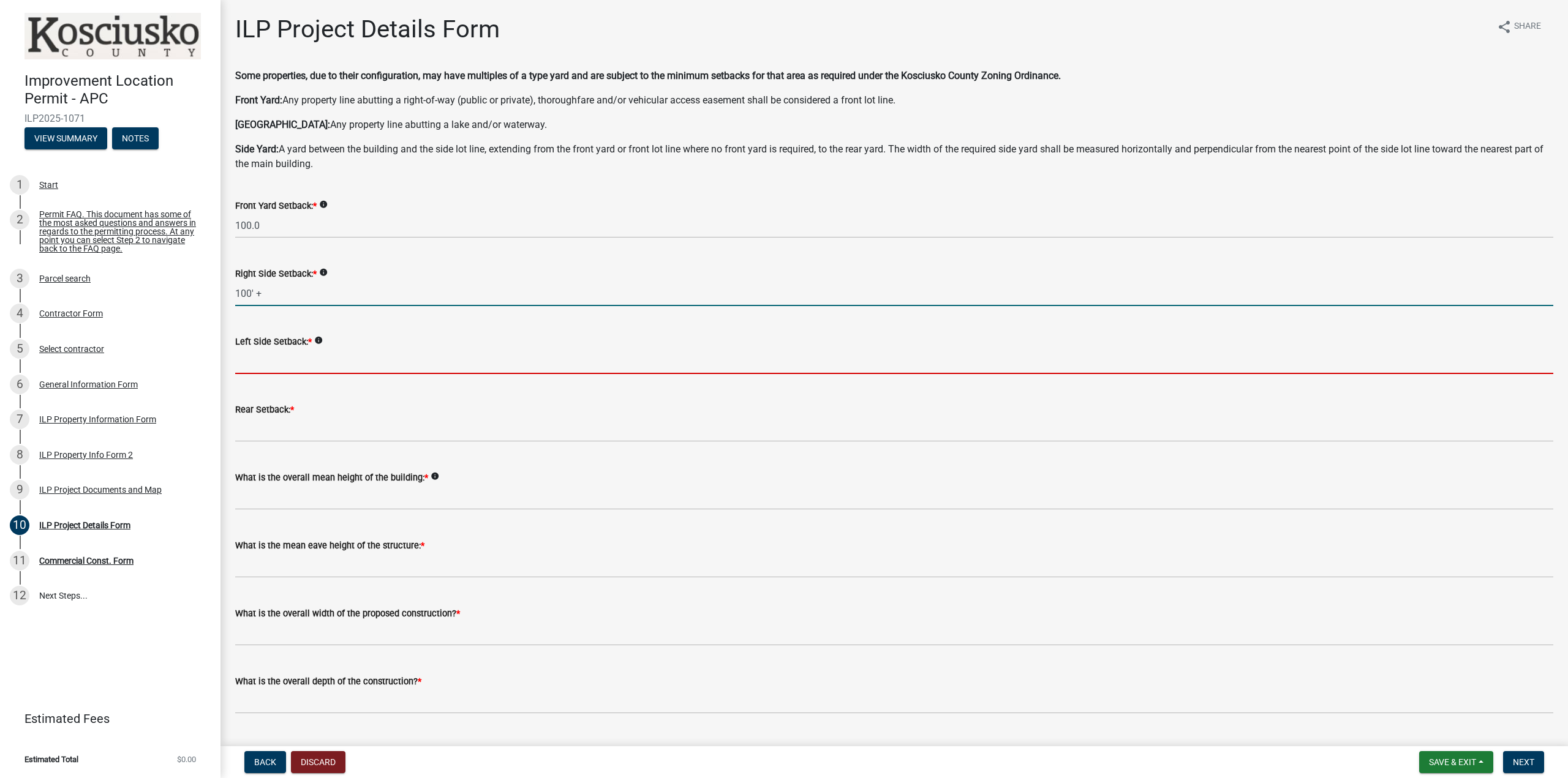
type input "100.0"
click at [269, 364] on input "text" at bounding box center [894, 362] width 1318 height 25
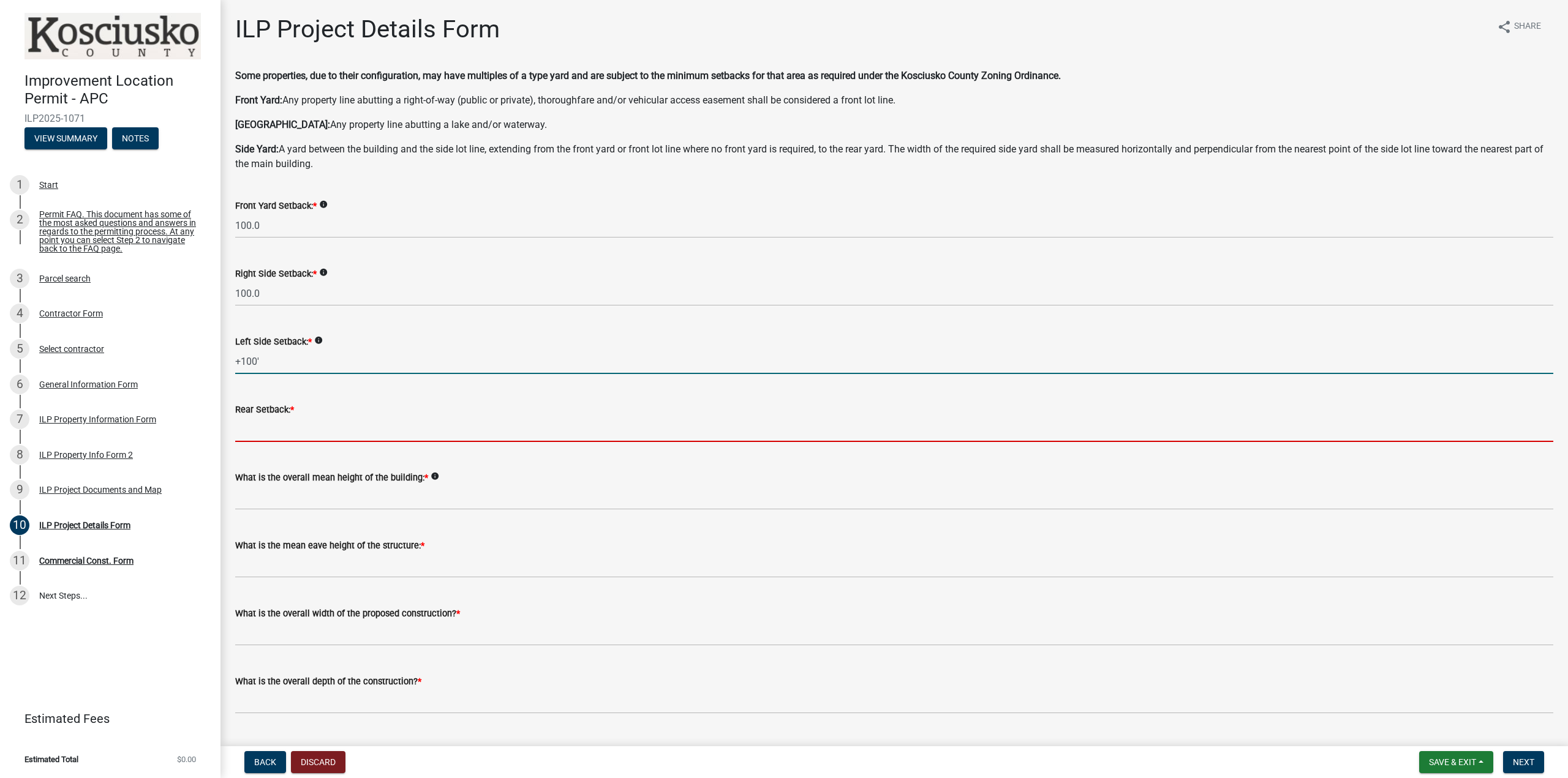
type input "100.0"
click at [271, 428] on input "text" at bounding box center [894, 430] width 1318 height 25
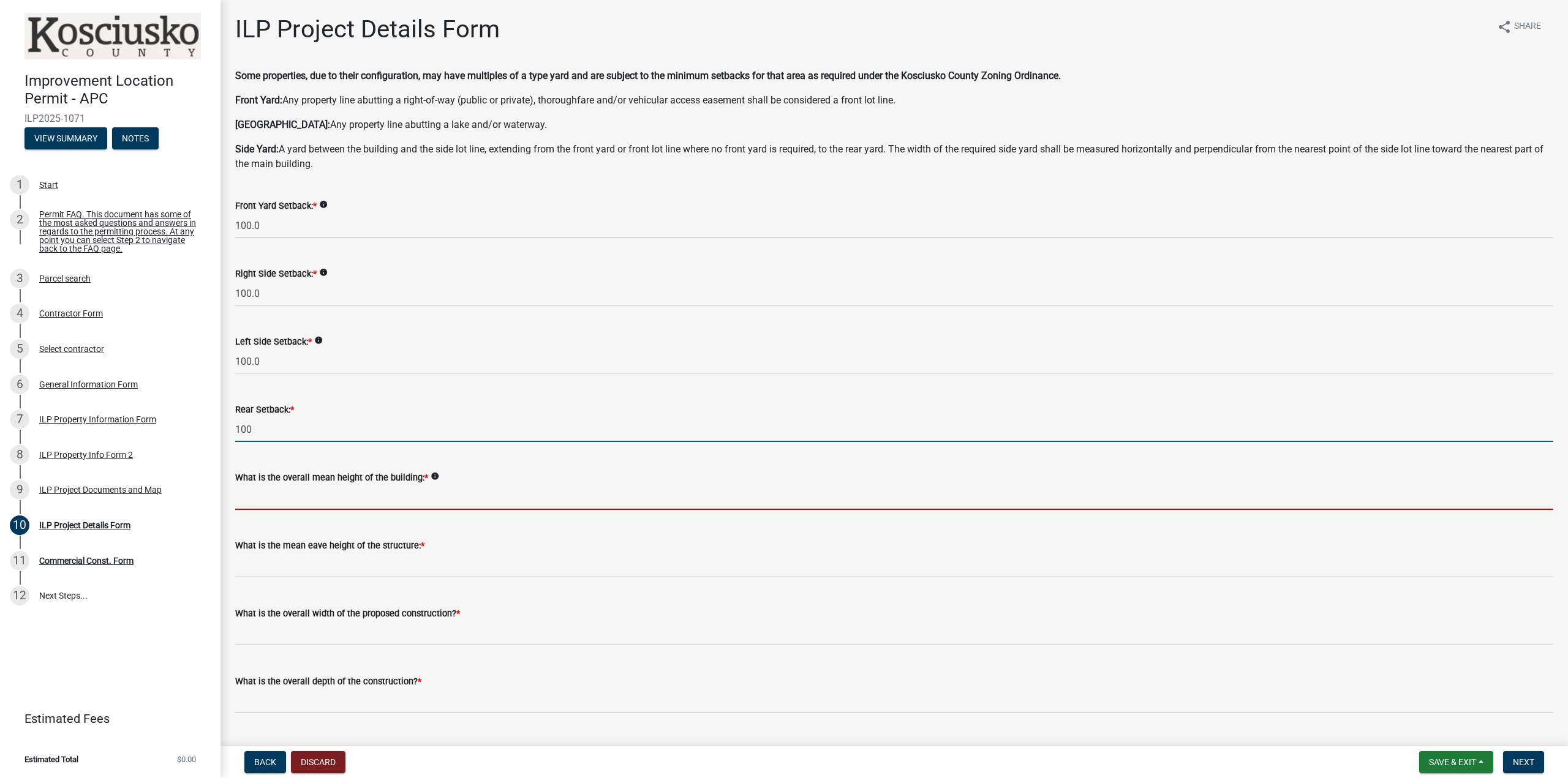
type input "100.0"
click at [353, 498] on input "text" at bounding box center [894, 498] width 1318 height 25
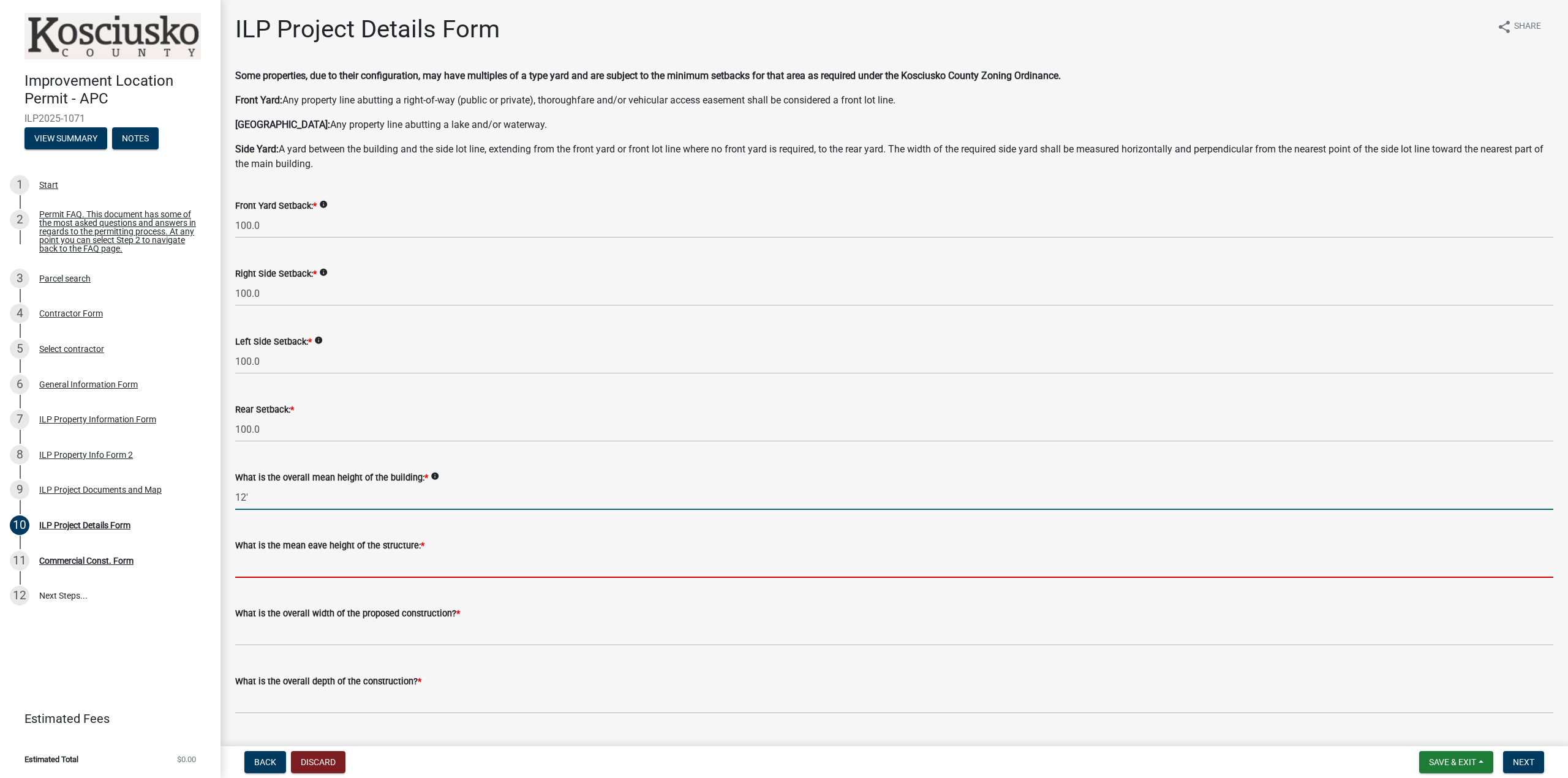
type input "12.0"
click at [292, 567] on input "text" at bounding box center [894, 566] width 1318 height 25
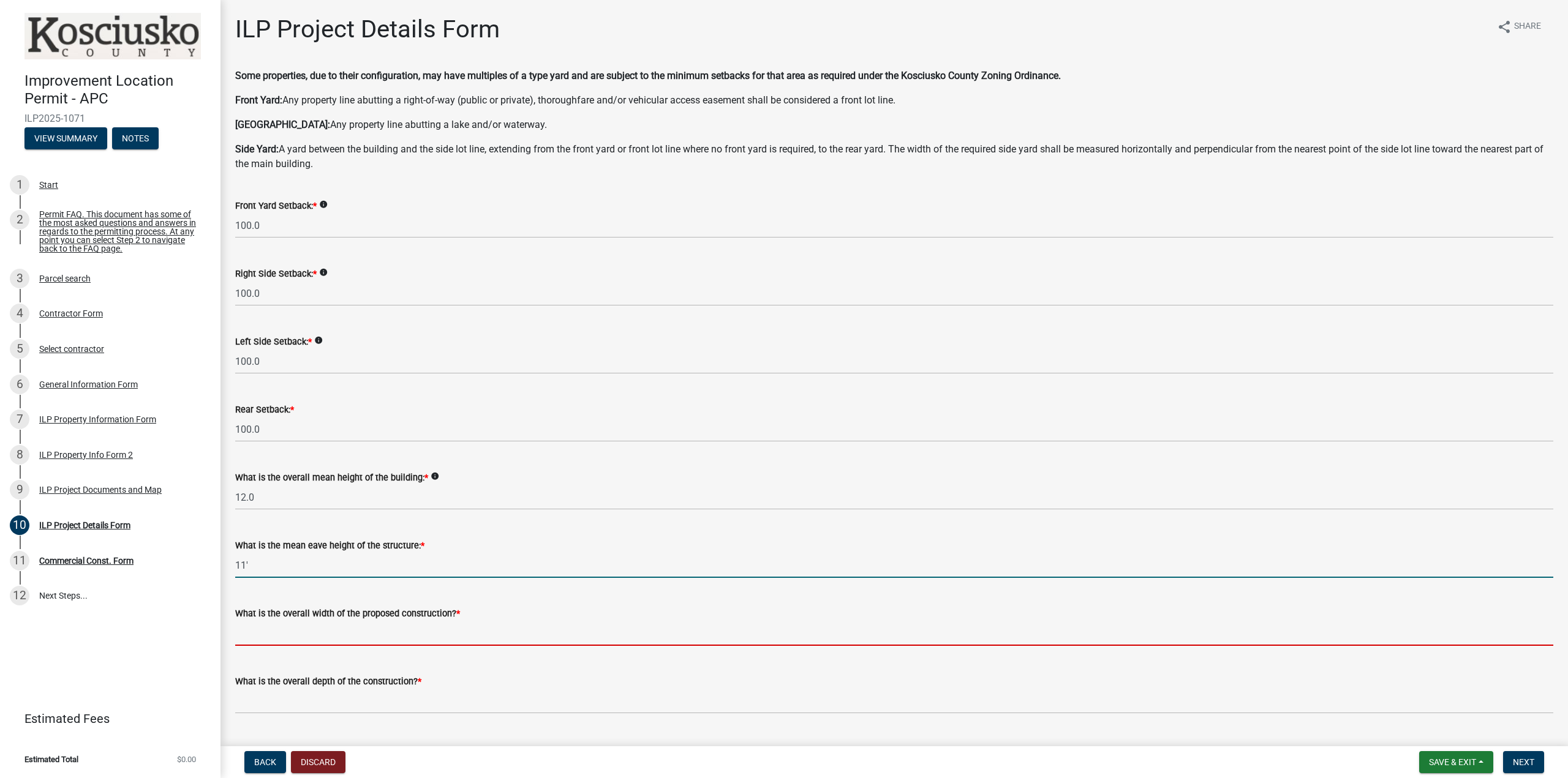
type input "11.0"
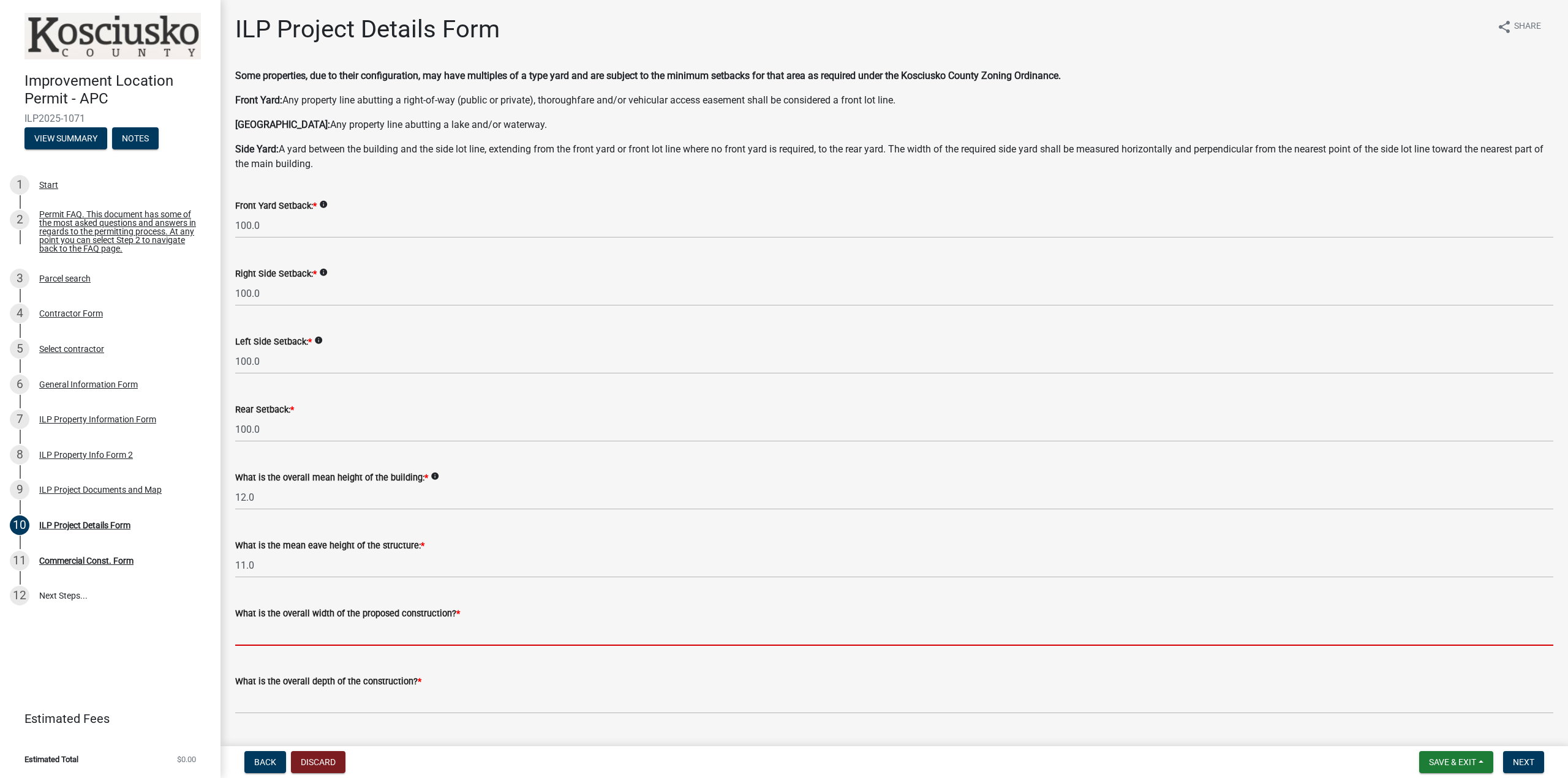
click at [285, 633] on input "text" at bounding box center [894, 633] width 1318 height 25
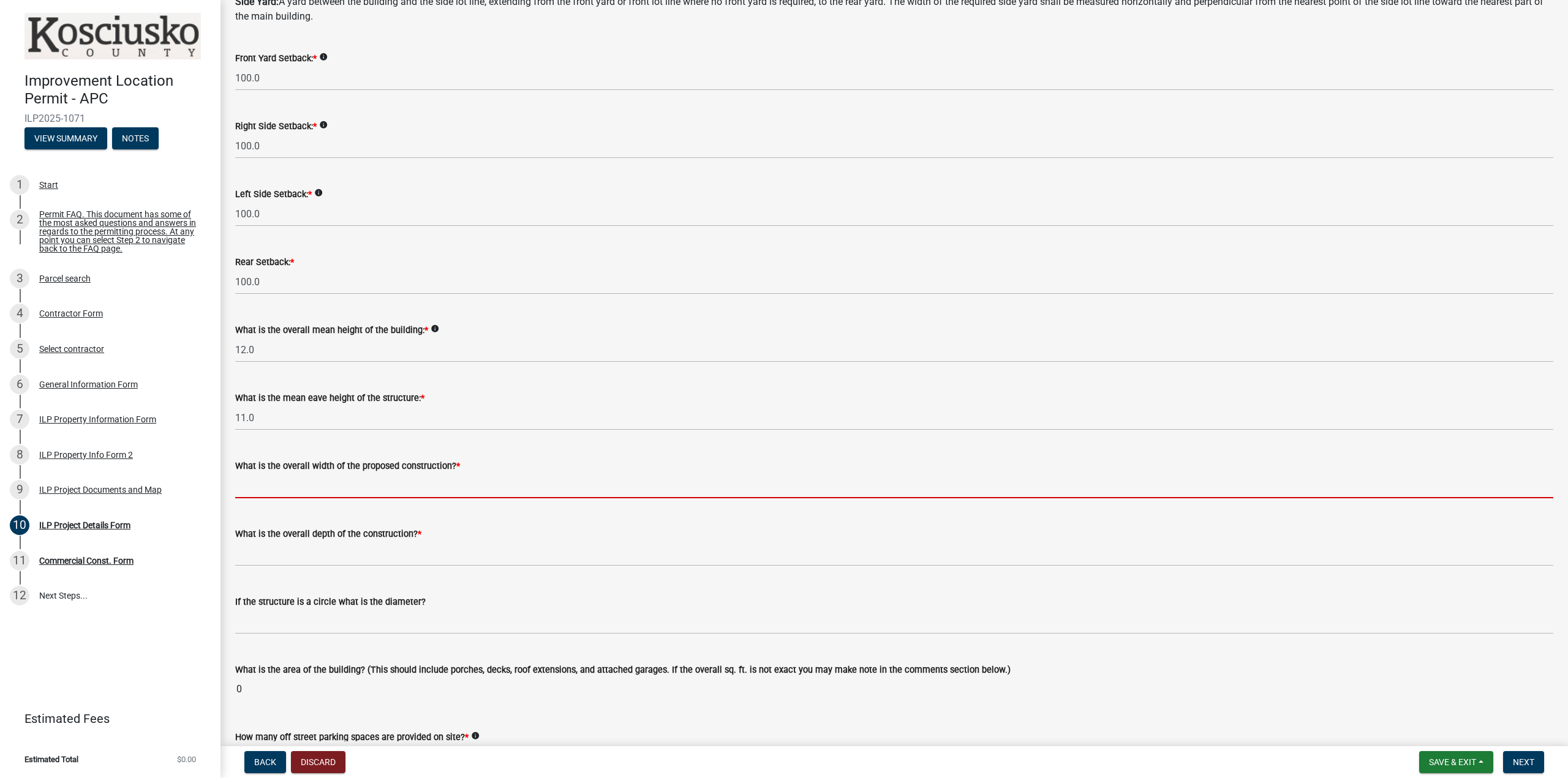
scroll to position [245, 0]
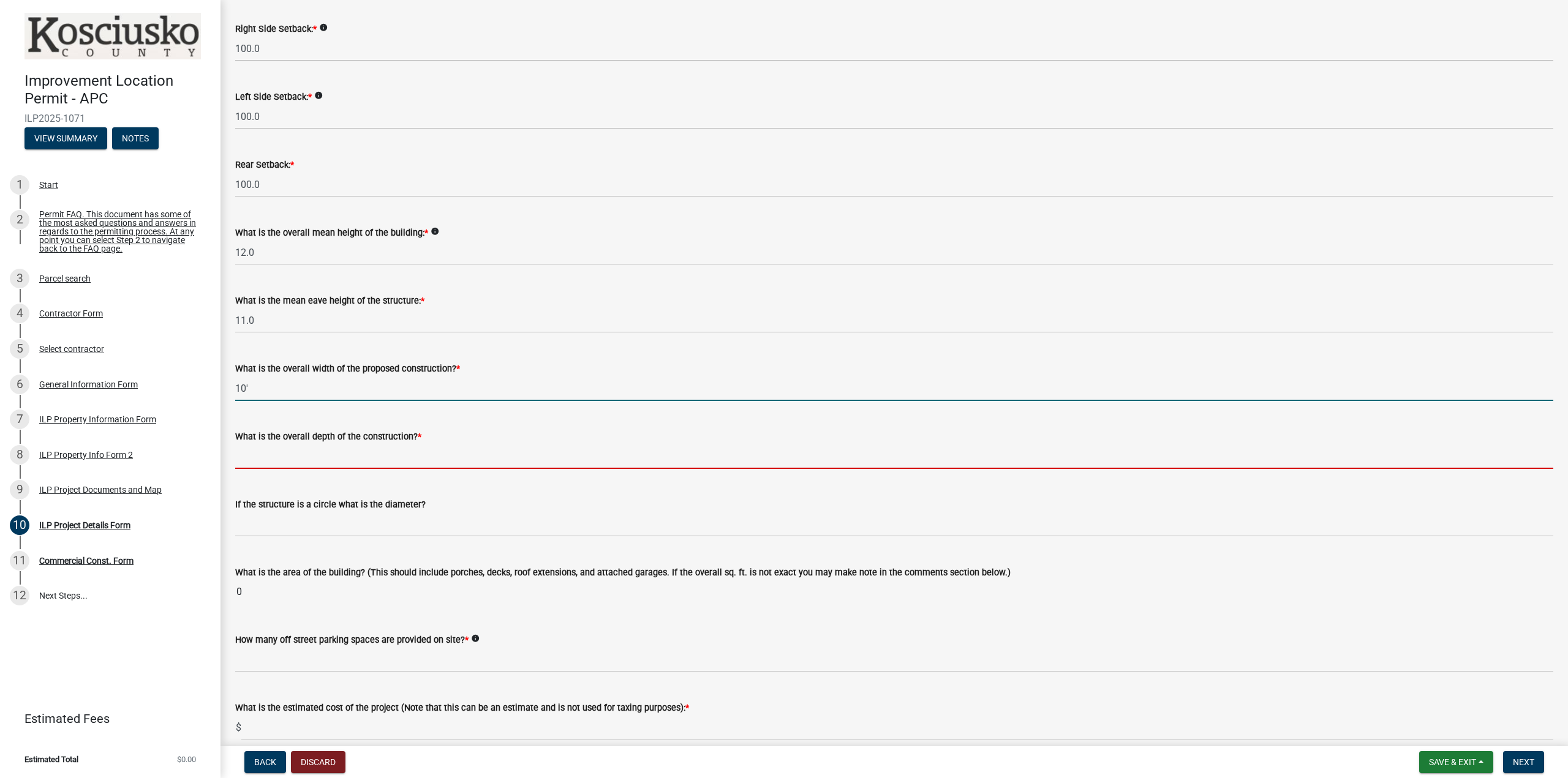
type input "10.00"
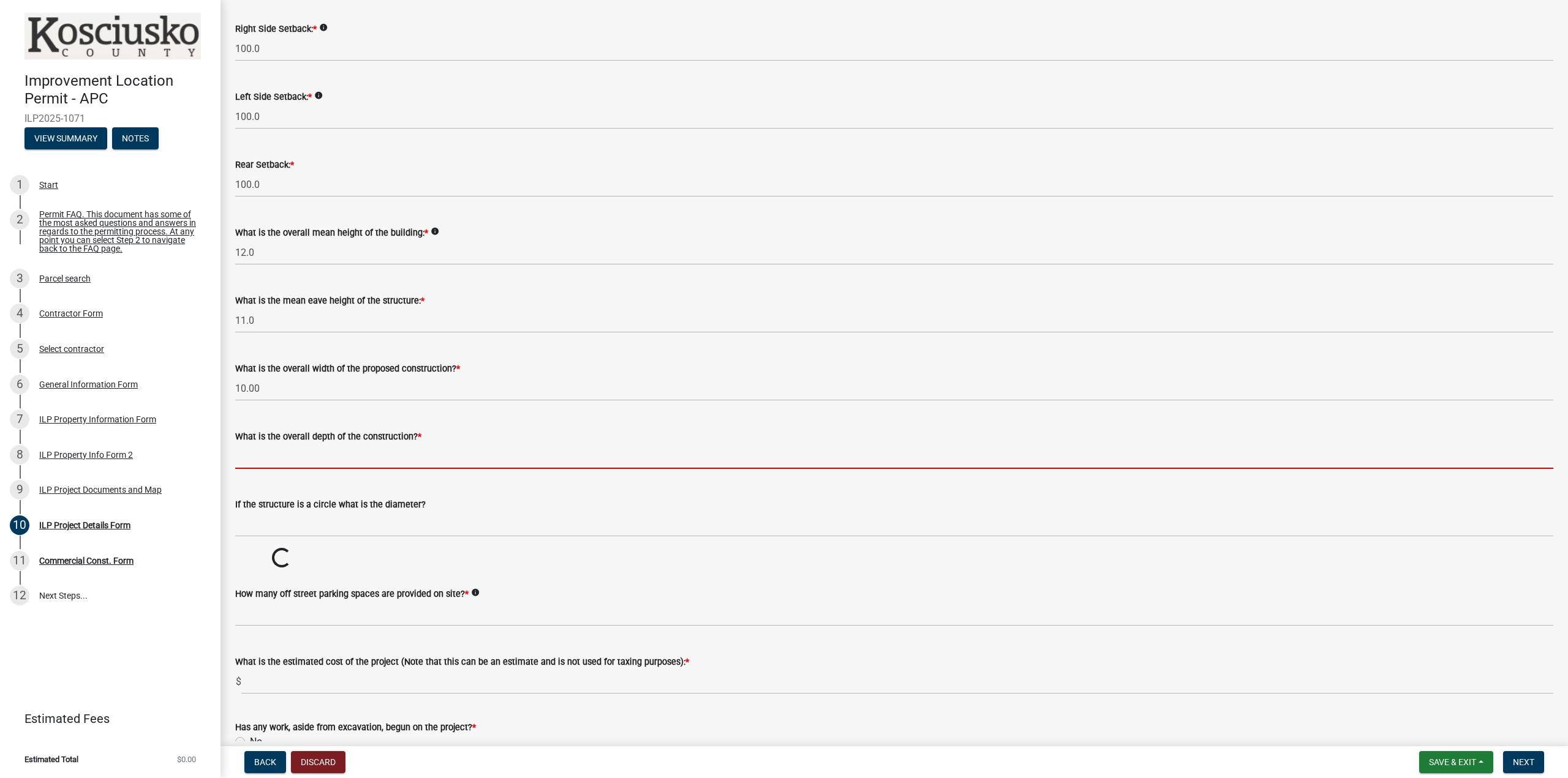
click at [271, 457] on input "text" at bounding box center [894, 457] width 1318 height 25
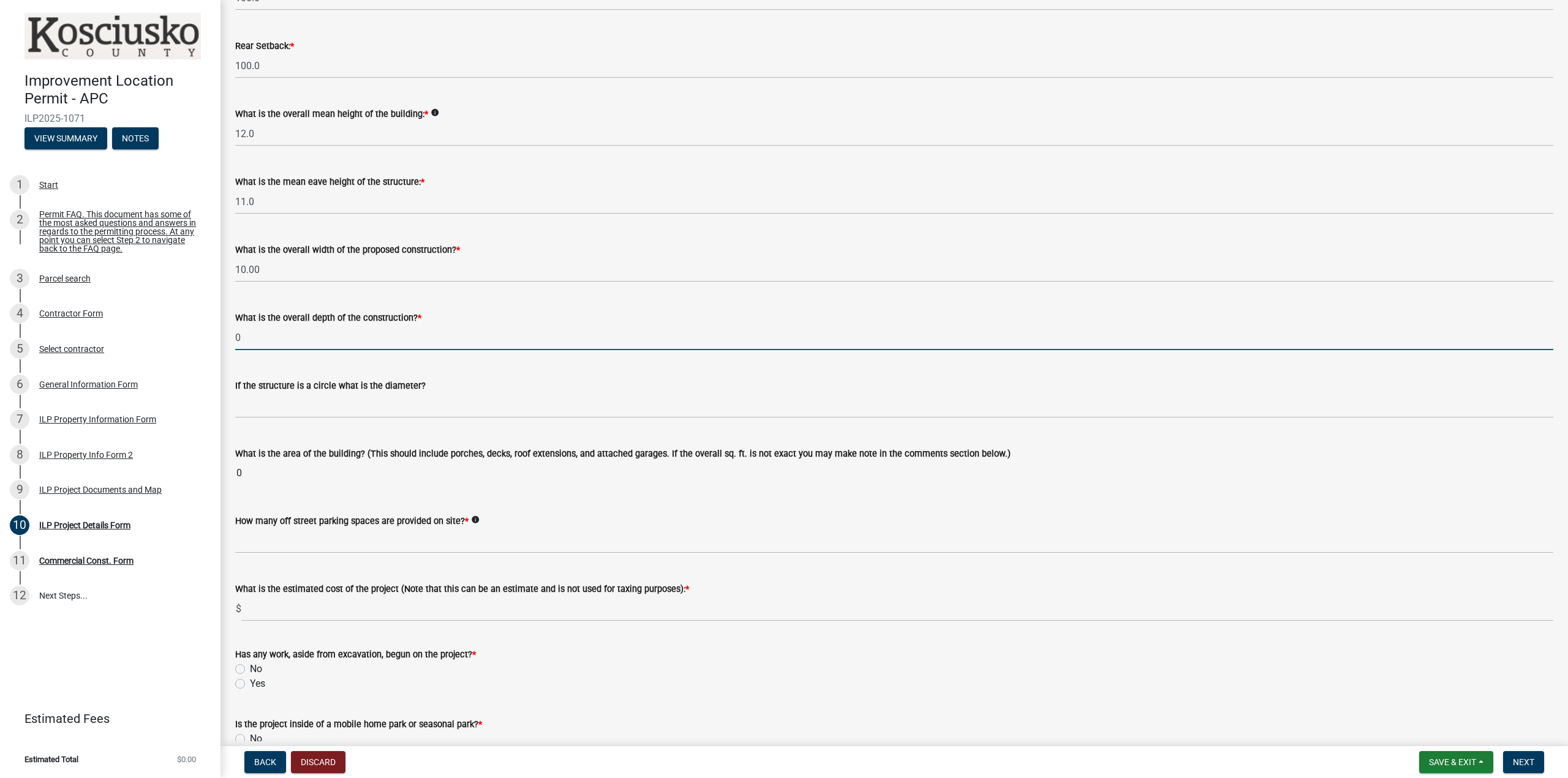
scroll to position [428, 0]
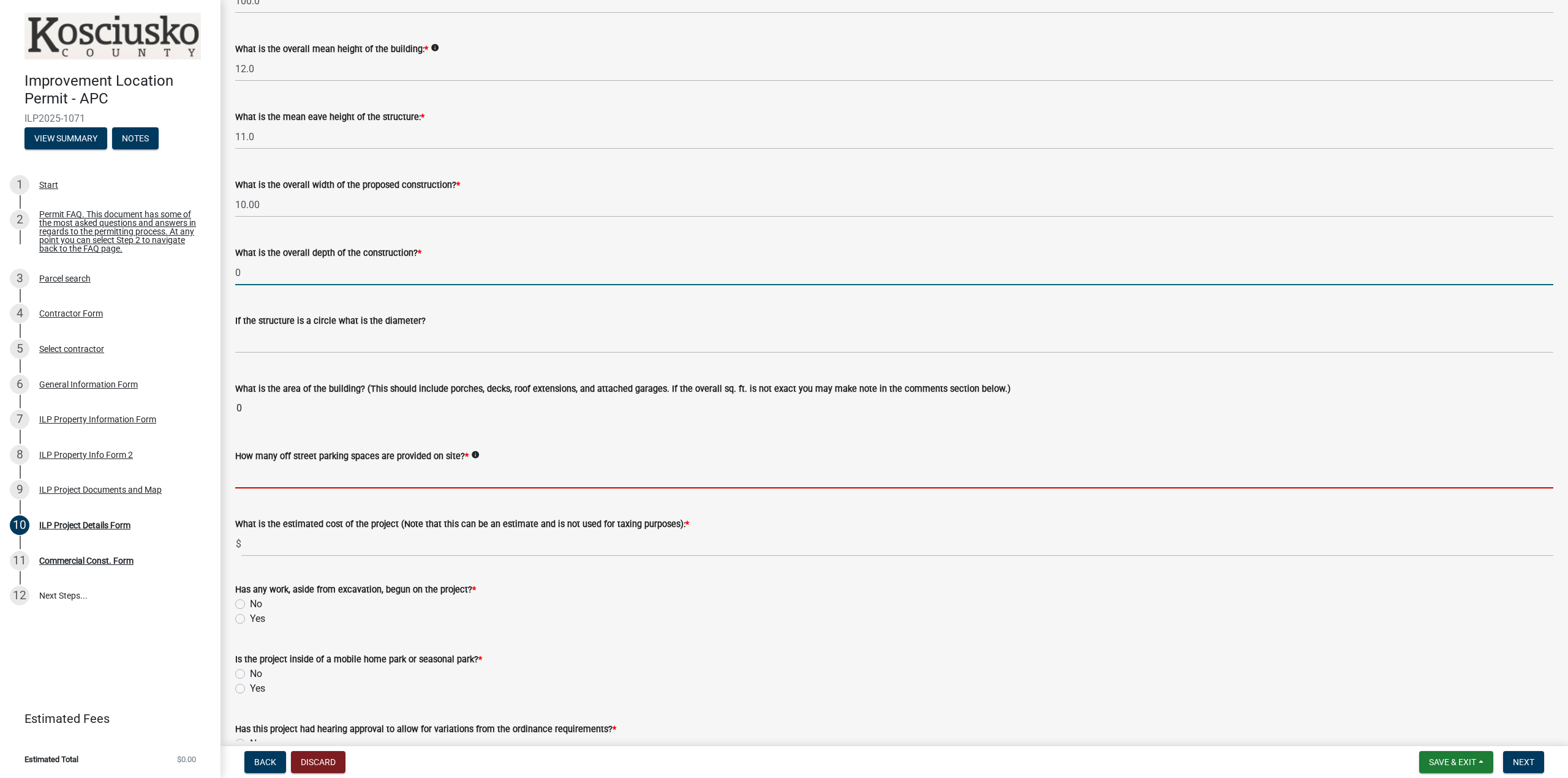
type input "0.00"
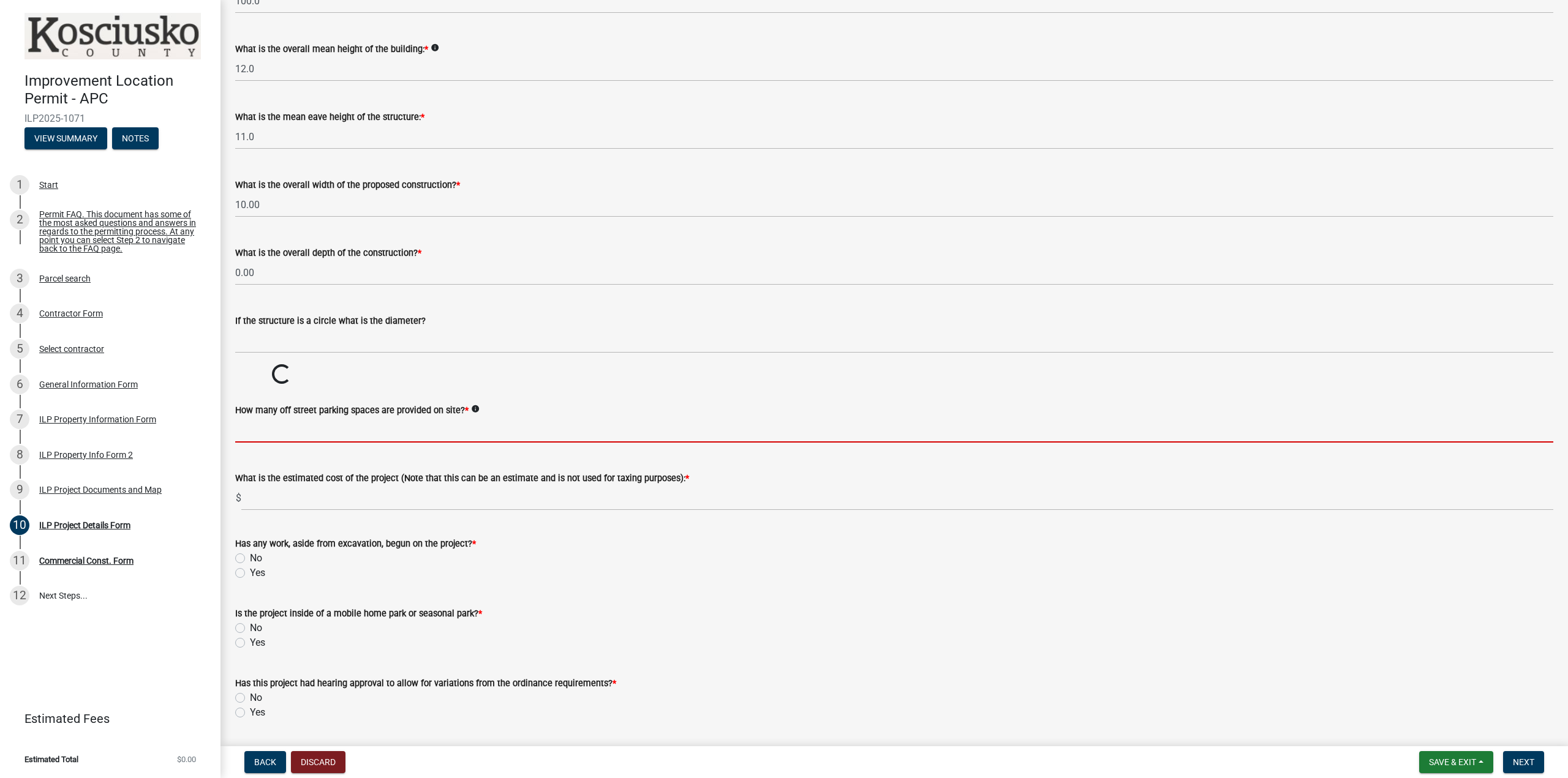
click at [259, 482] on wm-data-entity-input-list "Some properties, due to their configuration, may have multiples of a type yard …" at bounding box center [894, 218] width 1318 height 1157
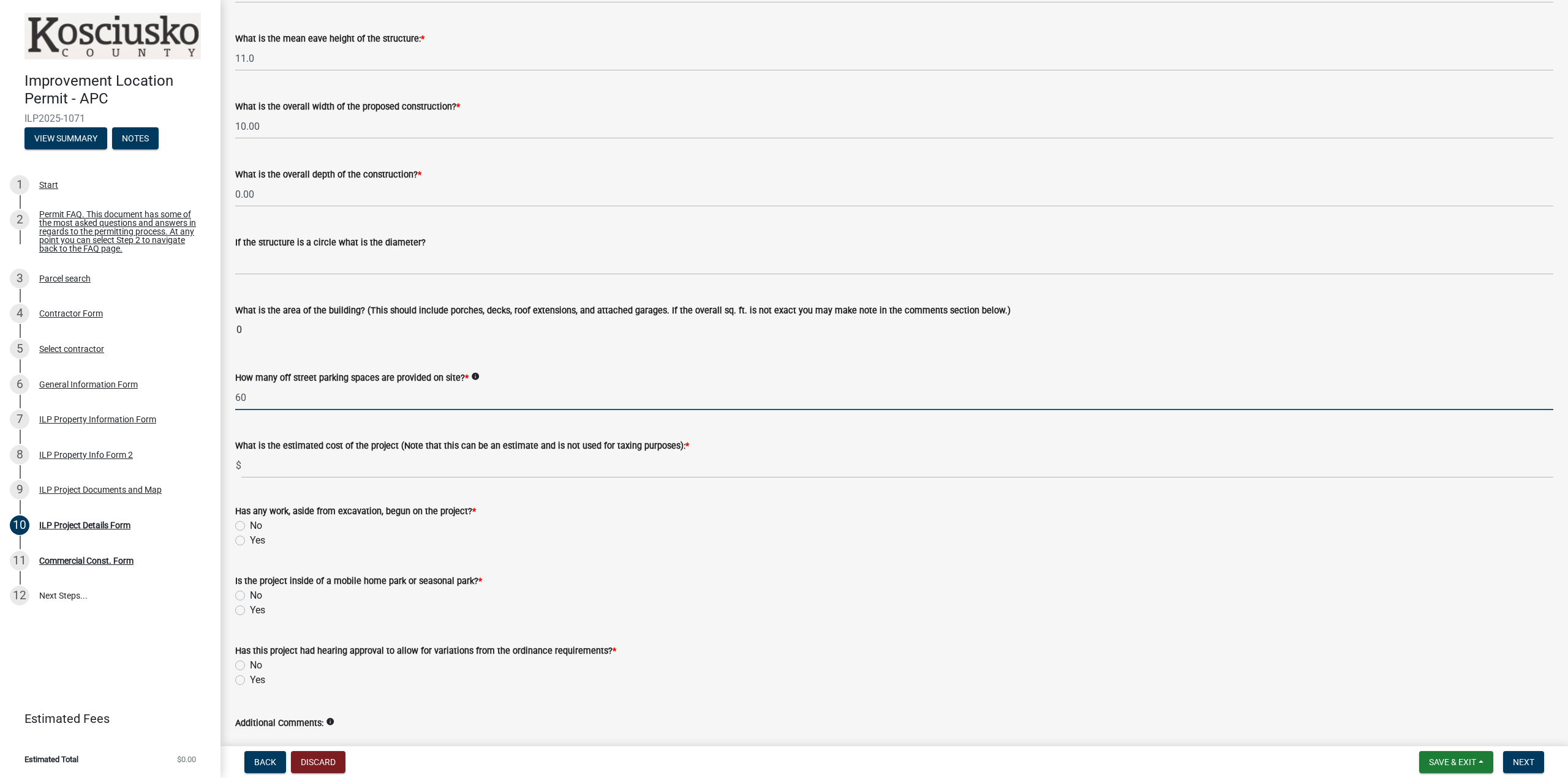
scroll to position [579, 0]
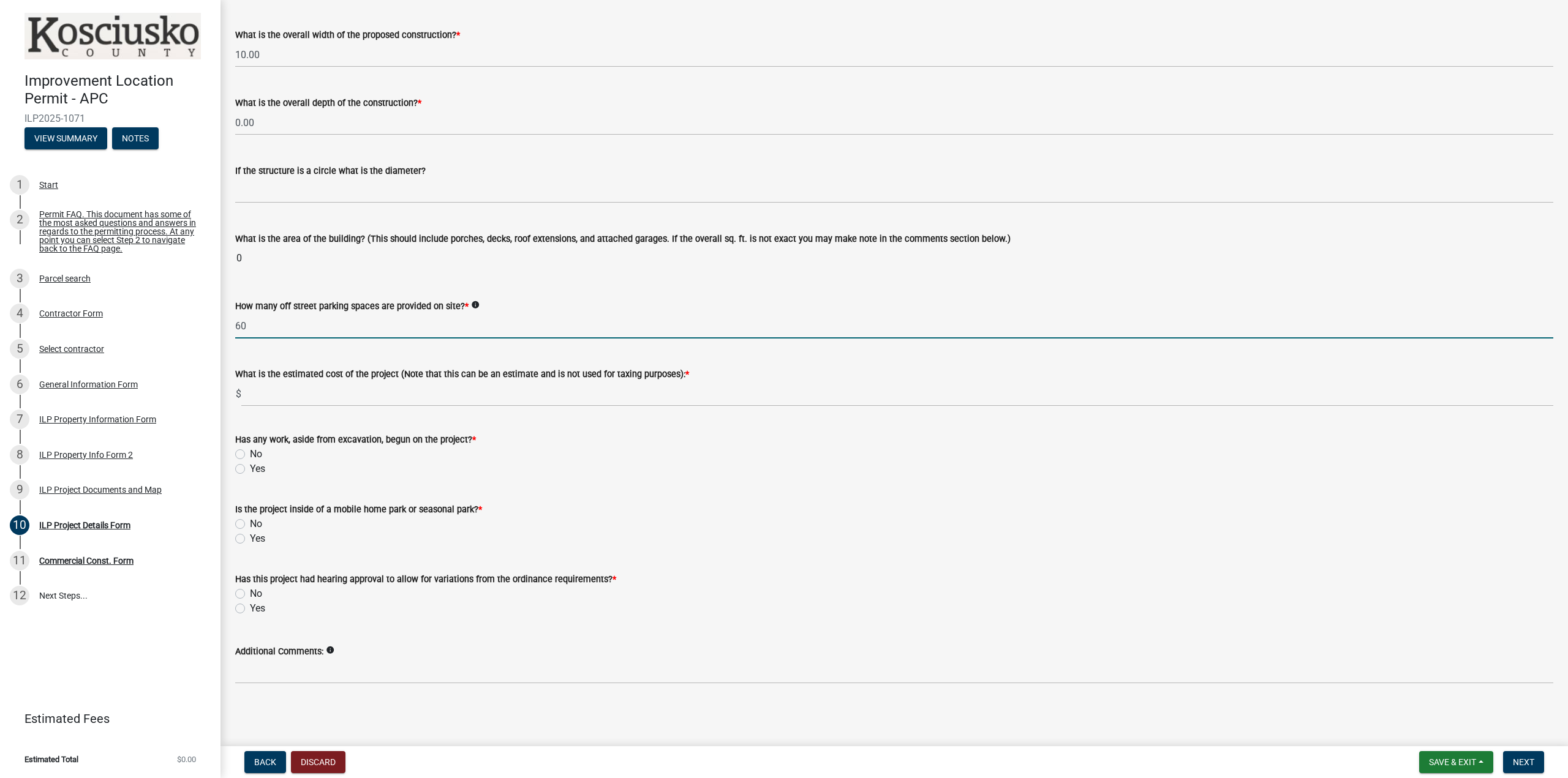
type input "60"
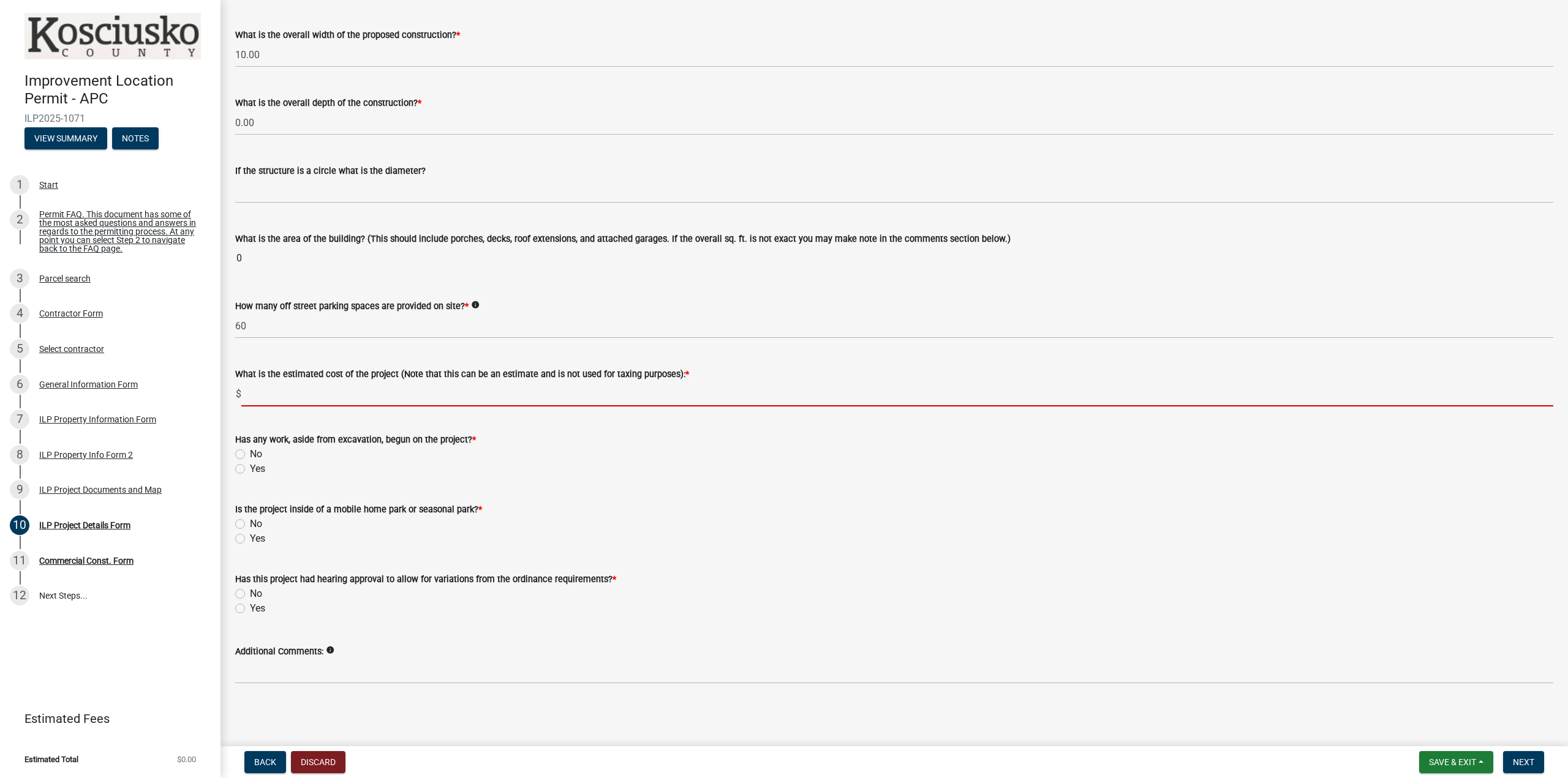
click at [349, 389] on input "text" at bounding box center [897, 394] width 1312 height 25
type input "1500"
click at [250, 454] on label "No" at bounding box center [256, 454] width 13 height 15
click at [250, 454] on input "No" at bounding box center [254, 451] width 8 height 8
radio input "true"
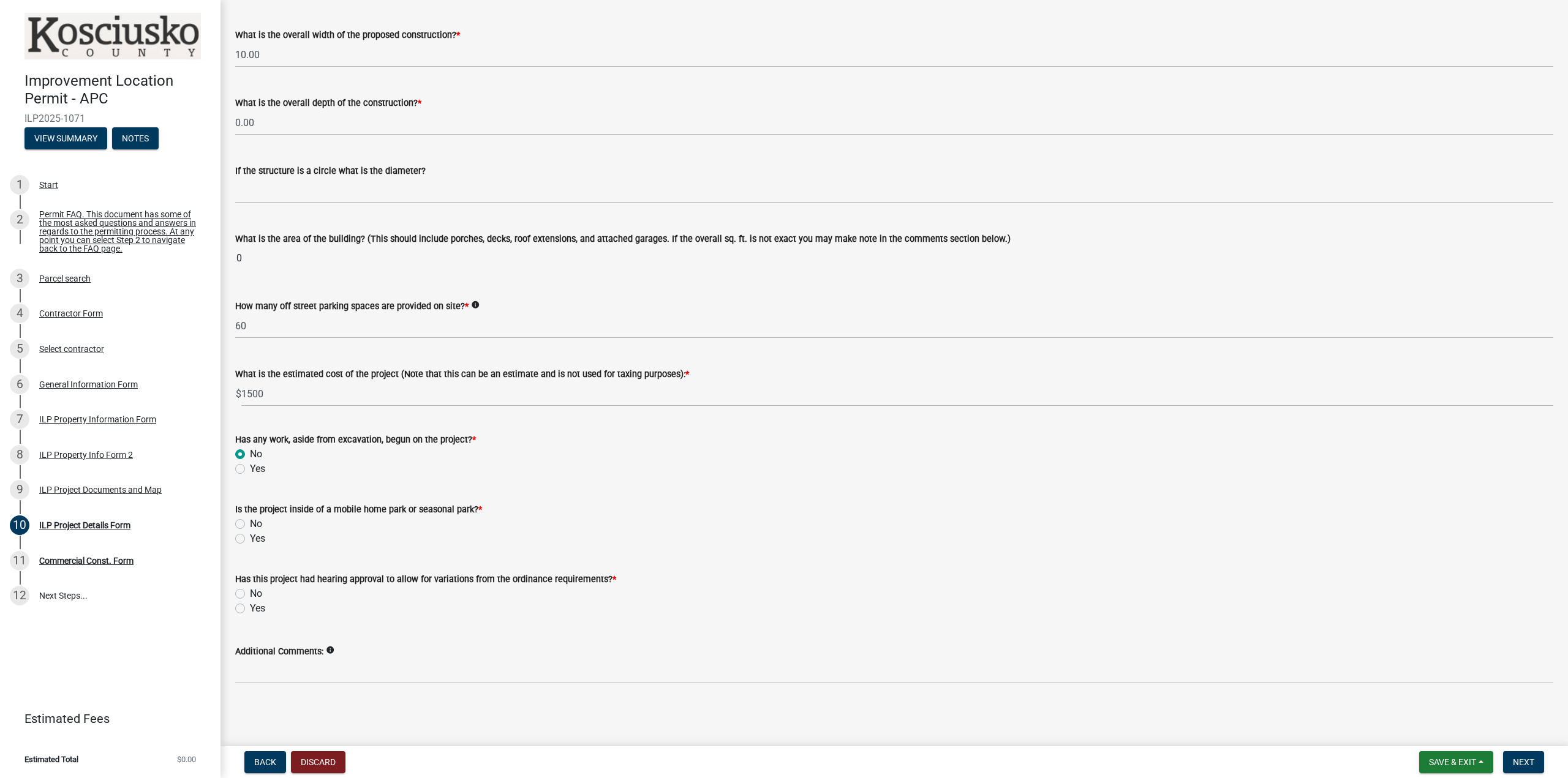
click at [250, 523] on label "No" at bounding box center [256, 524] width 13 height 15
click at [250, 523] on input "No" at bounding box center [254, 521] width 8 height 8
radio input "true"
click at [250, 593] on label "No" at bounding box center [256, 594] width 13 height 15
click at [250, 593] on input "No" at bounding box center [254, 591] width 8 height 8
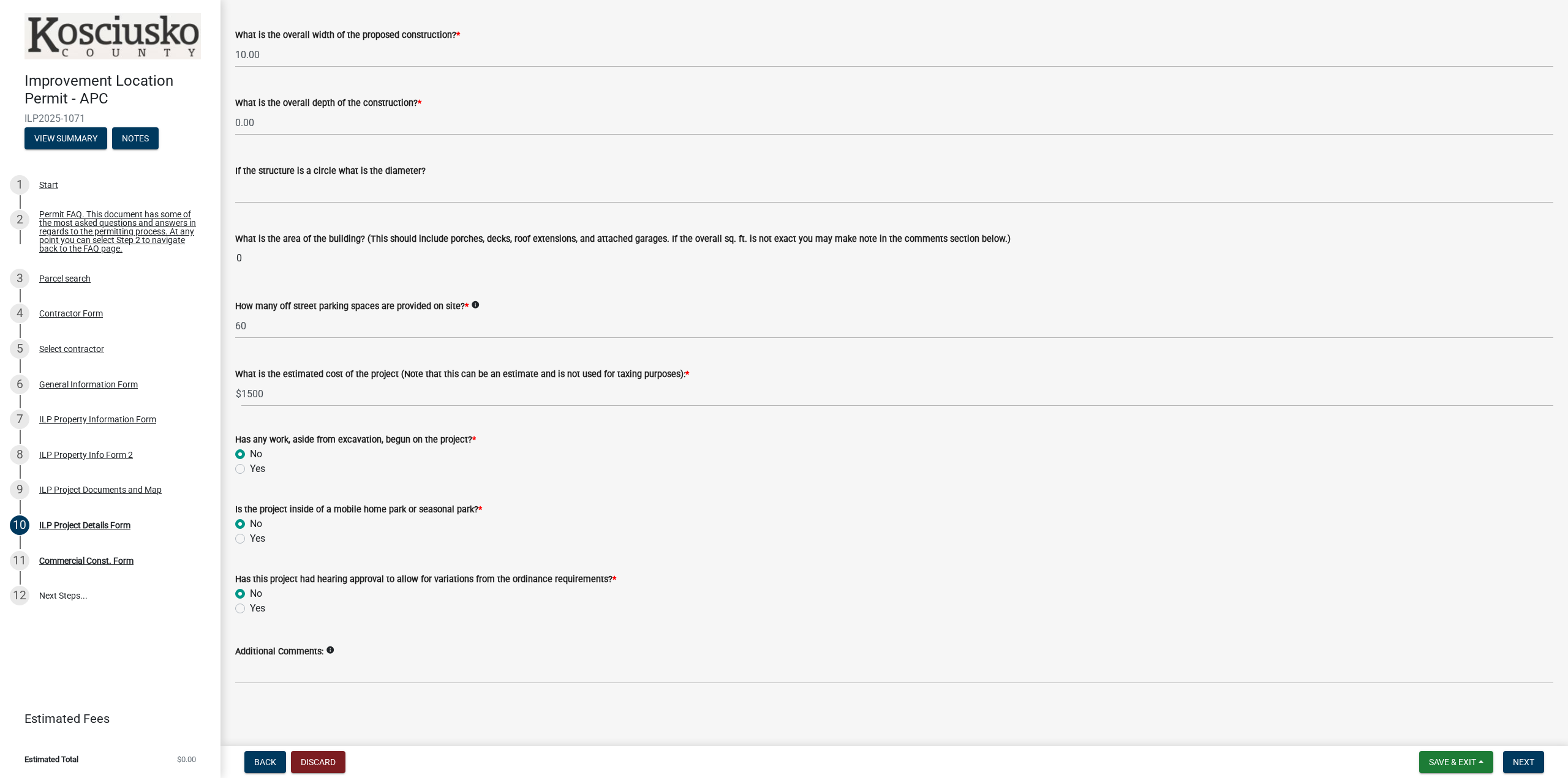
radio input "true"
click at [1531, 765] on span "Next" at bounding box center [1524, 762] width 21 height 10
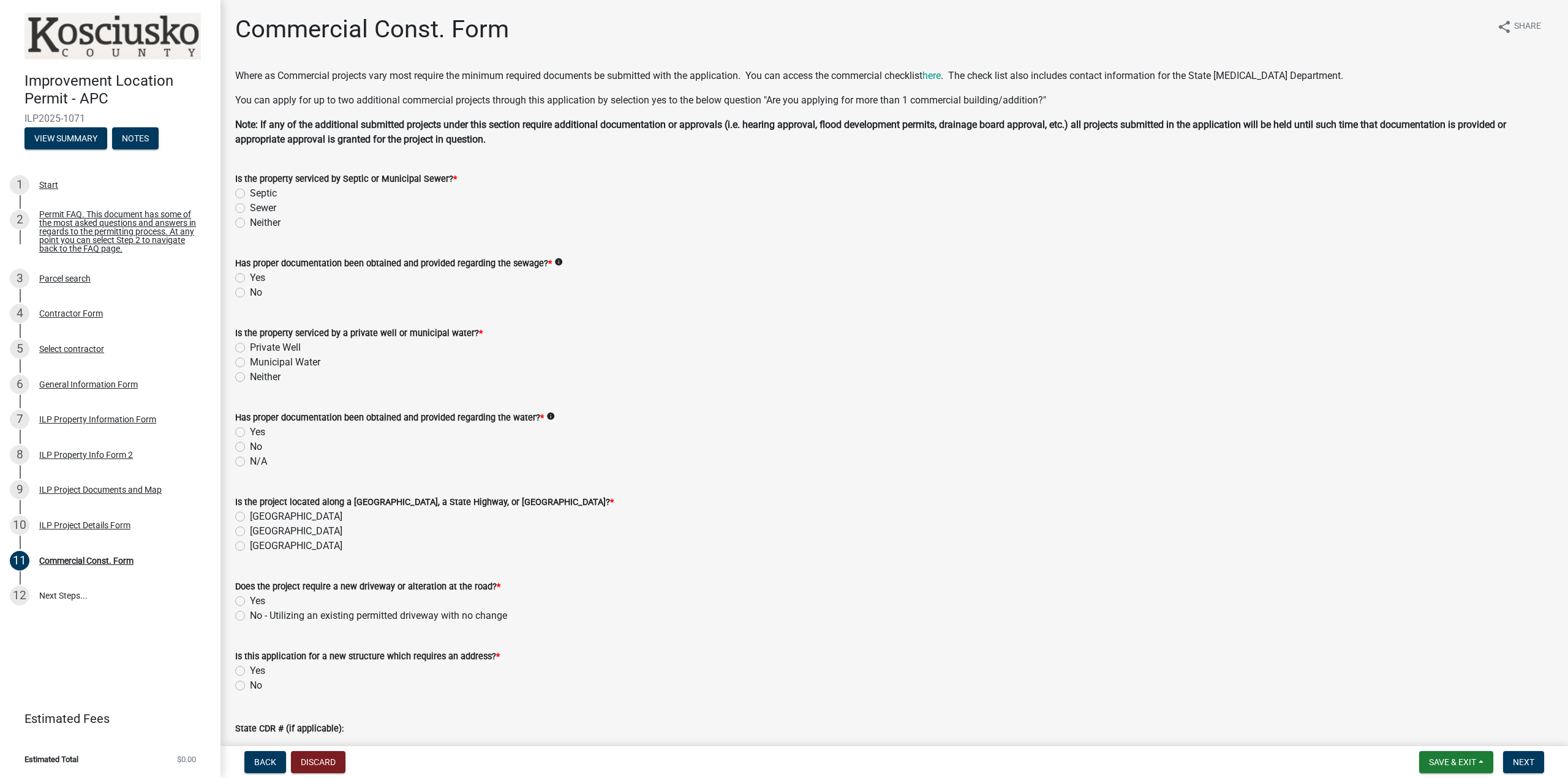
click at [250, 209] on label "Sewer" at bounding box center [263, 208] width 26 height 15
click at [250, 209] on input "Sewer" at bounding box center [254, 205] width 8 height 8
radio input "true"
click at [250, 280] on label "Yes" at bounding box center [257, 278] width 15 height 15
click at [250, 278] on input "Yes" at bounding box center [254, 275] width 8 height 8
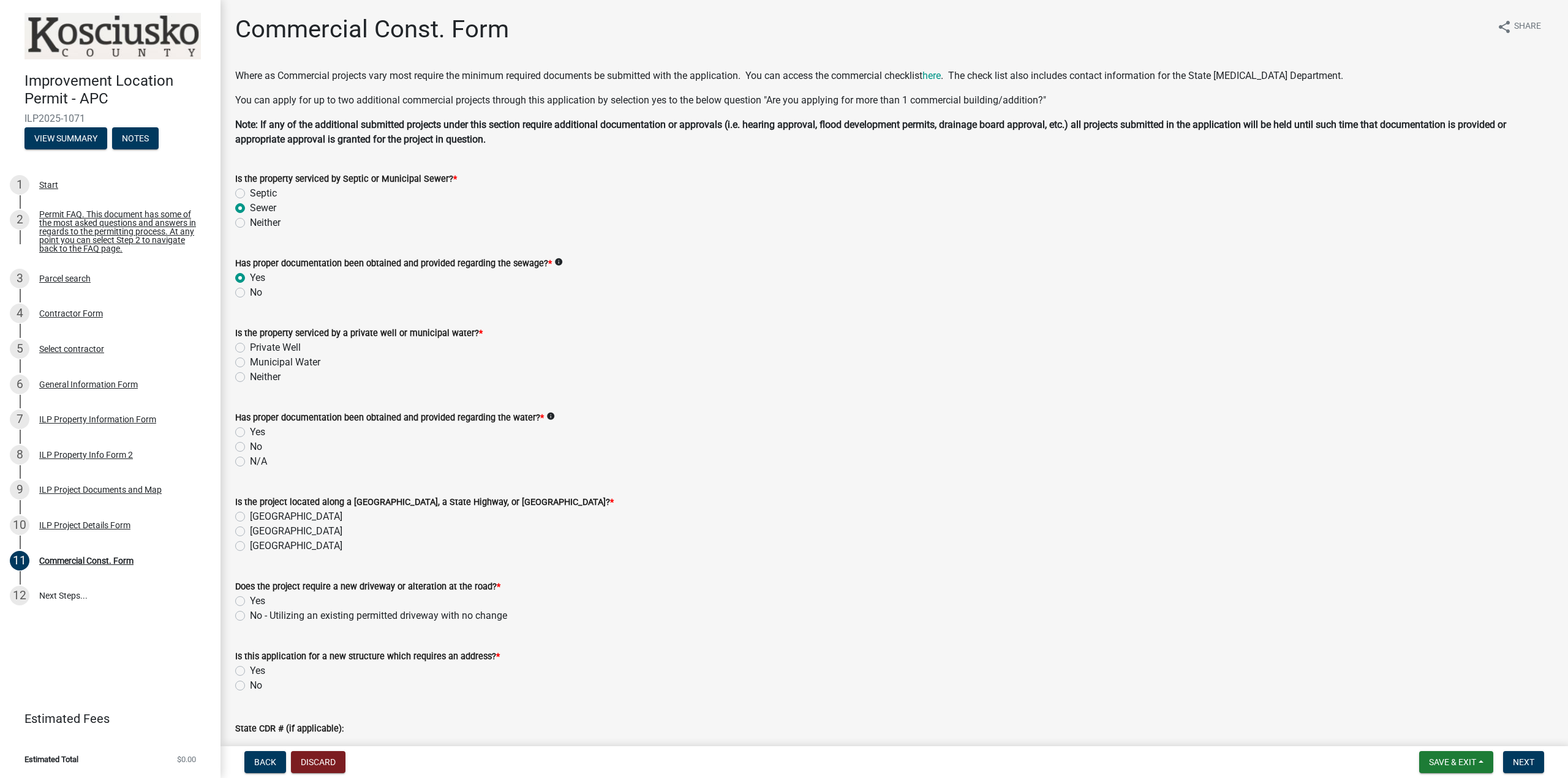
radio input "true"
click at [250, 362] on label "Municipal Water" at bounding box center [285, 362] width 71 height 15
click at [250, 362] on input "Municipal Water" at bounding box center [254, 359] width 8 height 8
radio input "true"
click at [250, 430] on label "Yes" at bounding box center [257, 432] width 15 height 15
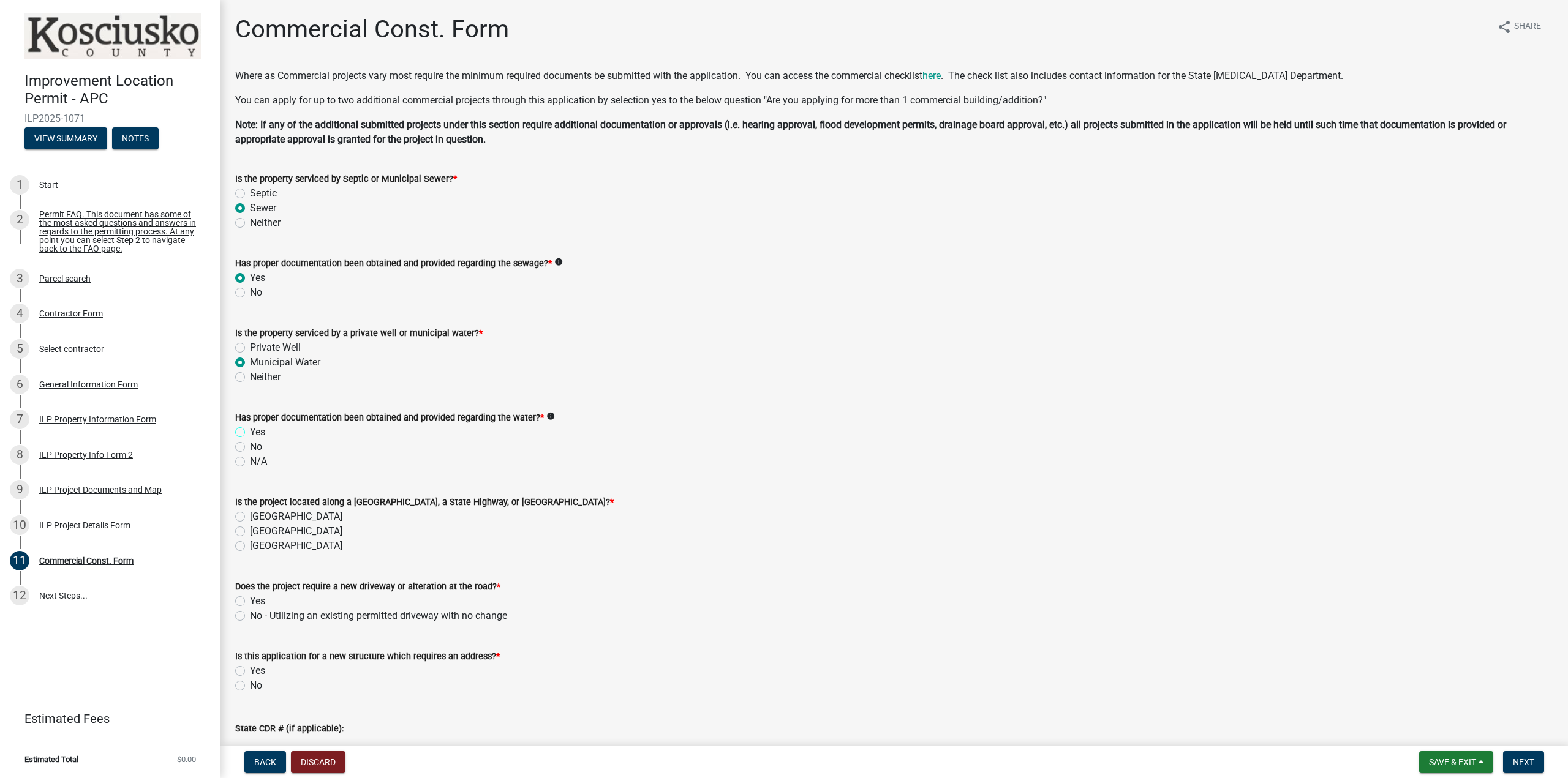
click at [250, 430] on input "Yes" at bounding box center [254, 429] width 8 height 8
radio input "true"
click at [250, 547] on label "[GEOGRAPHIC_DATA]" at bounding box center [296, 546] width 92 height 15
click at [250, 547] on input "[GEOGRAPHIC_DATA]" at bounding box center [254, 542] width 8 height 8
radio input "true"
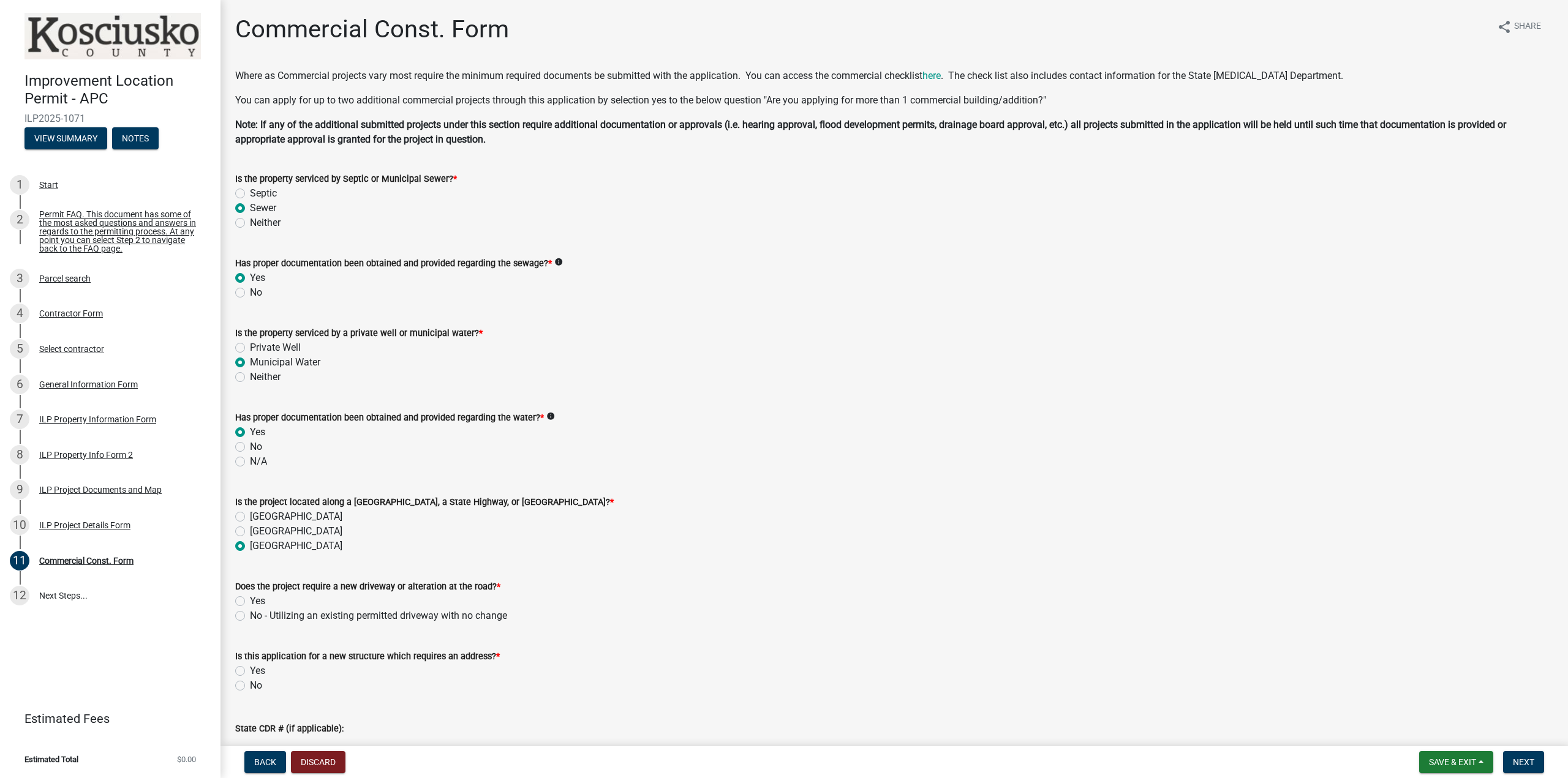
click at [250, 517] on label "[GEOGRAPHIC_DATA]" at bounding box center [296, 517] width 92 height 15
click at [250, 517] on input "[GEOGRAPHIC_DATA]" at bounding box center [254, 513] width 8 height 8
radio input "true"
click at [250, 545] on label "[GEOGRAPHIC_DATA]" at bounding box center [296, 546] width 92 height 15
click at [250, 545] on input "[GEOGRAPHIC_DATA]" at bounding box center [254, 542] width 8 height 8
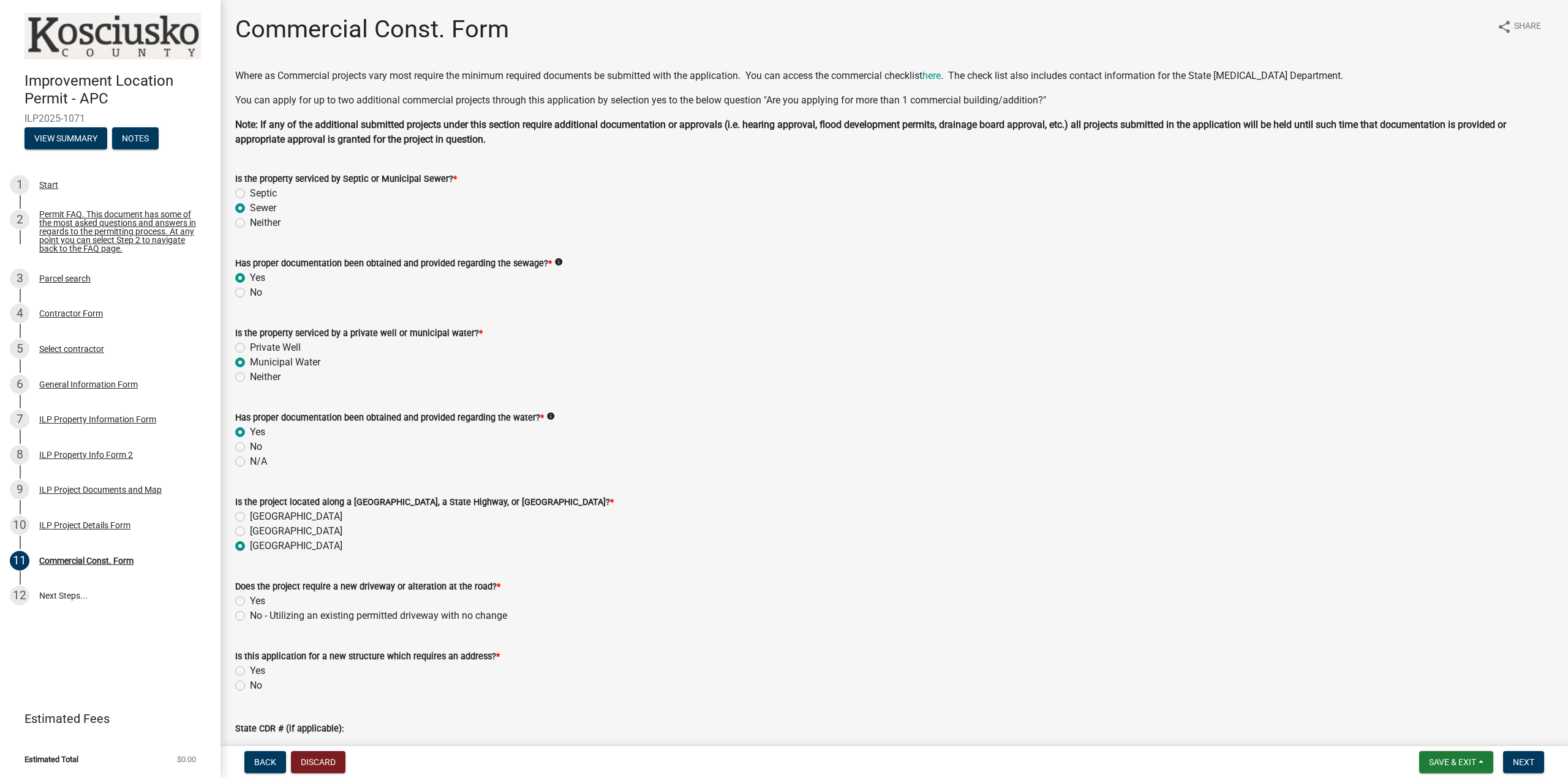
radio input "true"
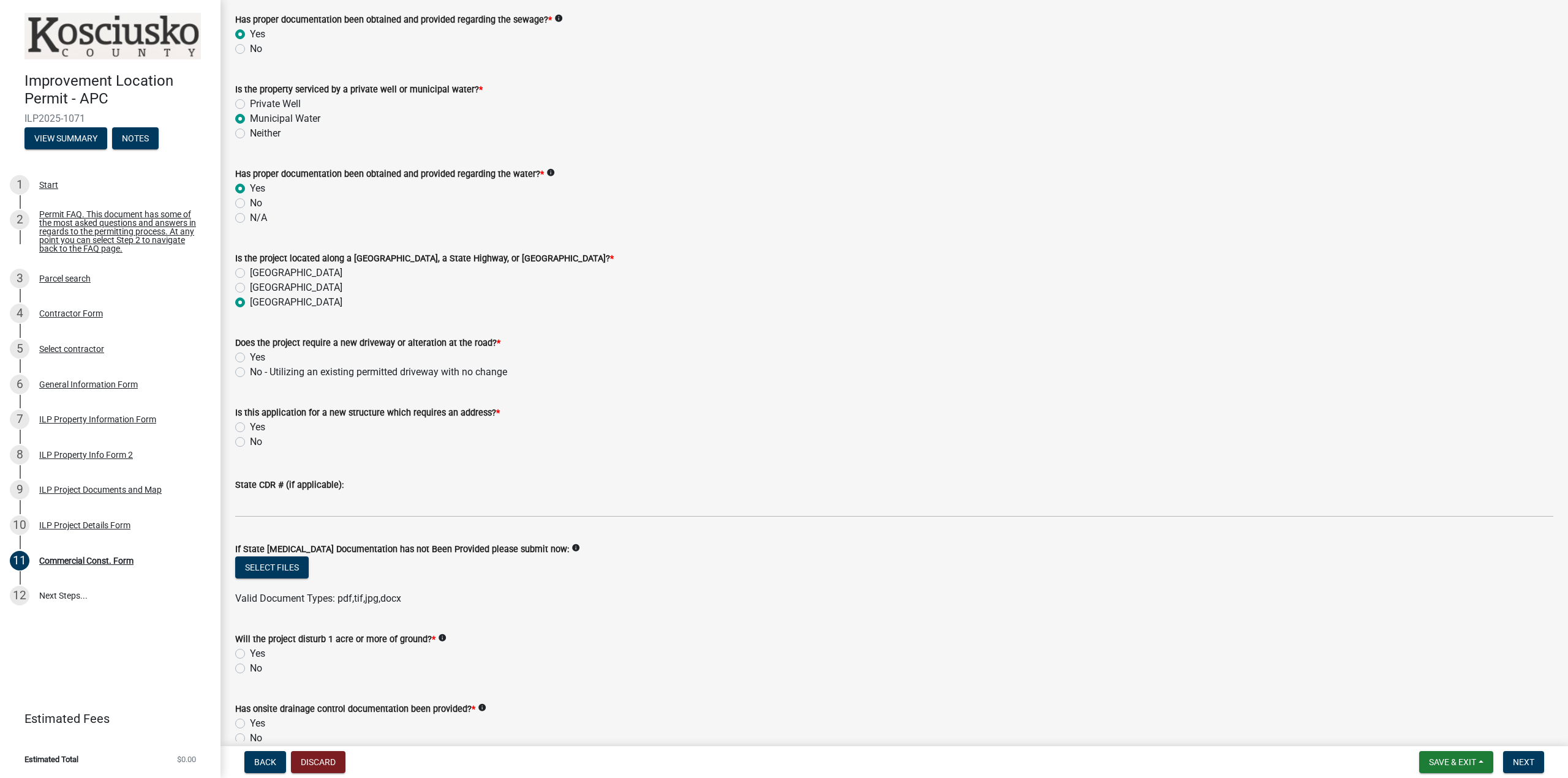
scroll to position [245, 0]
click at [250, 370] on label "No - Utilizing an existing permitted driveway with no change" at bounding box center [379, 371] width 257 height 15
click at [250, 370] on input "No - Utilizing an existing permitted driveway with no change" at bounding box center [254, 368] width 8 height 8
radio input "true"
click at [250, 439] on label "No" at bounding box center [256, 441] width 13 height 15
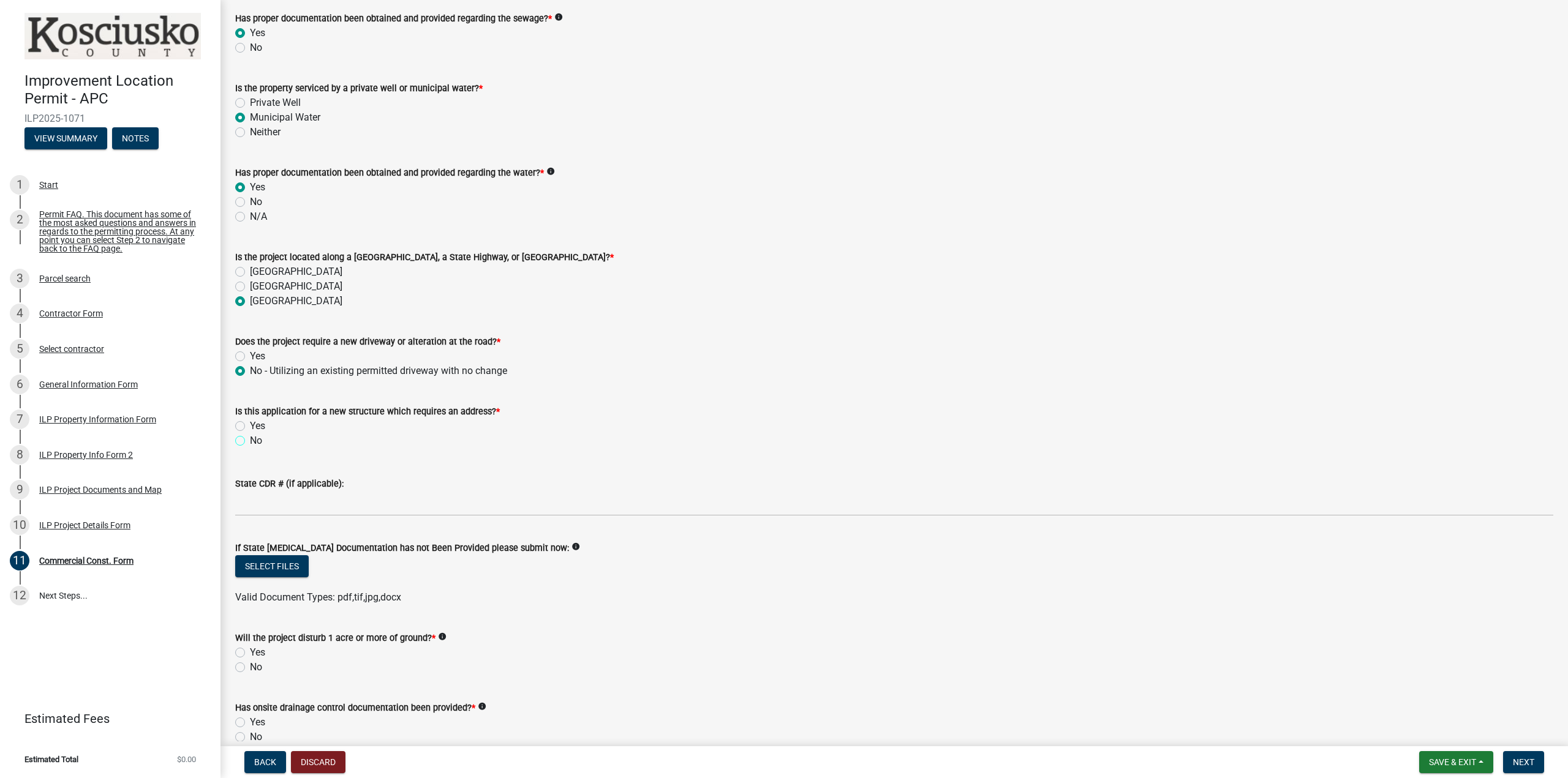
click at [250, 439] on input "No" at bounding box center [254, 438] width 8 height 8
radio input "true"
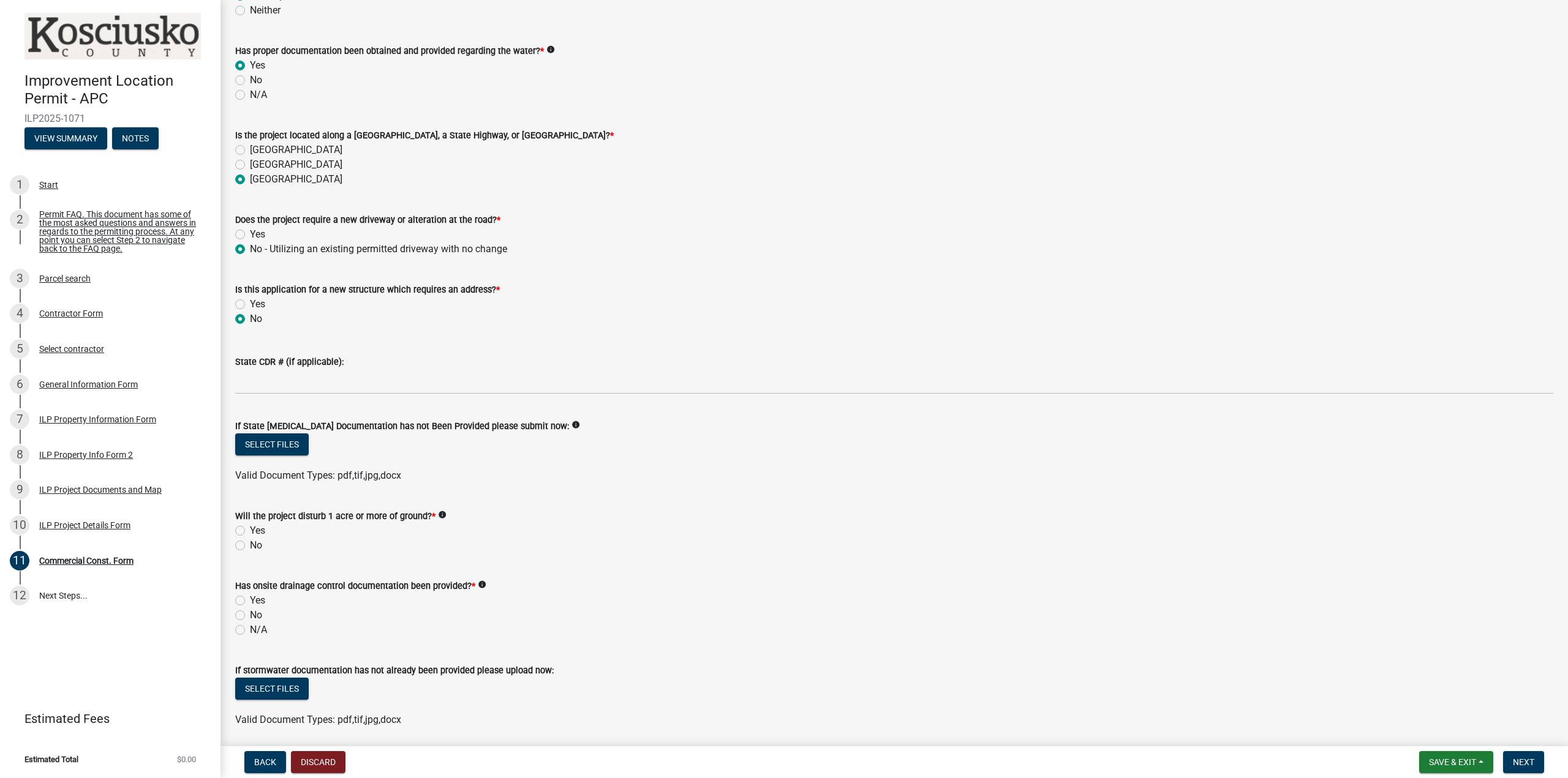
scroll to position [490, 0]
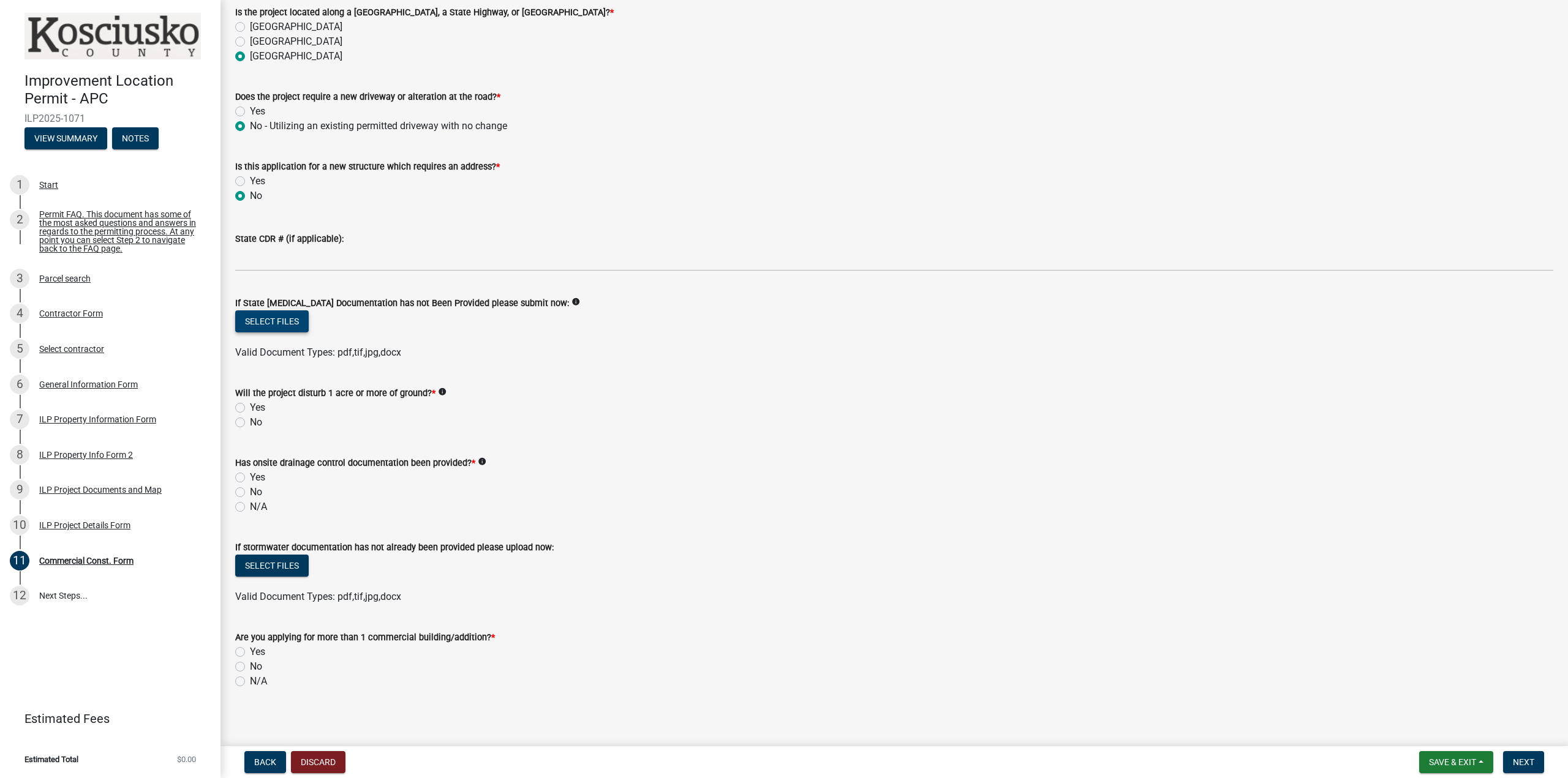
click at [279, 325] on button "Select files" at bounding box center [271, 321] width 73 height 22
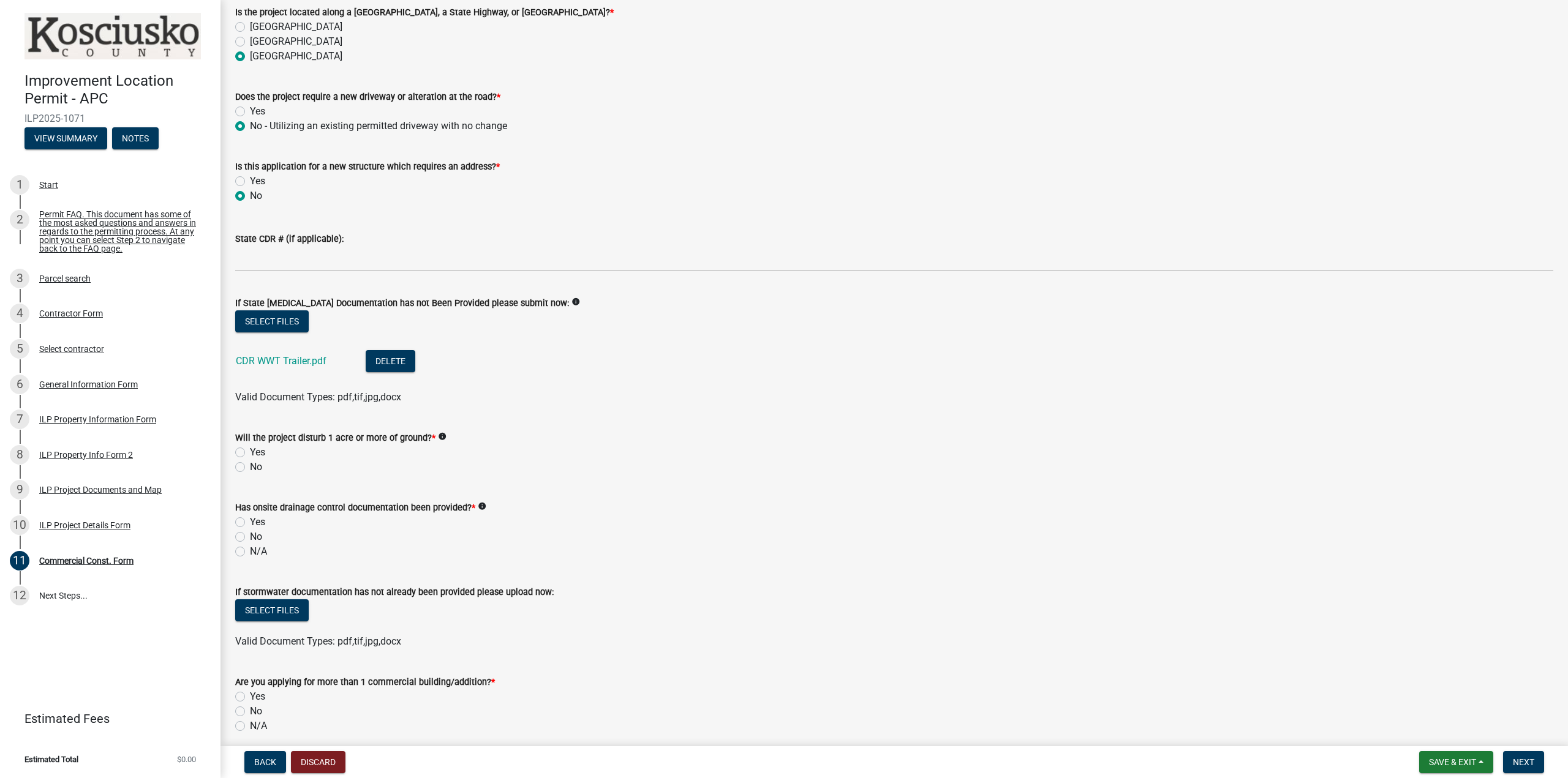
click at [250, 467] on label "No" at bounding box center [256, 467] width 13 height 15
click at [250, 467] on input "No" at bounding box center [254, 464] width 8 height 8
radio input "true"
click at [250, 522] on label "Yes" at bounding box center [257, 522] width 15 height 15
click at [250, 522] on input "Yes" at bounding box center [254, 519] width 8 height 8
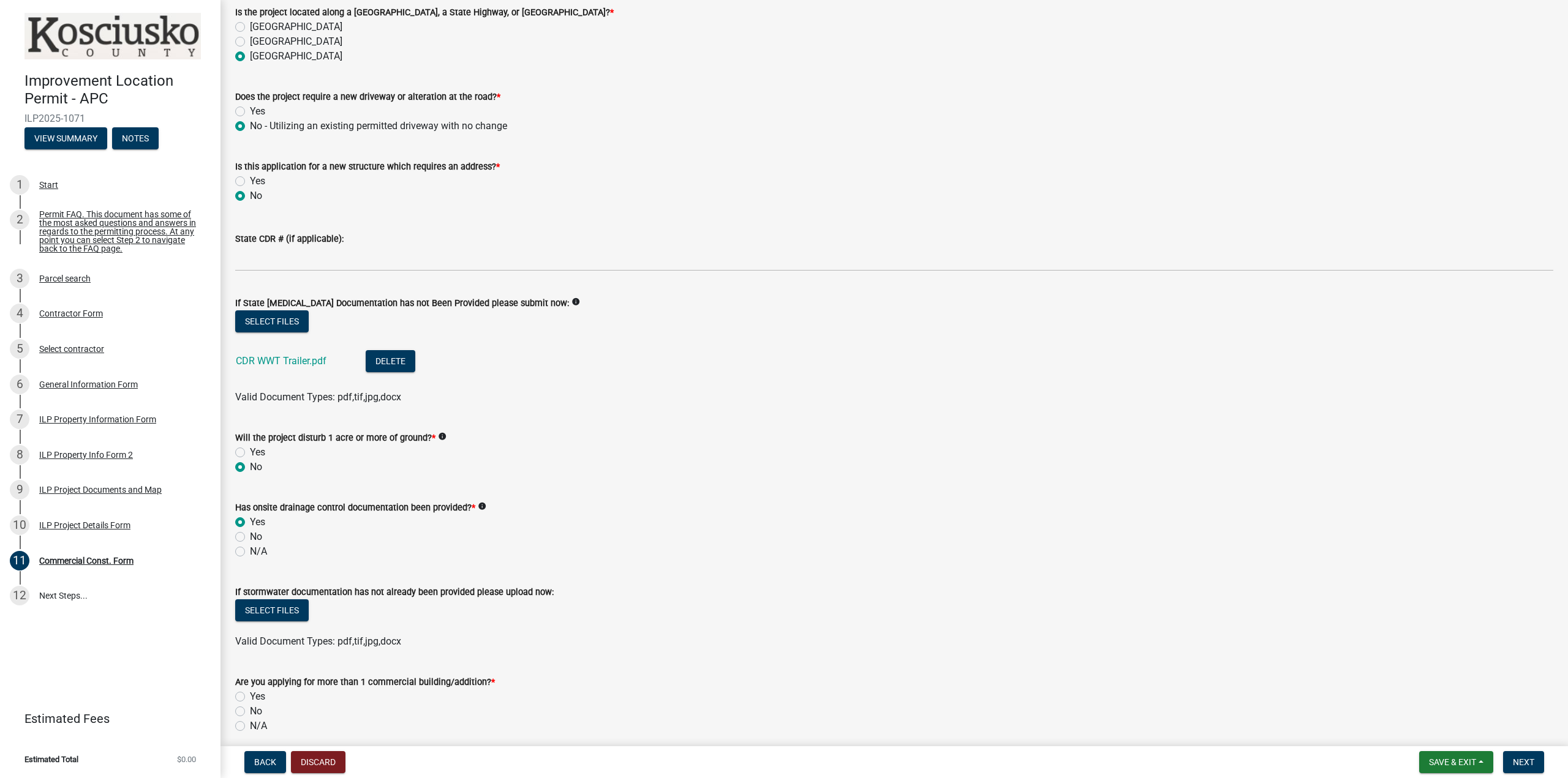
radio input "true"
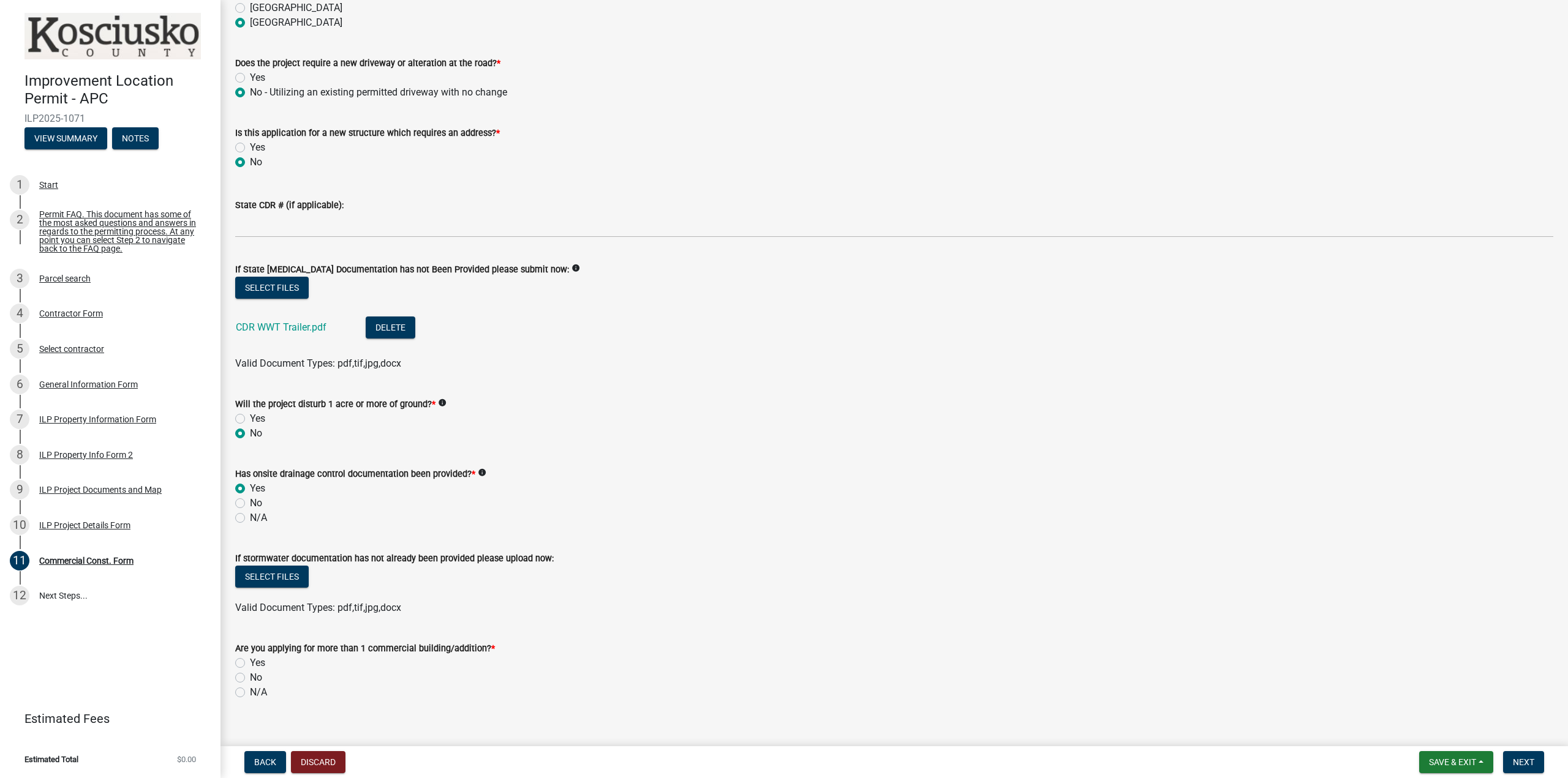
scroll to position [540, 0]
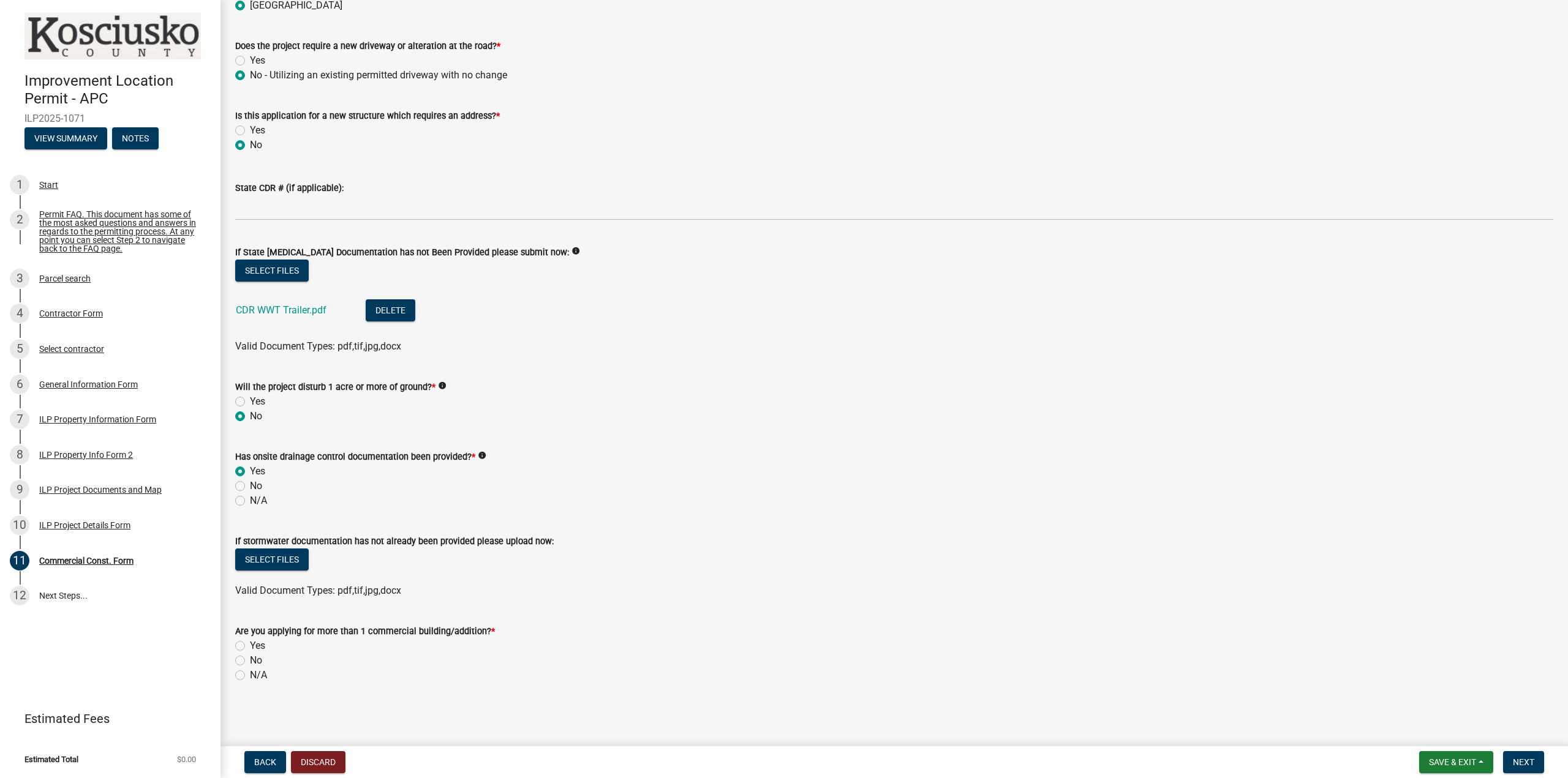
click at [250, 662] on label "No" at bounding box center [256, 661] width 13 height 15
click at [250, 661] on input "No" at bounding box center [254, 657] width 8 height 8
radio input "true"
click at [1534, 759] on span "Next" at bounding box center [1524, 762] width 21 height 10
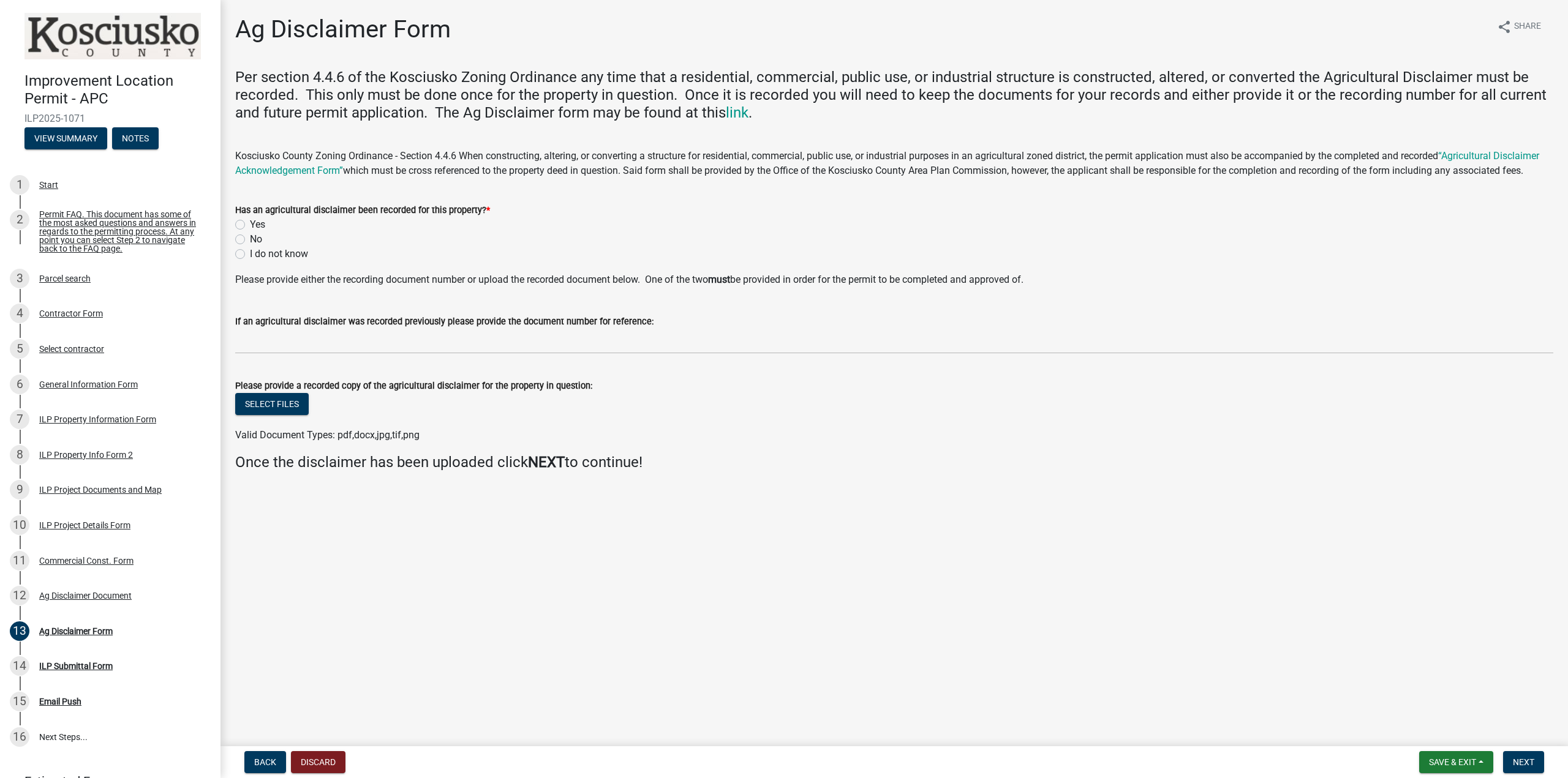
click at [250, 224] on label "Yes" at bounding box center [257, 224] width 15 height 15
click at [250, 224] on input "Yes" at bounding box center [254, 221] width 8 height 8
radio input "true"
click at [1530, 764] on span "Next" at bounding box center [1524, 762] width 21 height 10
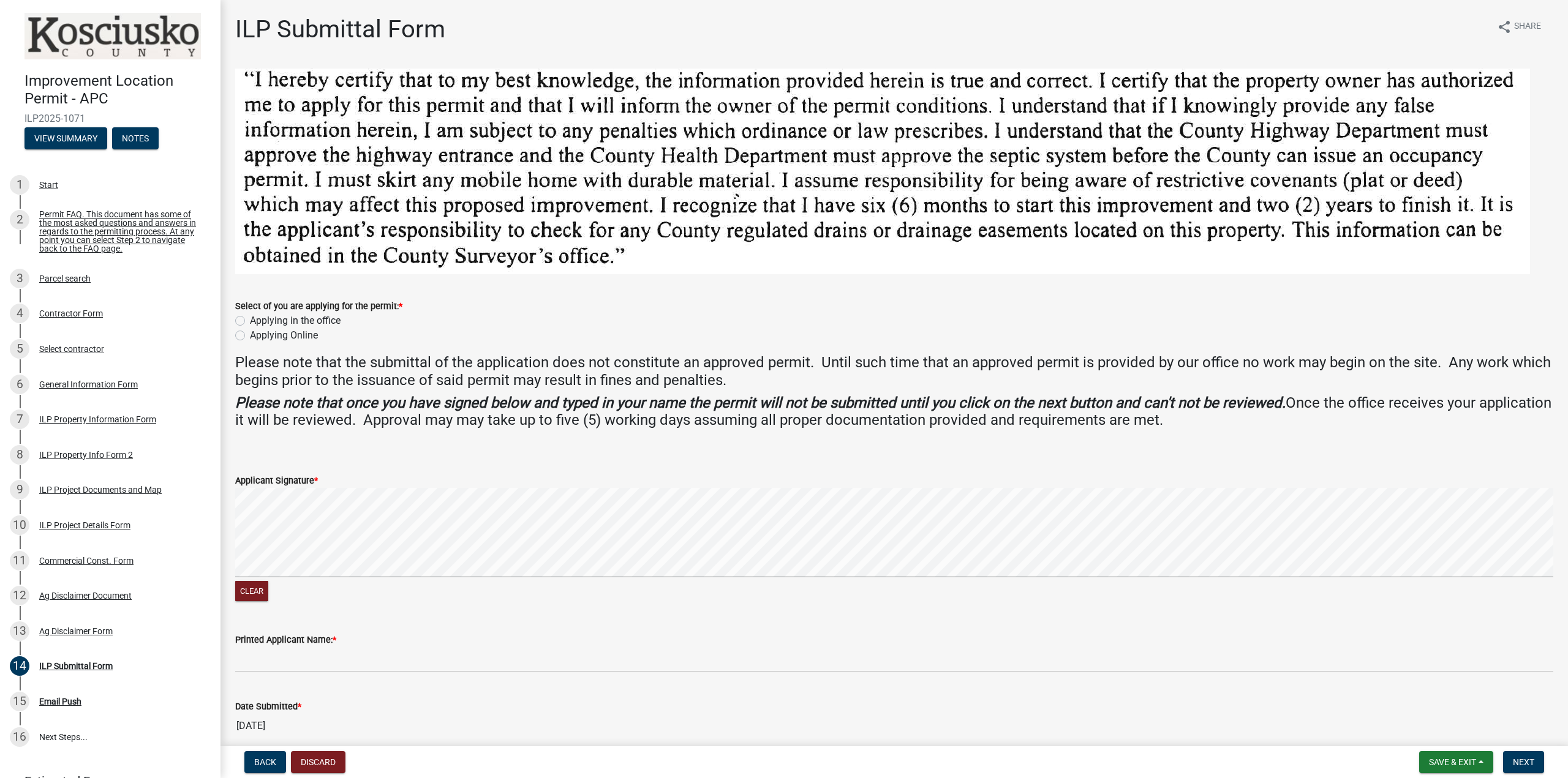
click at [250, 335] on label "Applying Online" at bounding box center [284, 335] width 68 height 15
click at [250, 335] on input "Applying Online" at bounding box center [254, 332] width 8 height 8
radio input "true"
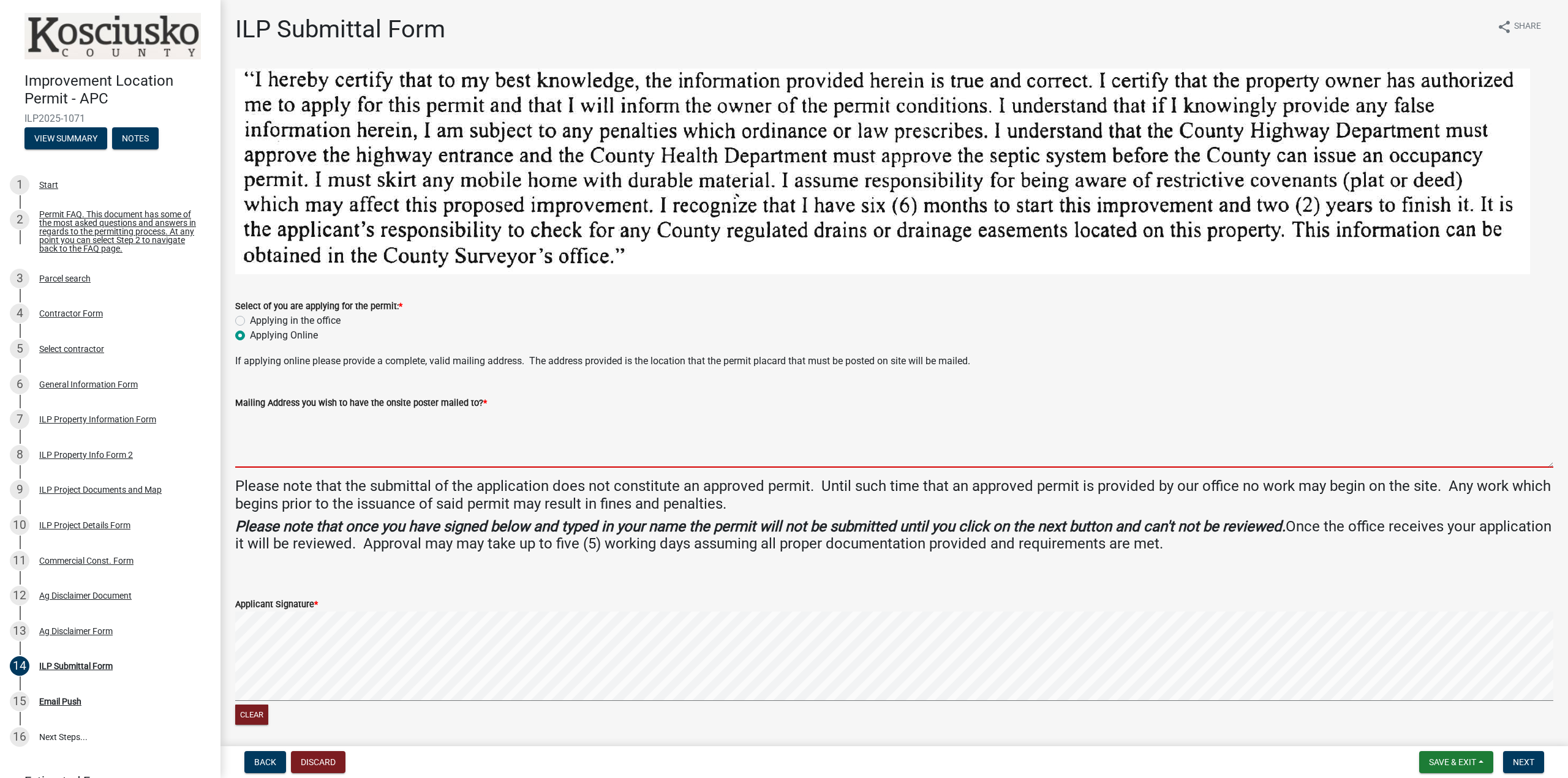
click at [271, 422] on textarea "Mailing Address you wish to have the onsite poster mailed to? *" at bounding box center [894, 439] width 1318 height 57
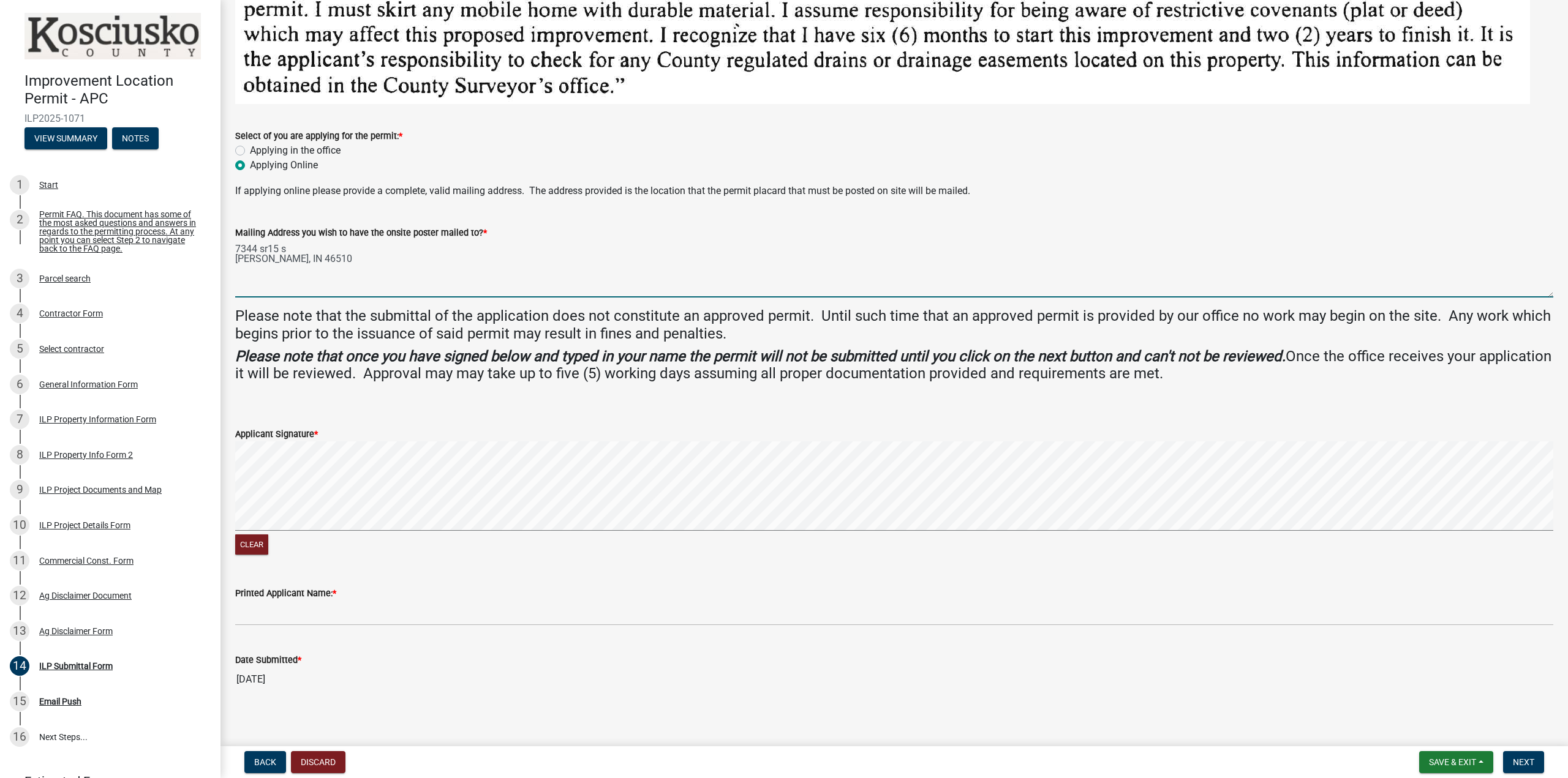
scroll to position [178, 0]
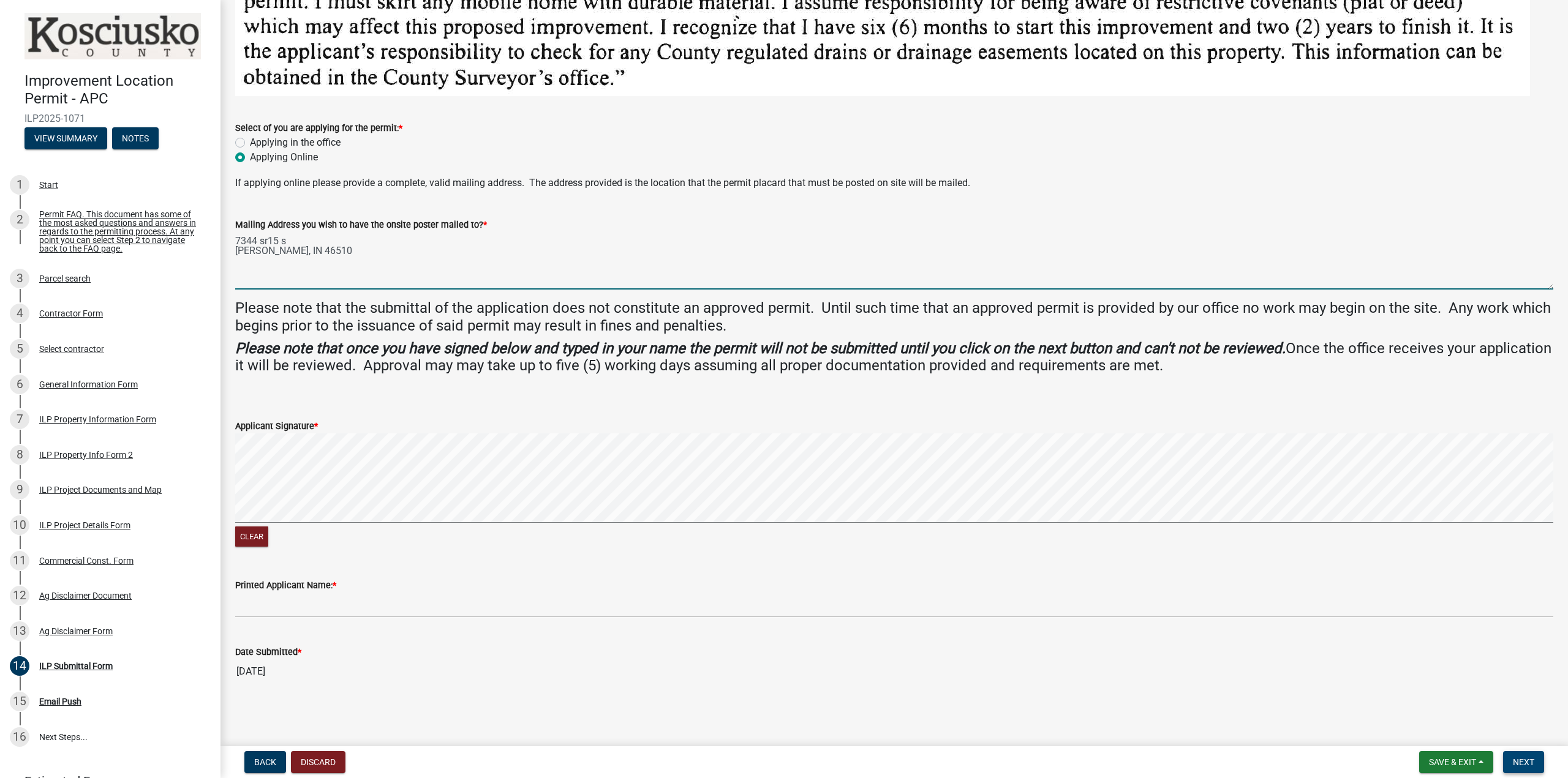
type textarea "7344 sr15 s [PERSON_NAME], IN 46510"
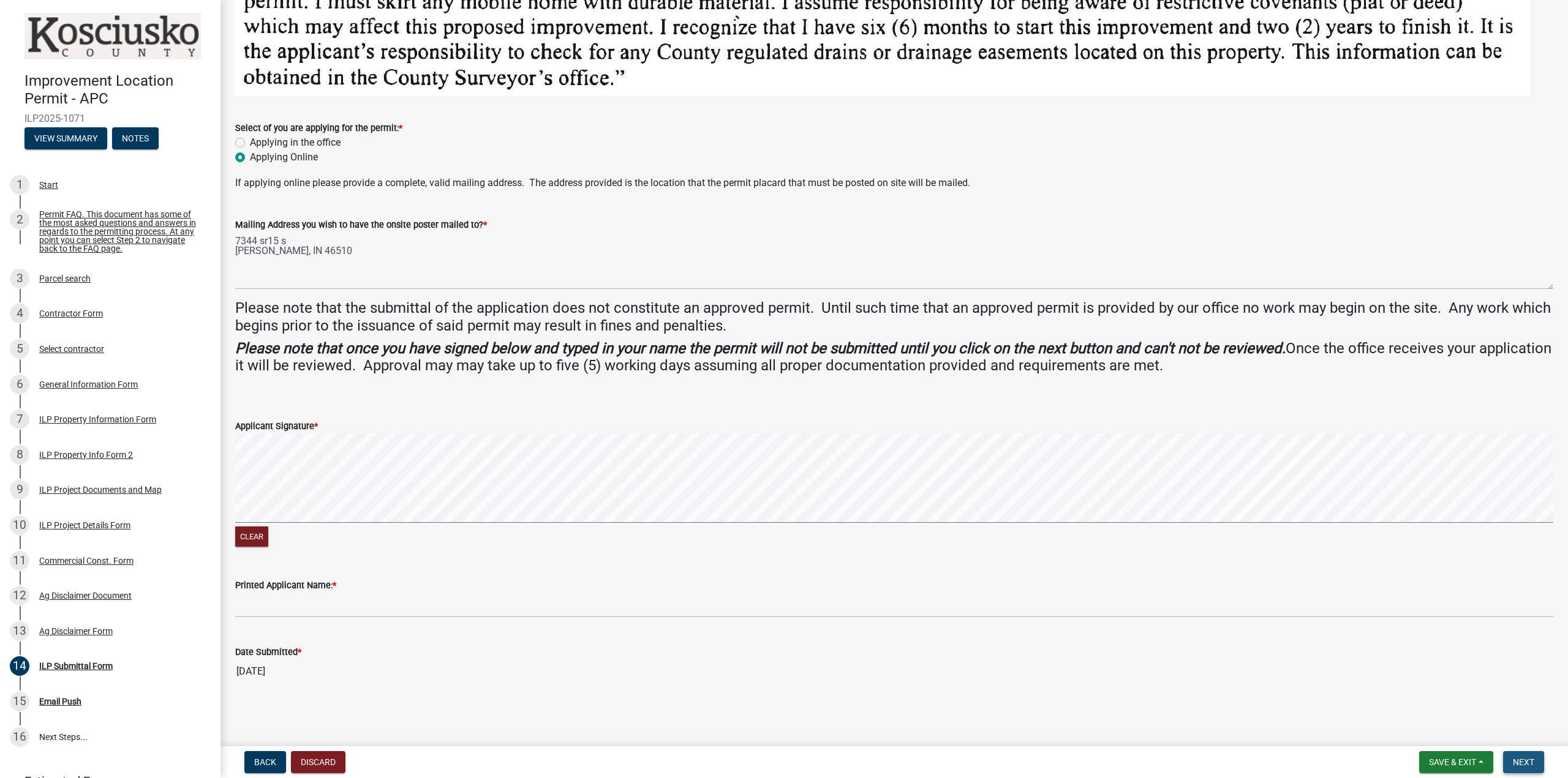
click at [1527, 762] on span "Next" at bounding box center [1524, 762] width 21 height 10
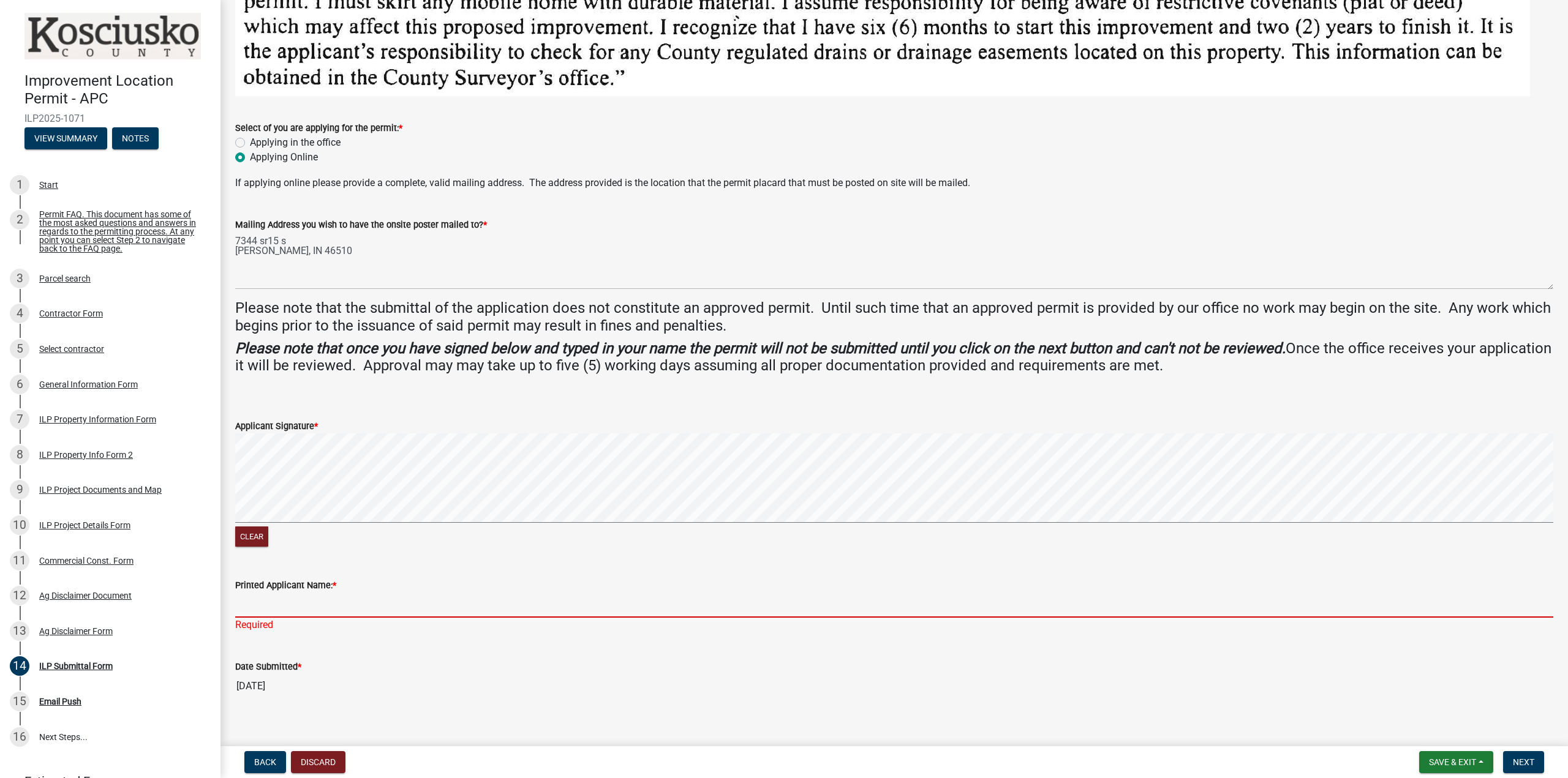
click at [288, 605] on input "Printed Applicant Name: *" at bounding box center [894, 605] width 1318 height 25
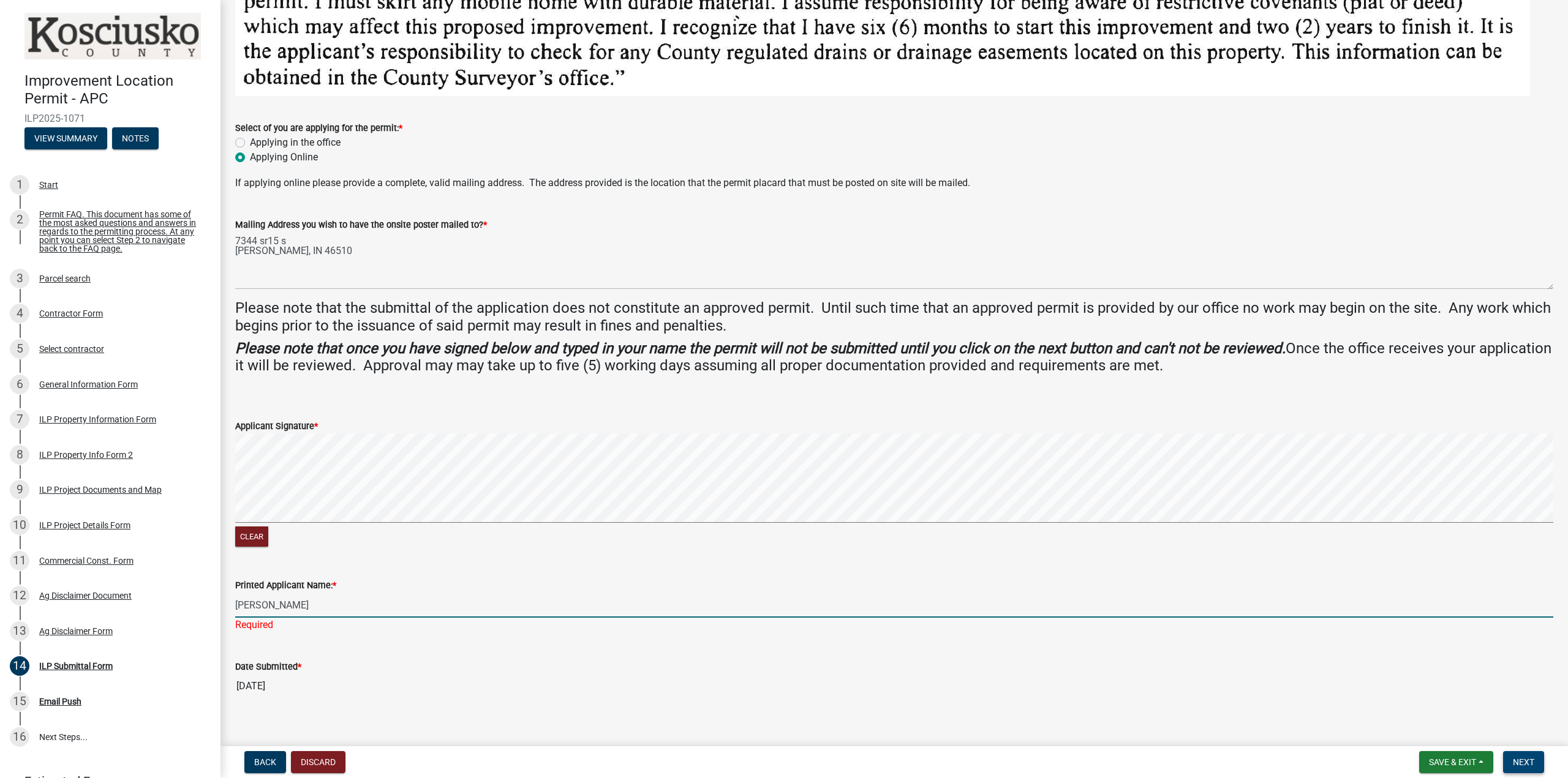
type input "[PERSON_NAME]"
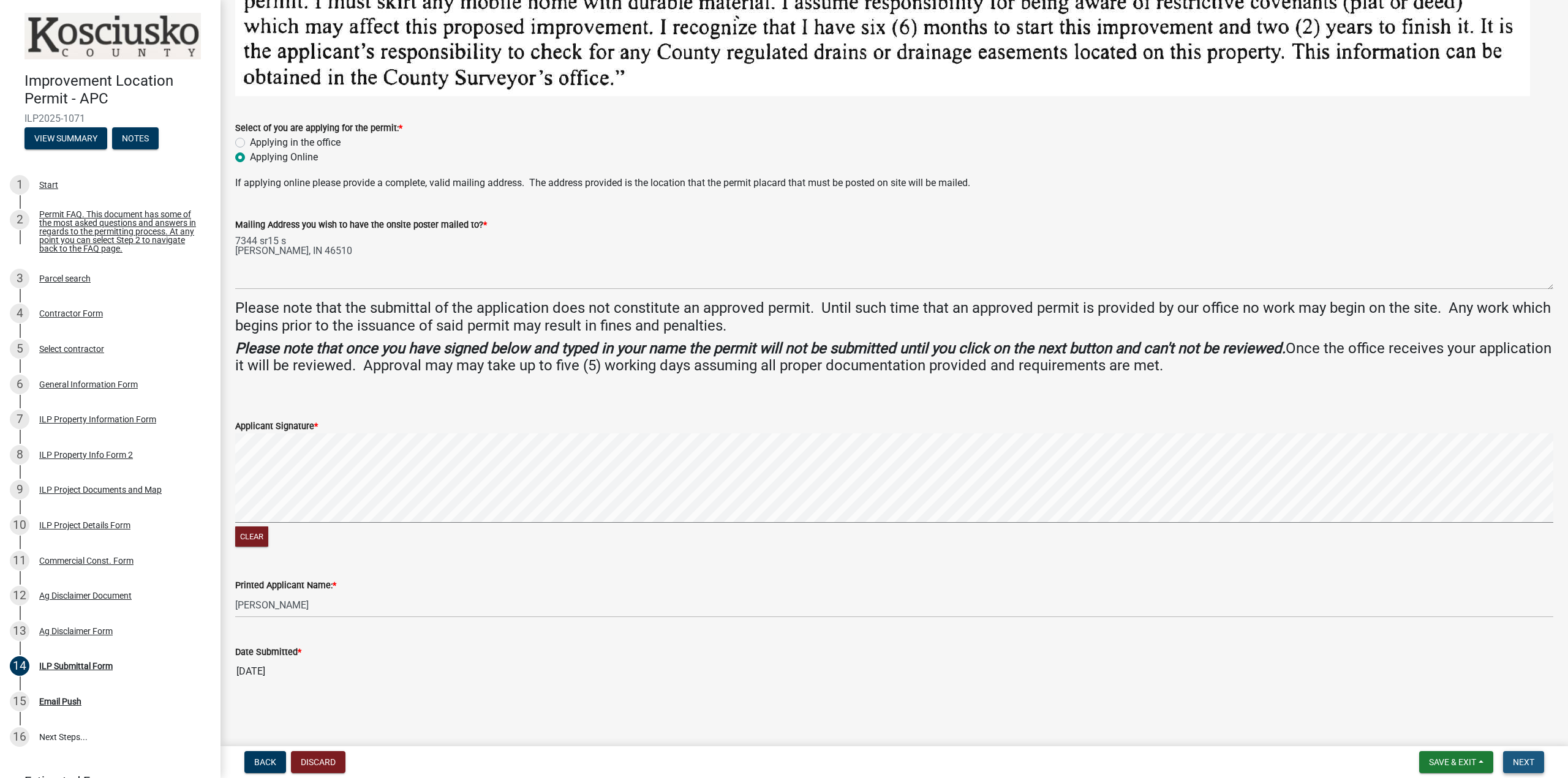
click at [1543, 766] on button "Next" at bounding box center [1524, 762] width 41 height 22
